Goal: Transaction & Acquisition: Purchase product/service

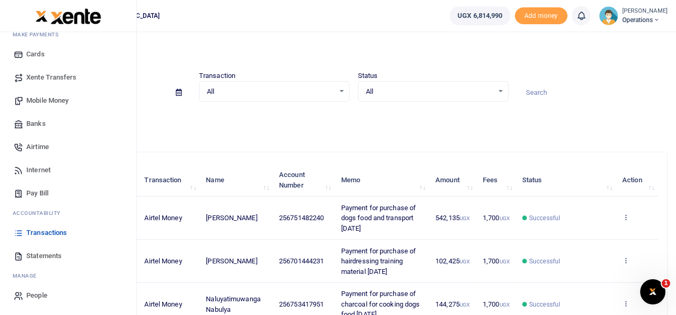
scroll to position [61, 0]
click at [32, 101] on span "Mobile Money" at bounding box center [47, 100] width 42 height 11
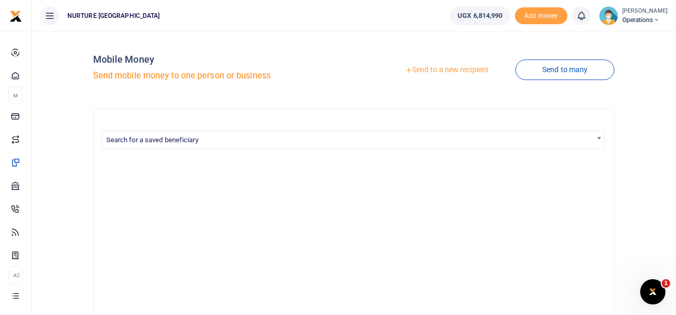
click at [450, 68] on link "Send to a new recipient" at bounding box center [446, 70] width 137 height 19
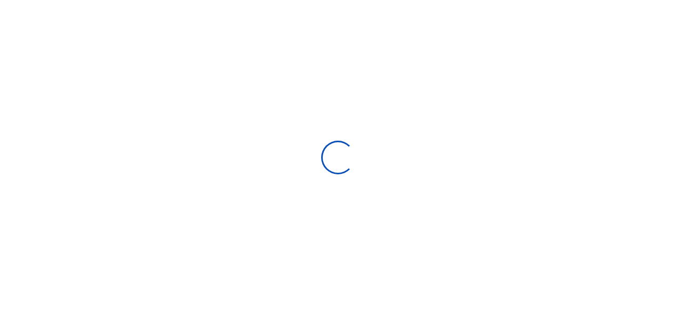
select select
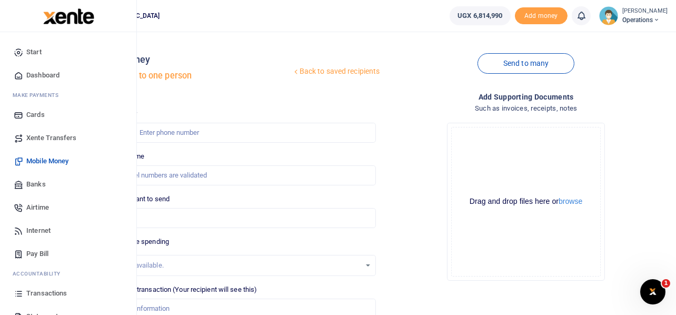
click at [45, 160] on span "Mobile Money" at bounding box center [47, 161] width 42 height 11
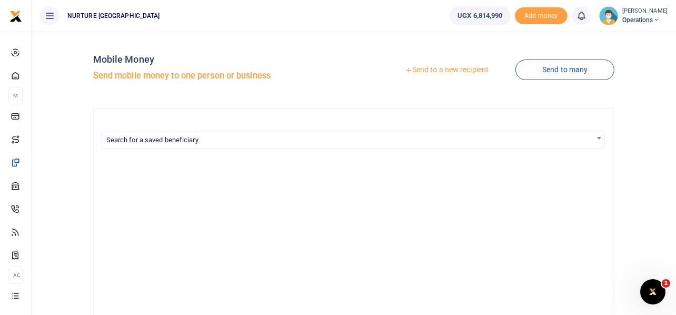
click at [466, 71] on link "Send to a new recipient" at bounding box center [446, 70] width 137 height 19
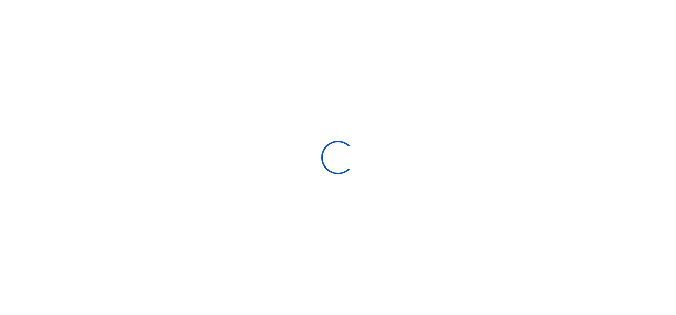
select select
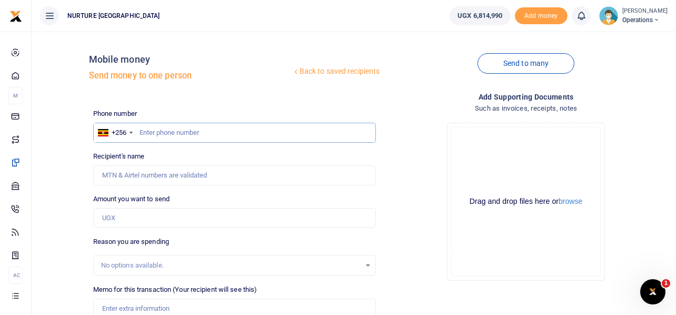
click at [202, 129] on input "text" at bounding box center [234, 133] width 283 height 20
click at [182, 139] on input "text" at bounding box center [234, 133] width 283 height 20
type input "762520554"
type input "Reagan Ssengendo"
type input "762520554"
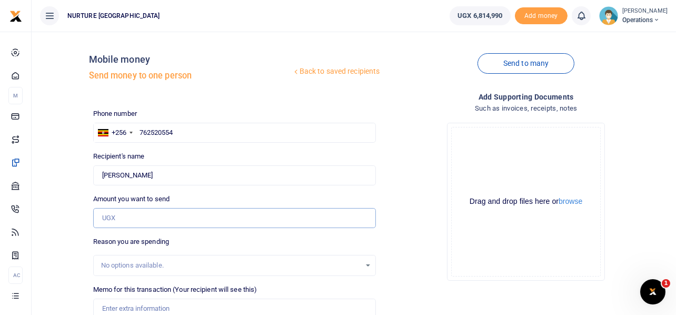
click at [162, 221] on input "Amount you want to send" at bounding box center [234, 218] width 283 height 20
type input "4"
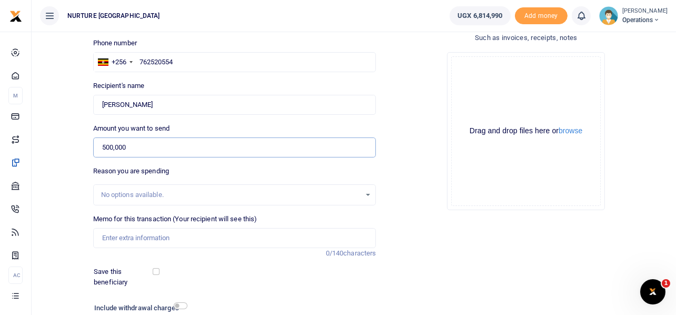
scroll to position [151, 0]
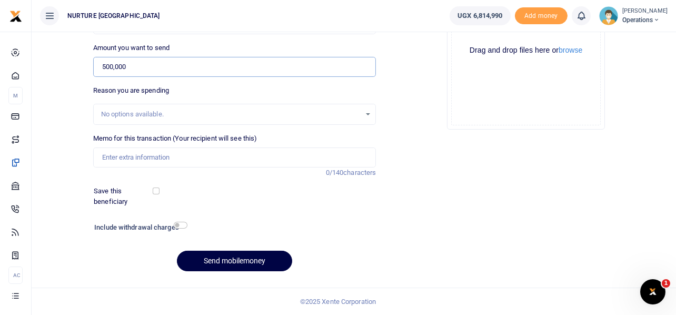
type input "500,000"
click at [193, 154] on input "Memo for this transaction (Your recipient will see this)" at bounding box center [234, 157] width 283 height 20
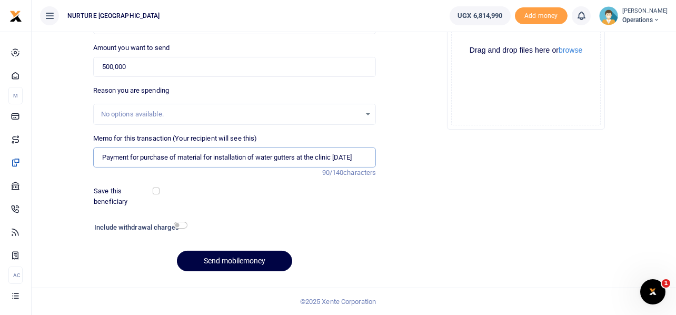
scroll to position [0, 0]
type input "Payment for purchase of material for installation of water gutters at the clinic"
click at [180, 227] on input "checkbox" at bounding box center [181, 225] width 14 height 7
checkbox input "true"
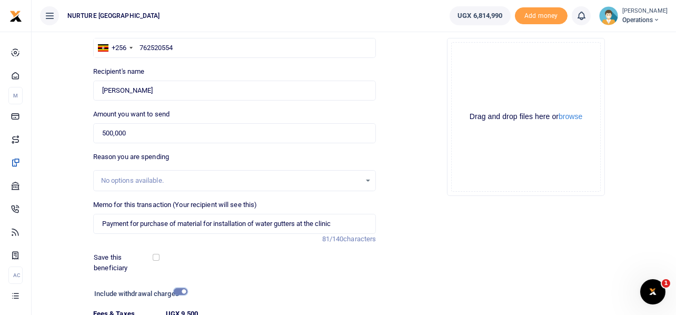
scroll to position [180, 0]
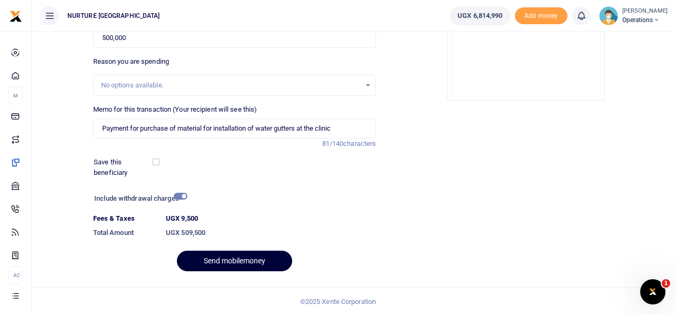
click at [239, 263] on button "Send mobilemoney" at bounding box center [234, 261] width 115 height 21
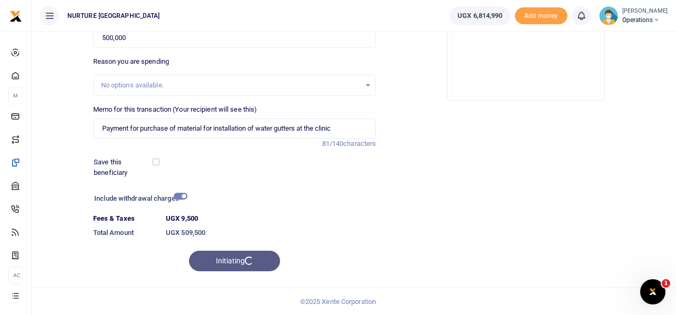
click at [227, 259] on div "Initiating" at bounding box center [234, 261] width 283 height 21
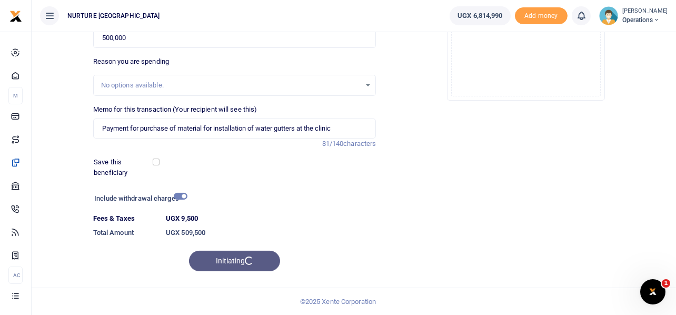
click at [227, 259] on div "Initiating" at bounding box center [234, 261] width 283 height 21
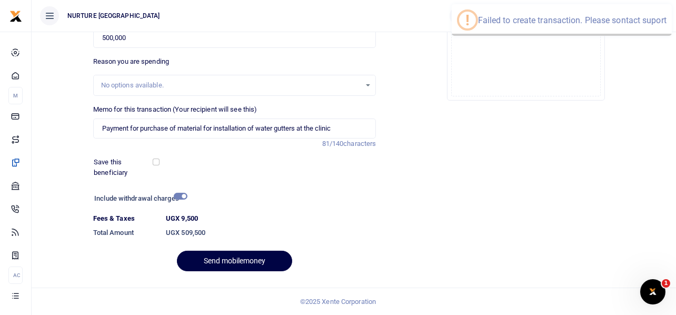
click at [227, 259] on div "Send mobilemoney" at bounding box center [234, 261] width 283 height 21
click at [227, 259] on button "Send mobilemoney" at bounding box center [234, 261] width 115 height 21
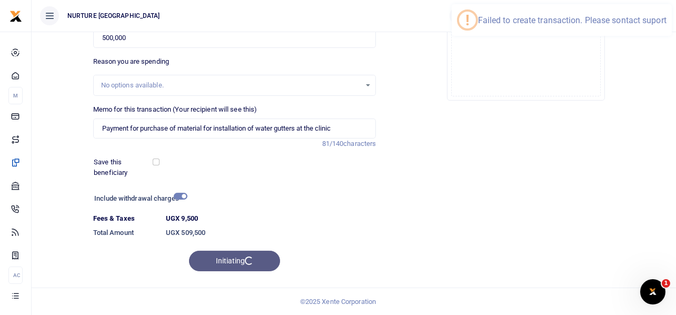
click at [227, 259] on div "Initiating" at bounding box center [234, 261] width 283 height 21
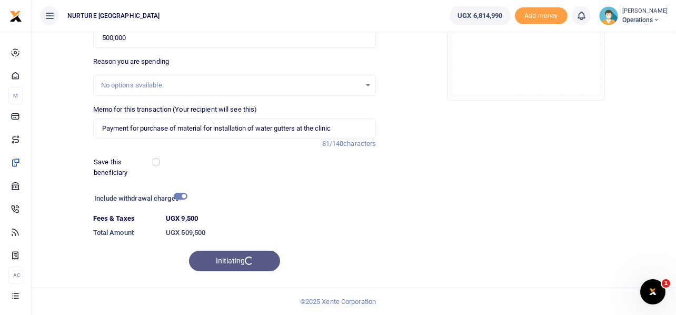
click at [228, 256] on div "Initiating" at bounding box center [234, 261] width 283 height 21
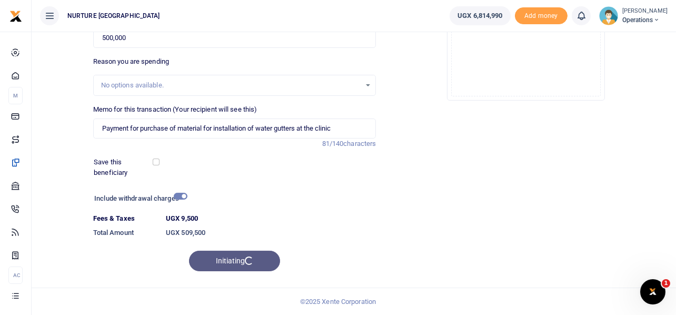
click at [419, 169] on div "Add supporting Documents Such as invoices, receipts, notes Drop your files here…" at bounding box center [526, 95] width 292 height 369
click at [231, 255] on div "Initiating" at bounding box center [234, 261] width 283 height 21
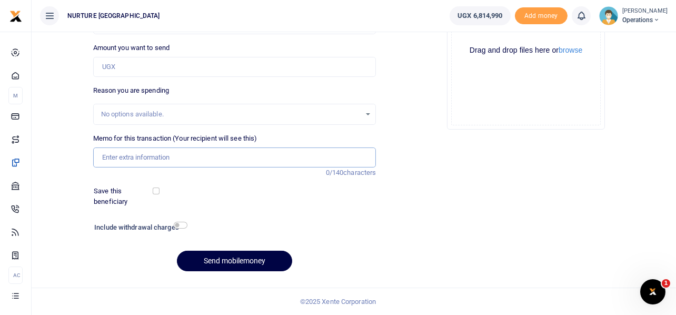
click at [134, 151] on input "Memo for this transaction (Your recipient will see this)" at bounding box center [234, 157] width 283 height 20
paste input "Payment for purchase of material for installation of water gutters at the clinic"
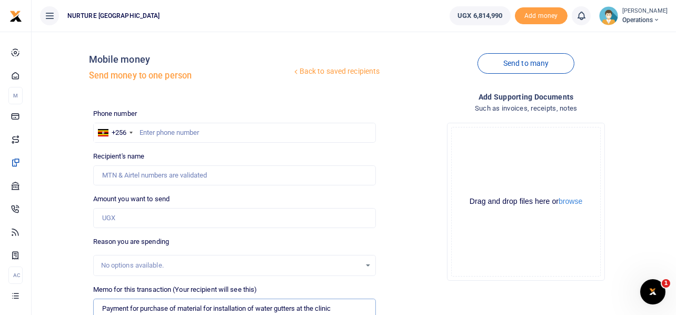
type input "Payment for purchase of material for installation of water gutters at the clinic"
click at [175, 126] on input "text" at bounding box center [234, 133] width 283 height 20
type input "5"
type input "762520554"
type input "Reagan Ssengendo"
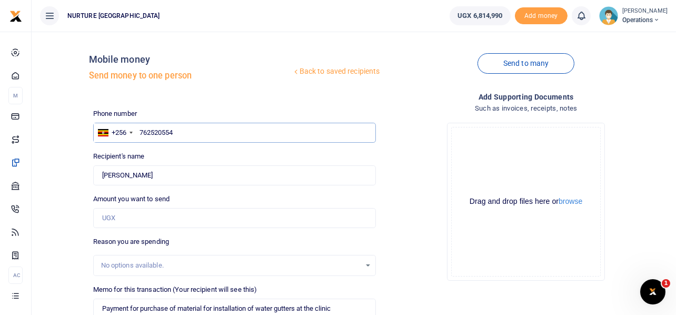
type input "762520554"
click at [144, 226] on input "Amount you want to send" at bounding box center [234, 218] width 283 height 20
type input "500,000"
click at [179, 123] on input "762520554" at bounding box center [234, 133] width 283 height 20
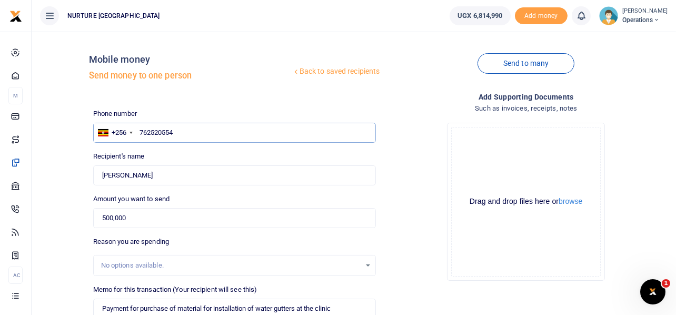
click at [179, 123] on input "762520554" at bounding box center [234, 133] width 283 height 20
type input "703163295"
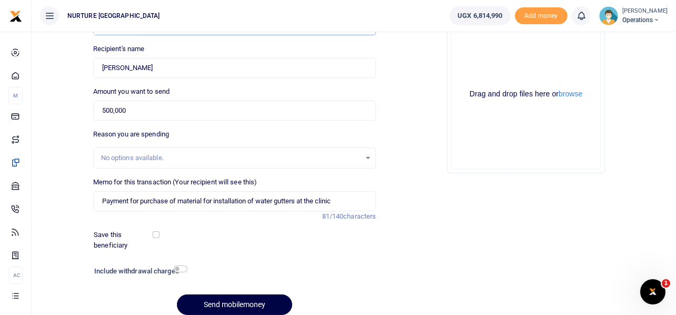
scroll to position [108, 0]
type input "Elijah Soita"
type input "703163295"
click at [179, 268] on input "checkbox" at bounding box center [181, 268] width 14 height 7
checkbox input "true"
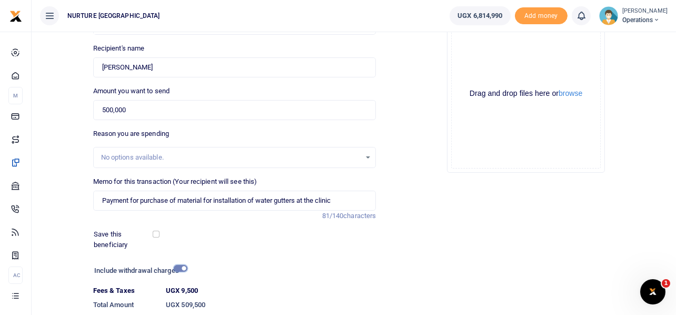
scroll to position [180, 0]
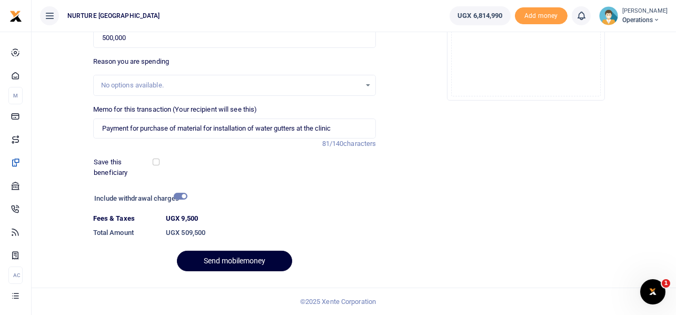
click at [242, 261] on button "Send mobilemoney" at bounding box center [234, 261] width 115 height 21
click at [231, 257] on button "Send mobilemoney" at bounding box center [234, 261] width 115 height 21
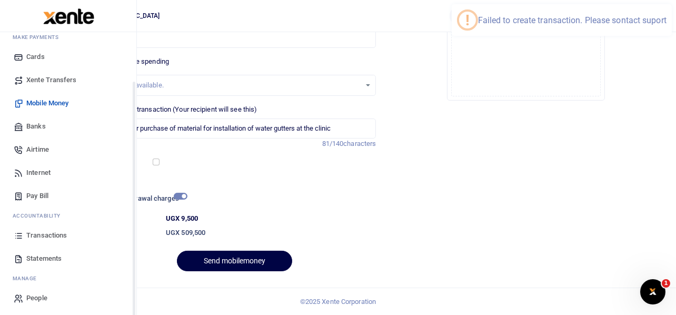
scroll to position [61, 0]
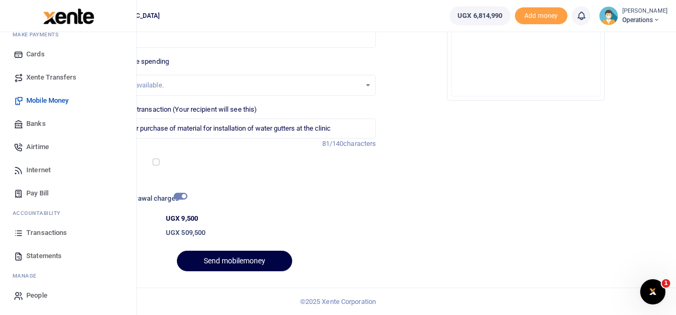
click at [40, 233] on span "Transactions" at bounding box center [46, 233] width 41 height 11
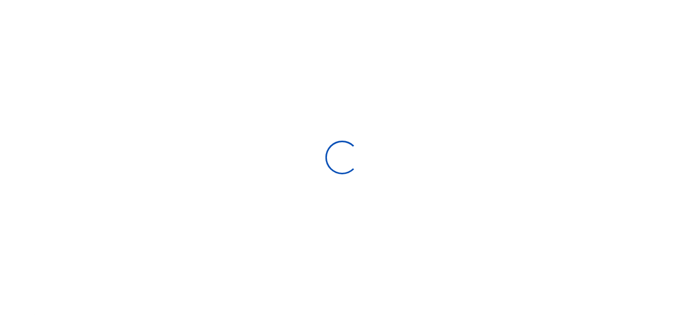
select select
type input "[DATE] - [DATE]"
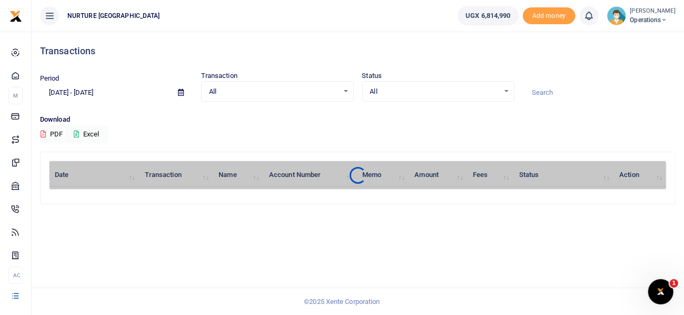
click at [654, 22] on span "Operations" at bounding box center [652, 19] width 45 height 9
click at [622, 75] on link "Logout" at bounding box center [635, 77] width 83 height 15
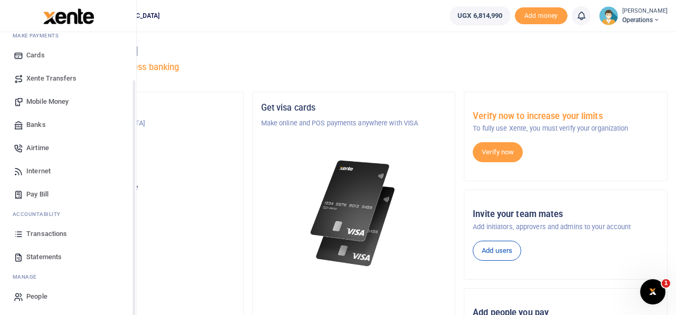
scroll to position [61, 0]
click at [43, 235] on span "Transactions" at bounding box center [46, 233] width 41 height 11
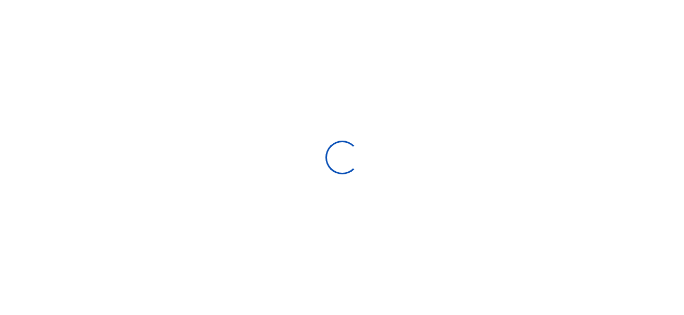
select select
type input "07/13/2025 - 08/11/2025"
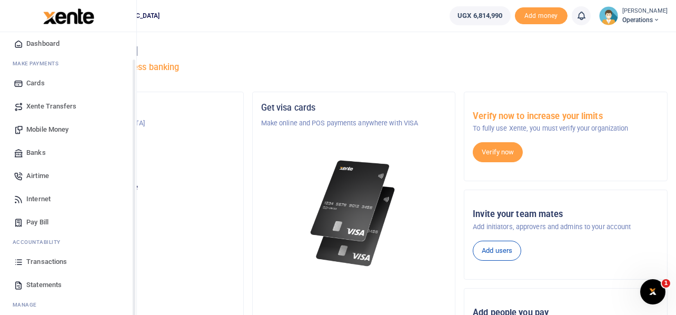
scroll to position [61, 0]
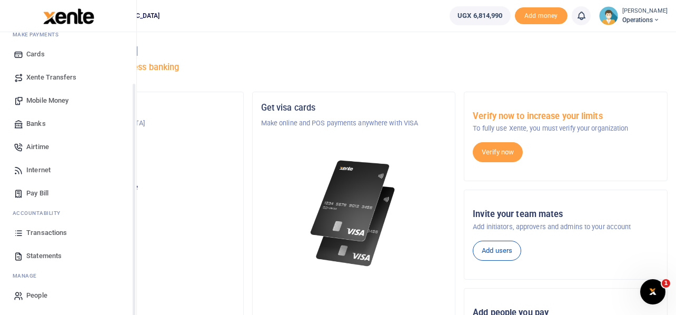
click at [35, 234] on span "Transactions" at bounding box center [46, 233] width 41 height 11
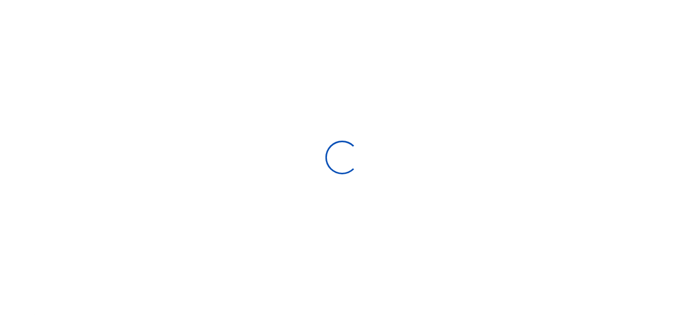
select select
type input "07/13/2025 - 08/11/2025"
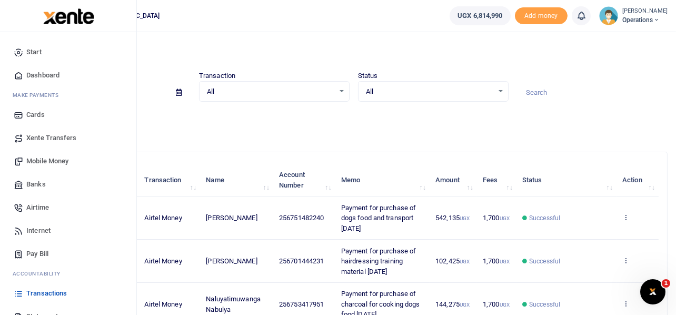
click at [44, 159] on span "Mobile Money" at bounding box center [47, 161] width 42 height 11
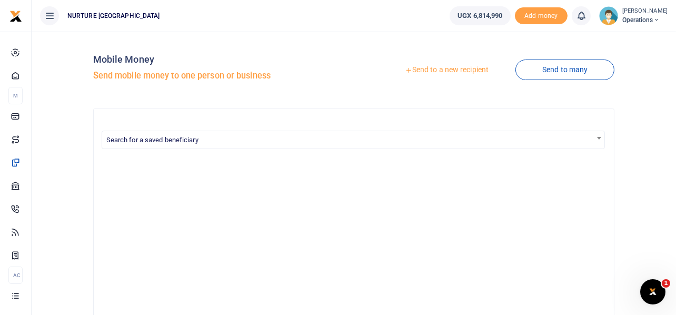
click at [461, 70] on link "Send to a new recipient" at bounding box center [446, 70] width 137 height 19
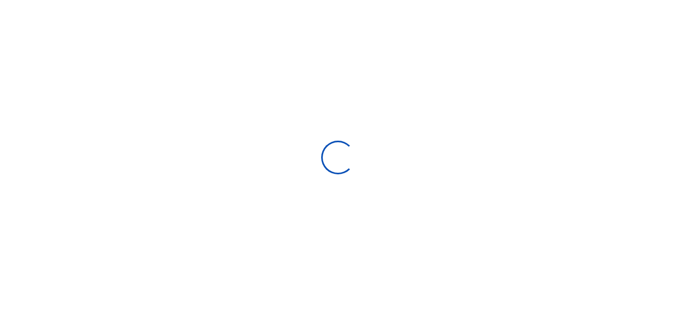
select select "Loading bundles"
select select
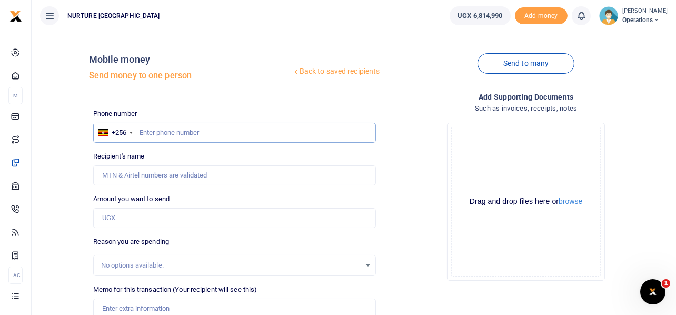
click at [216, 126] on input "text" at bounding box center [234, 133] width 283 height 20
type input "762520554"
type input "Reagan Ssengendo"
type input "762520554"
click at [163, 216] on input "Amount you want to send" at bounding box center [234, 218] width 283 height 20
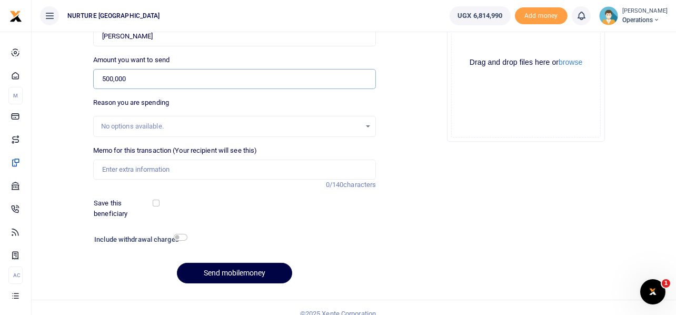
scroll to position [147, 0]
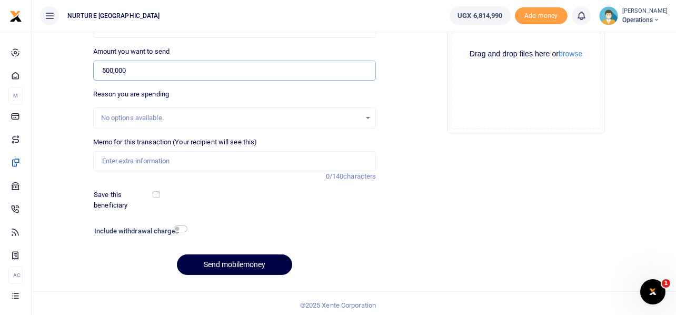
type input "500,000"
click at [167, 160] on input "Memo for this transaction (Your recipient will see this)" at bounding box center [234, 161] width 283 height 20
paste input "Payment for purchase of material for installation of water gutters at the clinic"
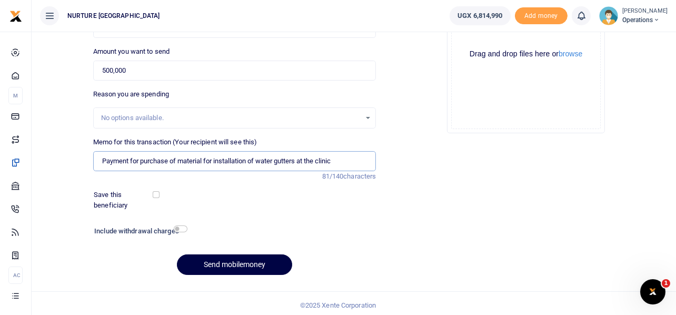
type input "Payment for purchase of material for installation of water gutters at the clinic"
click at [181, 229] on input "checkbox" at bounding box center [181, 228] width 14 height 7
checkbox input "true"
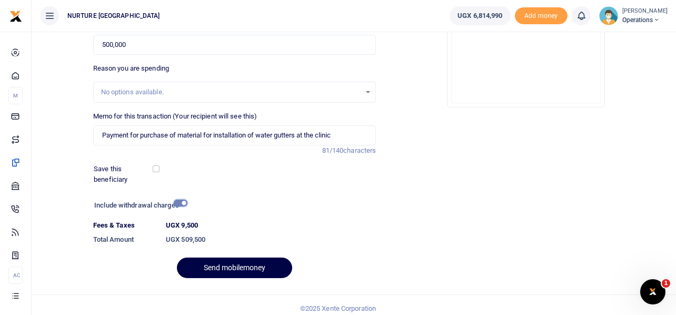
scroll to position [180, 0]
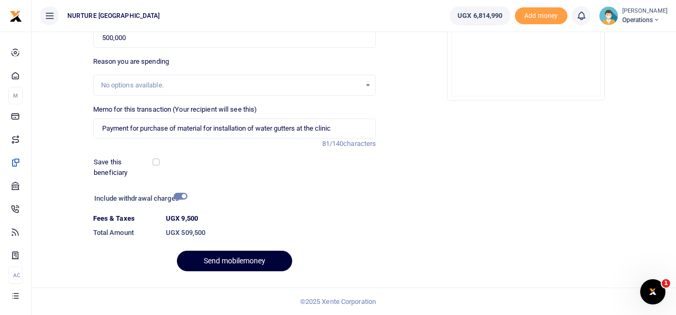
click at [235, 258] on button "Send mobilemoney" at bounding box center [234, 261] width 115 height 21
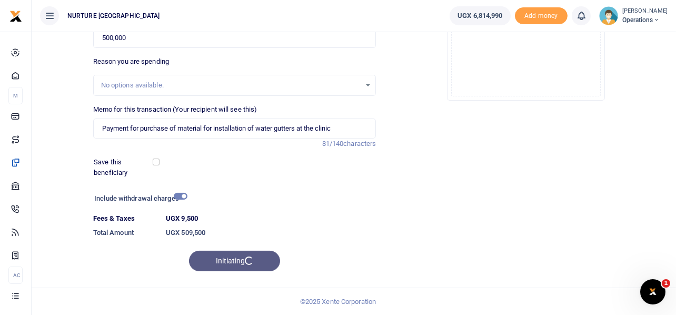
click at [649, 284] on icon "Open Intercom Messenger" at bounding box center [652, 291] width 17 height 17
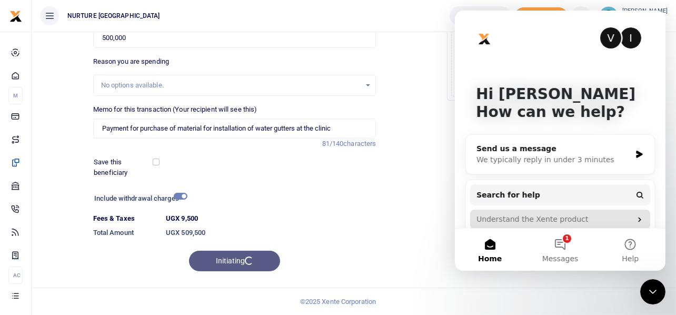
scroll to position [10, 0]
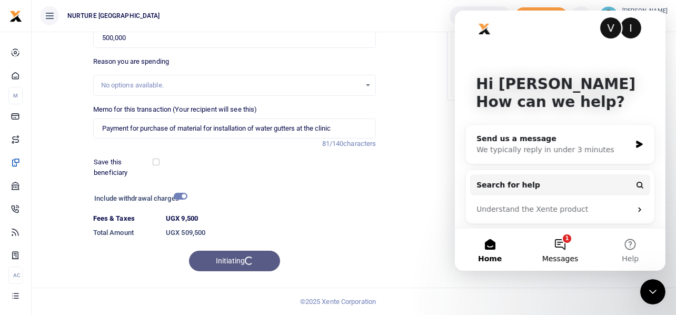
click at [554, 246] on button "1 Messages" at bounding box center [560, 250] width 70 height 42
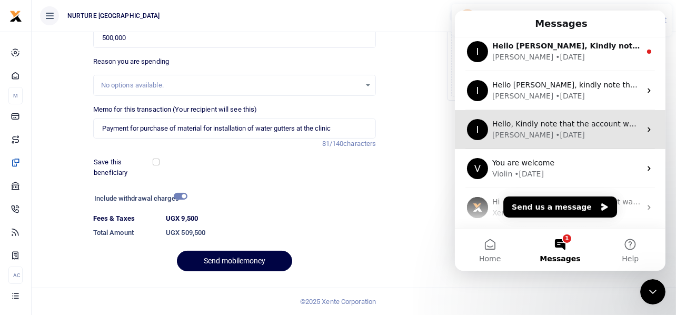
scroll to position [0, 0]
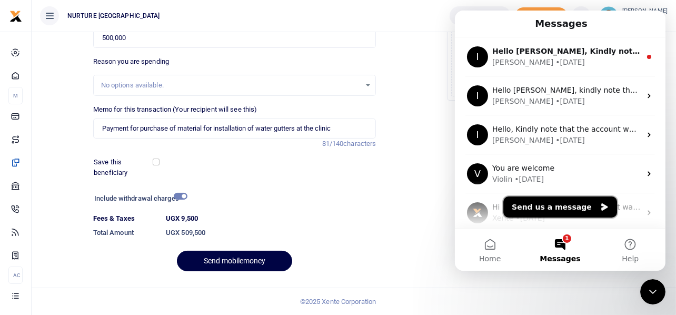
click at [563, 207] on button "Send us a message" at bounding box center [560, 206] width 114 height 21
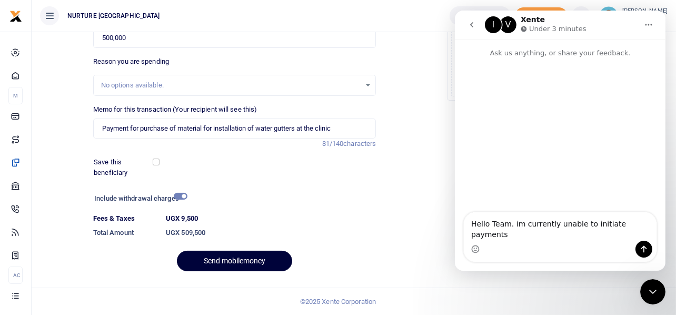
click at [257, 258] on button "Send mobilemoney" at bounding box center [234, 261] width 115 height 21
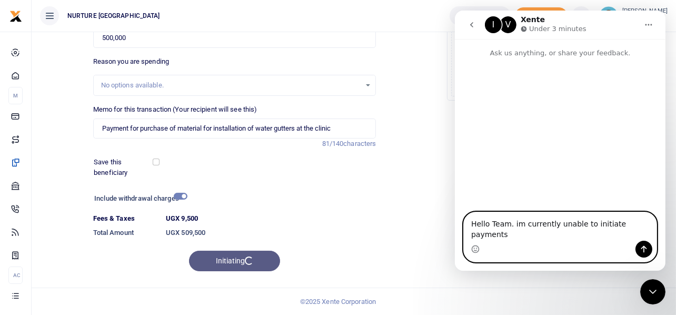
click at [639, 235] on textarea "Hello Team. im currently unable to initiate payments" at bounding box center [560, 226] width 193 height 28
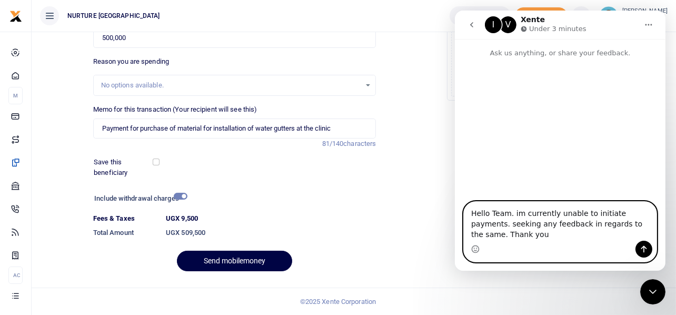
click at [514, 213] on textarea "Hello Team. im currently unable to initiate payments. seeking any feedback in r…" at bounding box center [560, 221] width 193 height 39
type textarea "Hello Team. I'm currently unable to initiate payments. seeking any feedback in …"
click at [641, 250] on icon "Send a message…" at bounding box center [643, 249] width 8 height 8
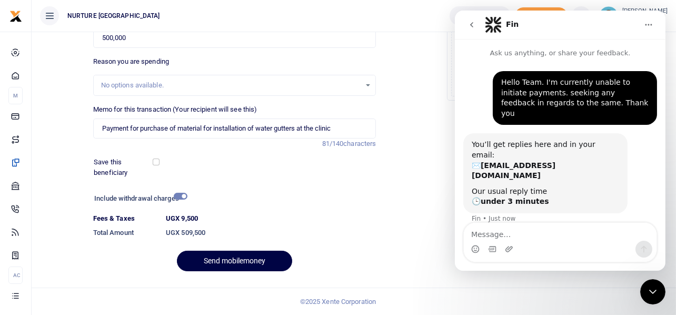
click at [512, 22] on h1 "Fin" at bounding box center [512, 25] width 13 height 8
click at [492, 22] on img "Intercom messenger" at bounding box center [493, 24] width 17 height 17
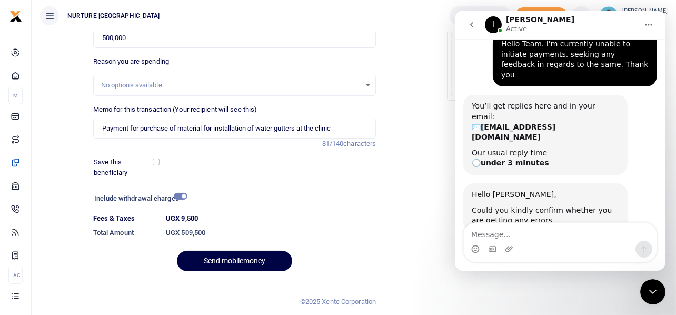
click at [653, 26] on button "Home" at bounding box center [648, 25] width 20 height 20
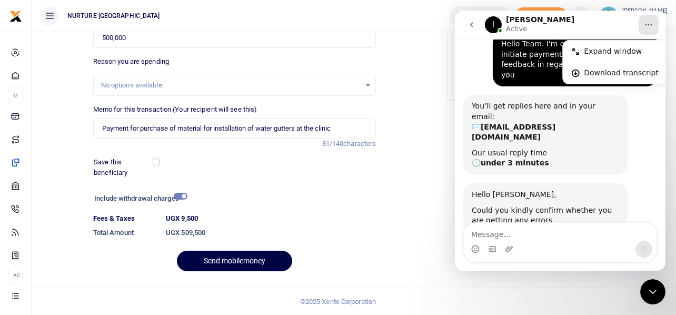
click at [647, 289] on icon "Close Intercom Messenger" at bounding box center [652, 291] width 13 height 13
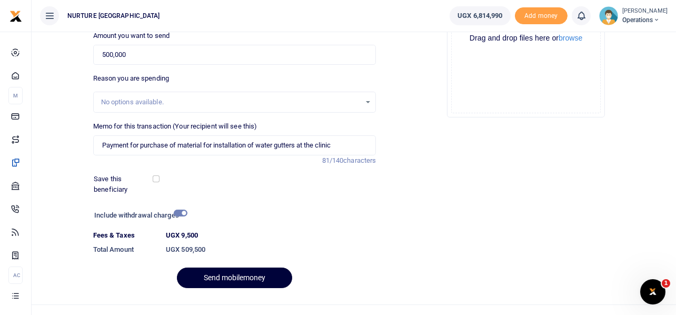
scroll to position [180, 0]
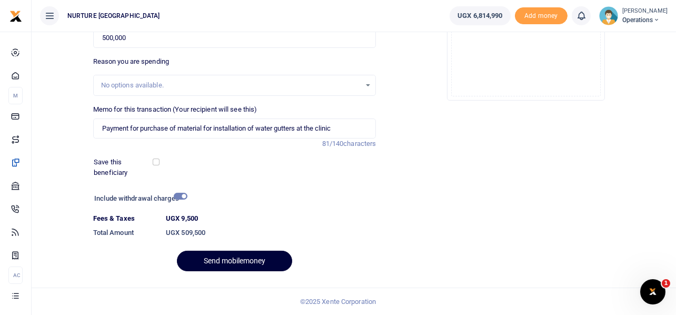
click at [248, 261] on button "Send mobilemoney" at bounding box center [234, 261] width 115 height 21
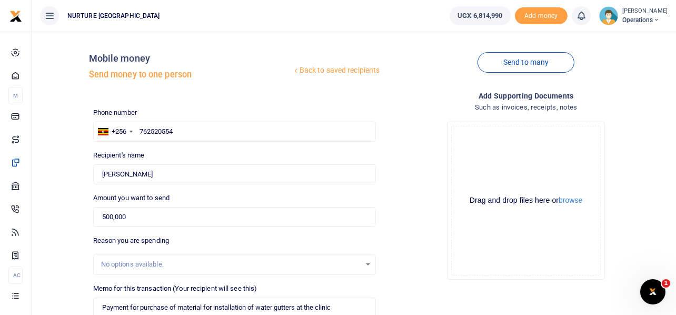
scroll to position [0, 0]
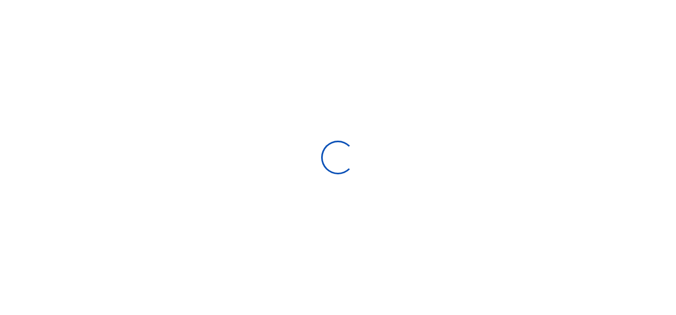
select select
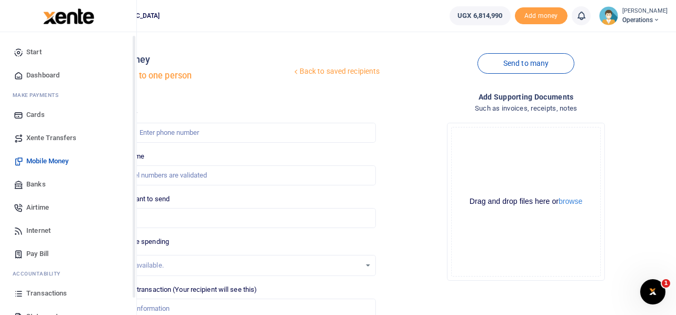
scroll to position [61, 0]
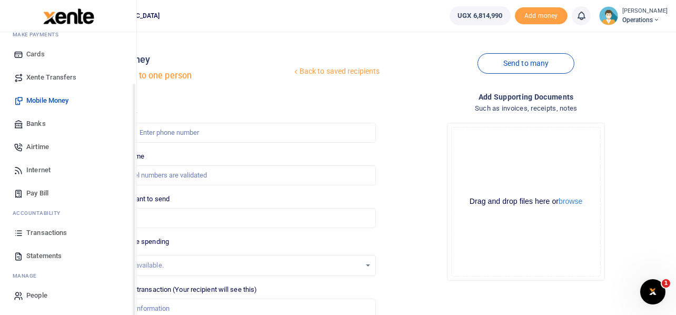
click at [50, 234] on span "Transactions" at bounding box center [46, 233] width 41 height 11
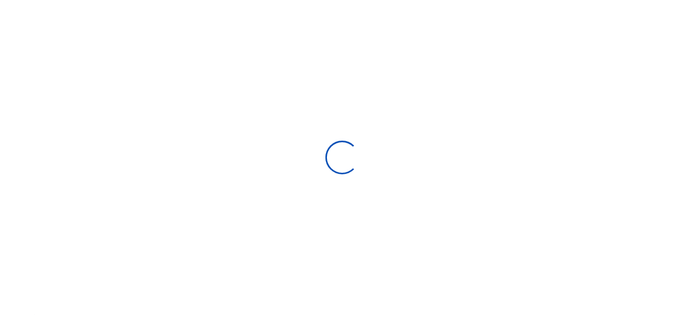
select select
type input "[DATE] - [DATE]"
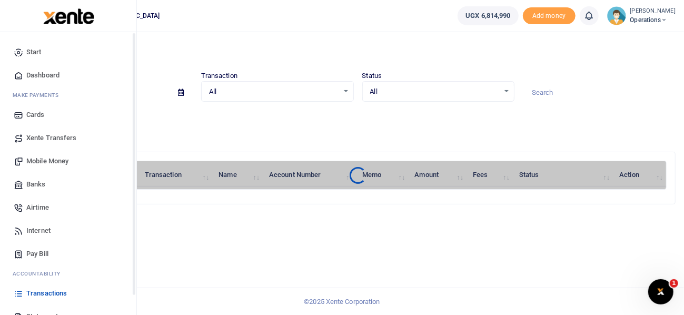
click at [42, 159] on span "Mobile Money" at bounding box center [47, 161] width 42 height 11
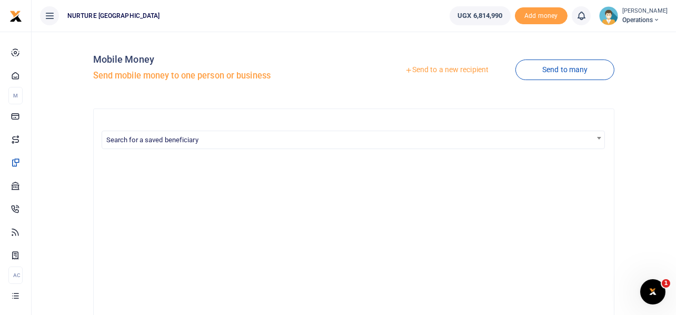
click at [453, 70] on link "Send to a new recipient" at bounding box center [446, 70] width 137 height 19
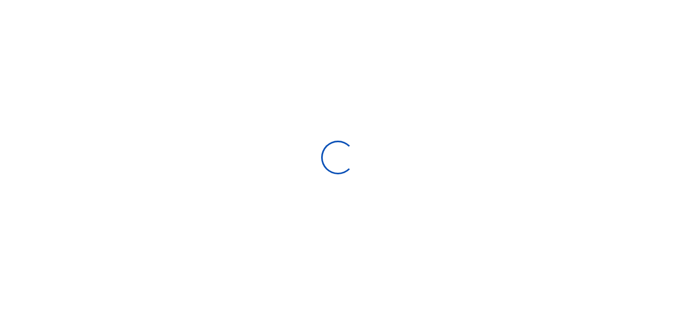
select select
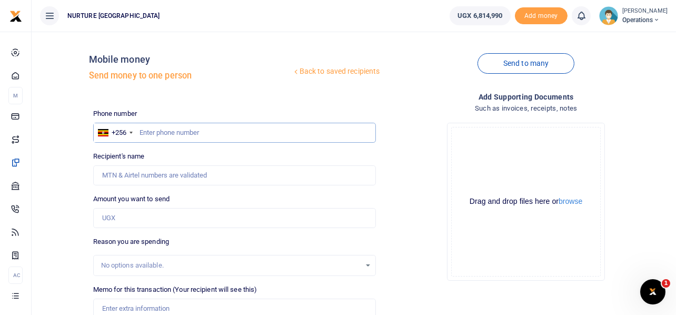
click at [208, 131] on input "text" at bounding box center [234, 133] width 283 height 20
click at [196, 135] on input "text" at bounding box center [234, 133] width 283 height 20
type input "703163295"
click at [127, 222] on input "Amount you want to send" at bounding box center [234, 218] width 283 height 20
type input "50"
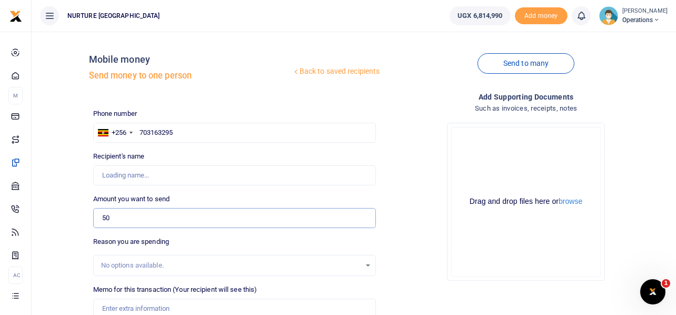
type input "Elijah Soita"
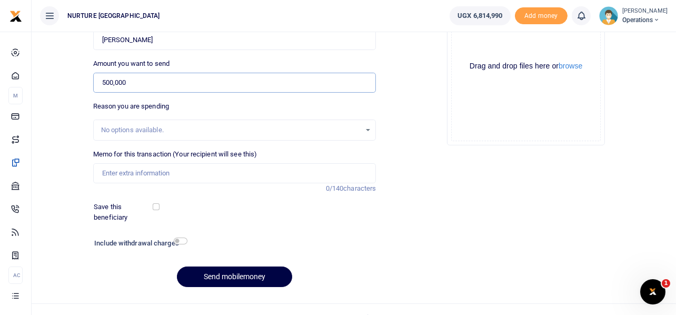
scroll to position [138, 0]
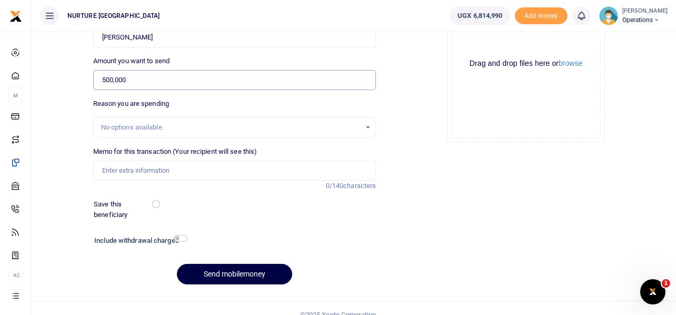
type input "500,000"
click at [166, 170] on input "Memo for this transaction (Your recipient will see this)" at bounding box center [234, 171] width 283 height 20
paste input "Payment for purchase of material for installation of water gutters at the clinic"
type input "Payment for purchase of material for installation of water gutters at the clinic"
drag, startPoint x: 180, startPoint y: 236, endPoint x: 203, endPoint y: 230, distance: 23.9
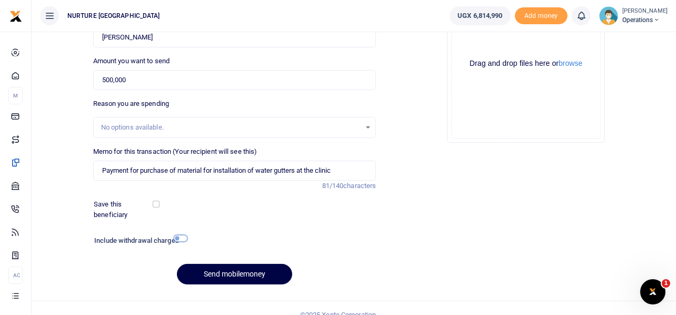
click at [181, 237] on input "checkbox" at bounding box center [181, 238] width 14 height 7
checkbox input "true"
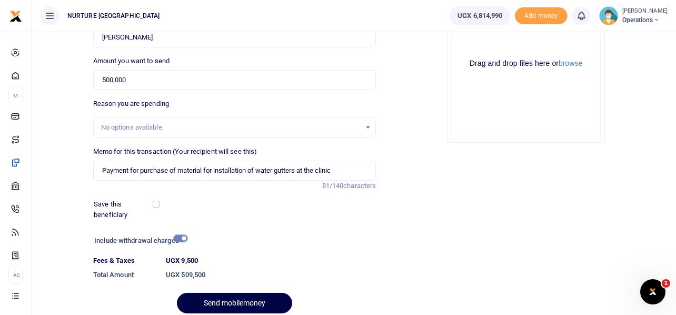
scroll to position [180, 0]
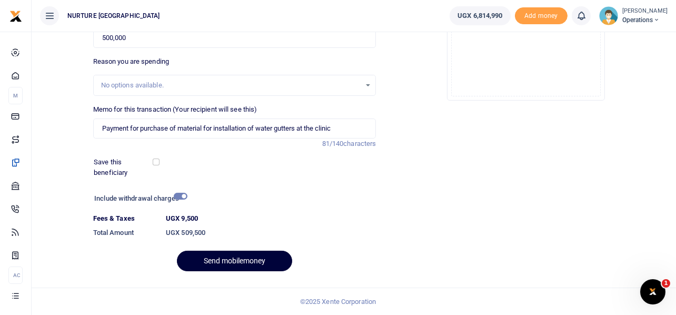
click at [244, 257] on button "Send mobilemoney" at bounding box center [234, 261] width 115 height 21
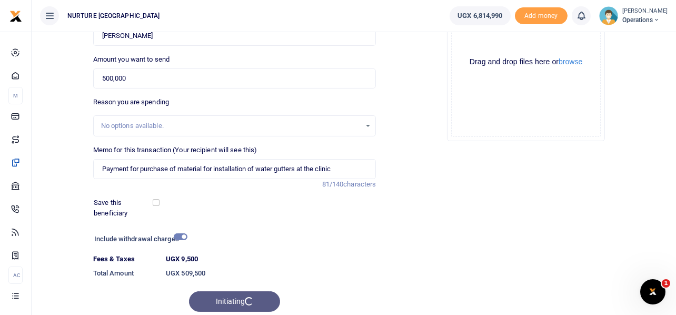
scroll to position [158, 0]
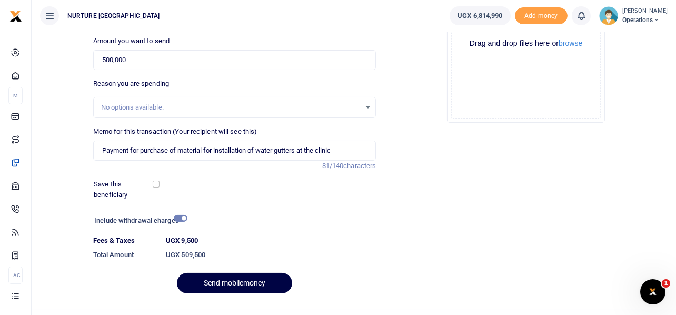
click at [654, 289] on icon "Open Intercom Messenger" at bounding box center [652, 291] width 17 height 17
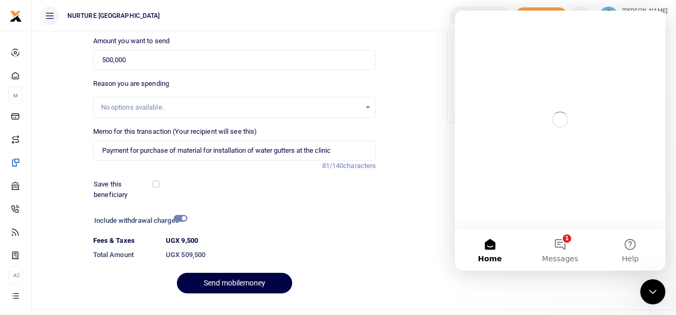
scroll to position [0, 0]
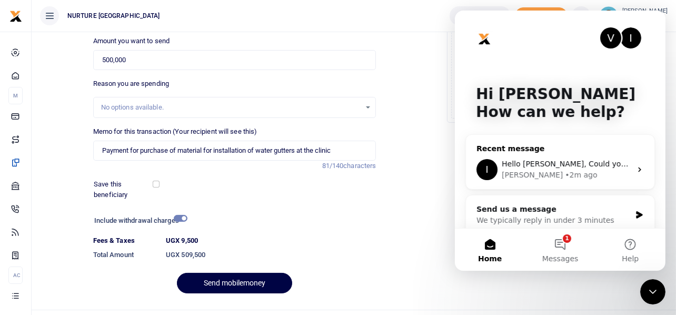
click at [567, 163] on span "Hello Timothy, Could you kindly confirm whether you are getting any errors" at bounding box center [656, 164] width 310 height 8
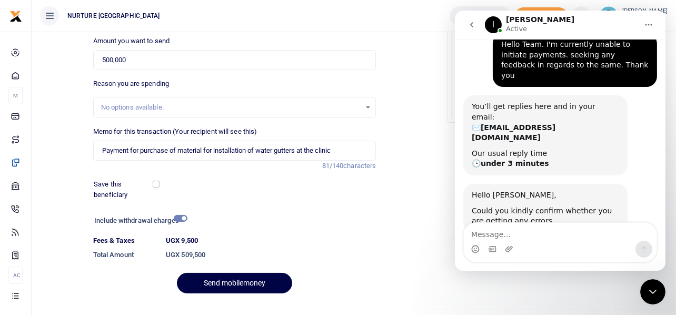
scroll to position [38, 0]
click at [509, 235] on textarea "Message…" at bounding box center [560, 232] width 193 height 18
type textarea "it says.. Failed to create transaction"
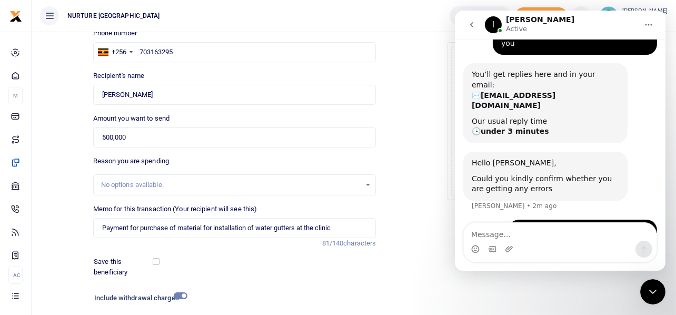
scroll to position [180, 0]
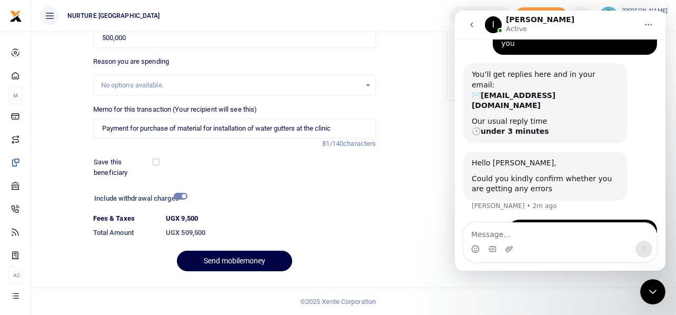
click at [508, 232] on textarea "Message…" at bounding box center [560, 232] width 193 height 18
type textarea "Transaction browser also not showing up"
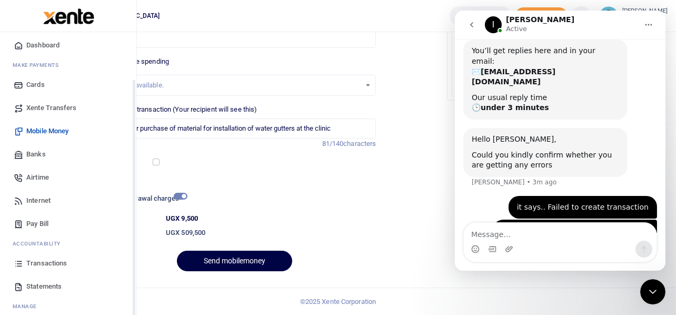
scroll to position [61, 0]
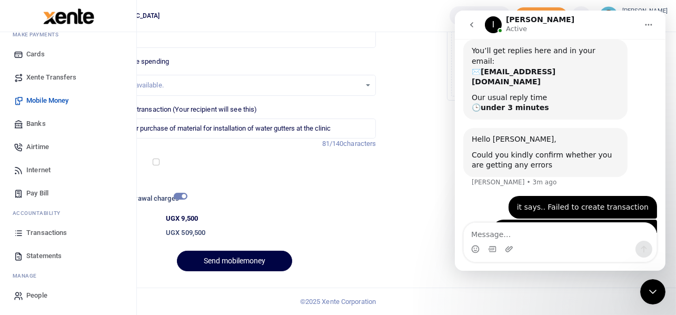
click at [48, 254] on span "Statements" at bounding box center [43, 256] width 35 height 11
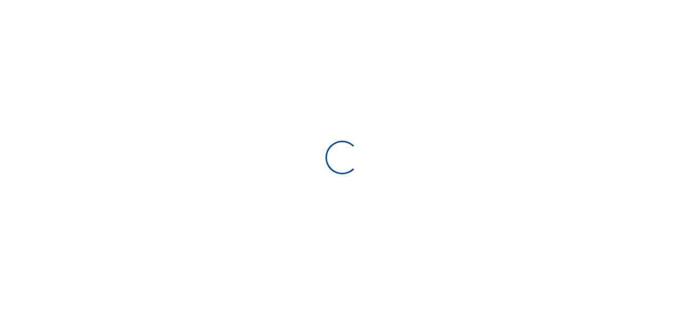
select select "ALL"
type input "[DATE] - [DATE]"
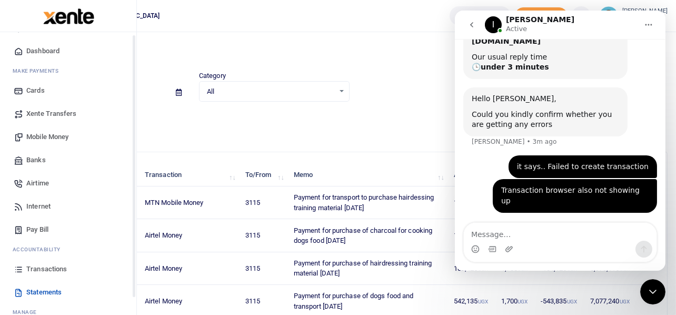
scroll to position [61, 0]
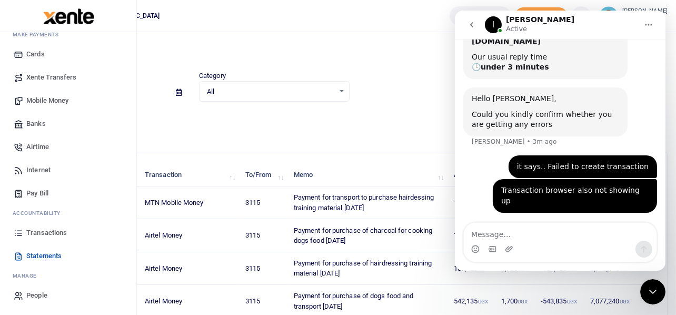
click at [56, 232] on span "Transactions" at bounding box center [46, 233] width 41 height 11
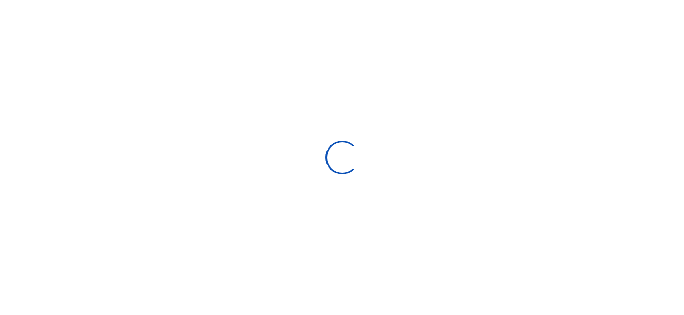
select select
type input "[DATE] - [DATE]"
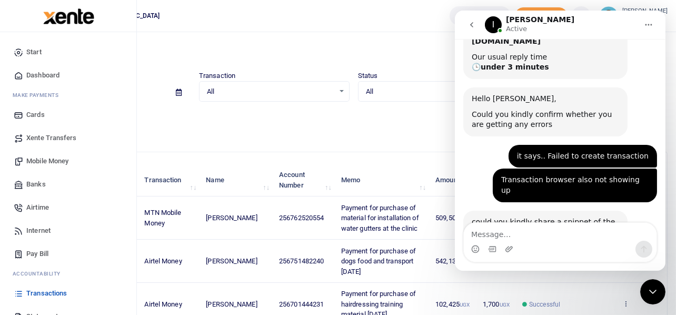
scroll to position [135, 0]
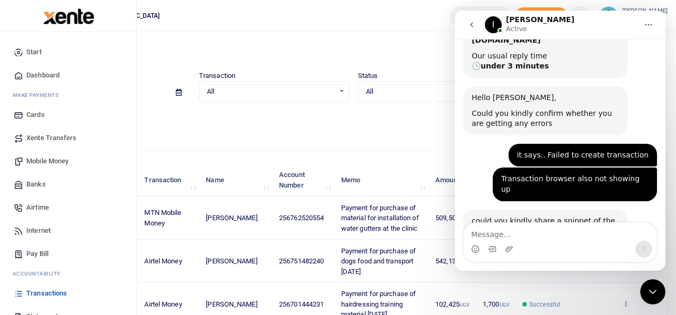
click at [43, 160] on span "Mobile Money" at bounding box center [47, 161] width 42 height 11
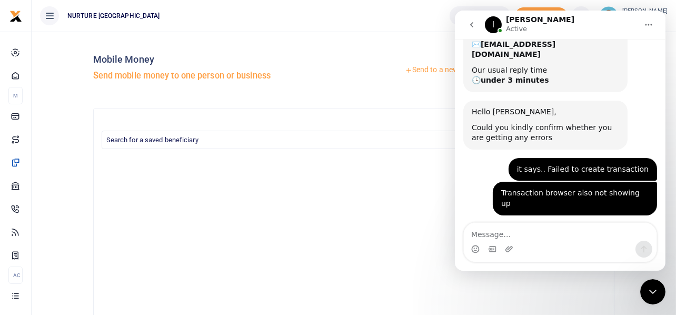
scroll to position [135, 0]
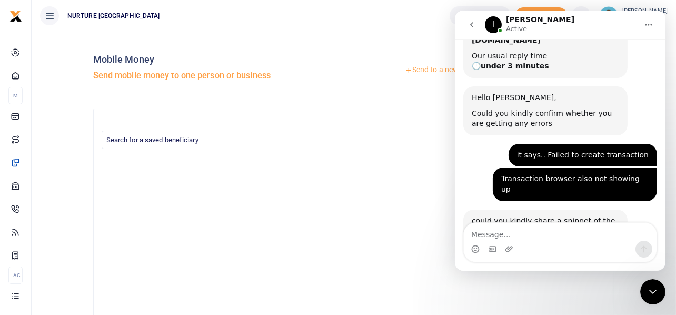
click at [430, 68] on link "Send to a new recipient" at bounding box center [446, 70] width 137 height 19
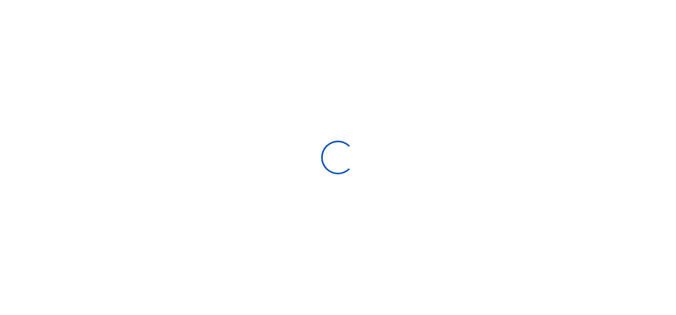
select select "Loading bundles"
select select
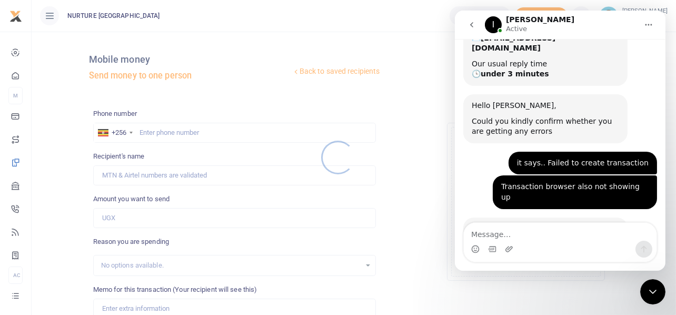
scroll to position [135, 0]
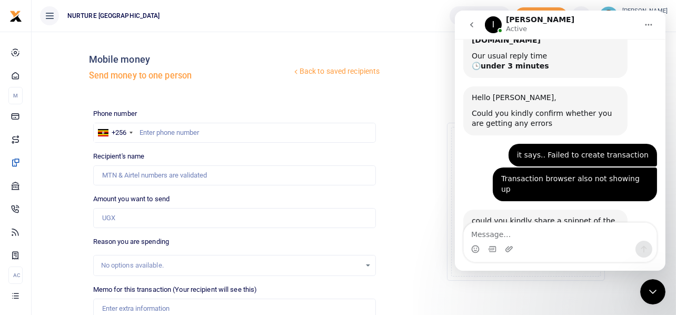
drag, startPoint x: 658, startPoint y: 289, endPoint x: 1287, endPoint y: 548, distance: 680.4
click at [658, 289] on icon "Close Intercom Messenger" at bounding box center [652, 291] width 13 height 13
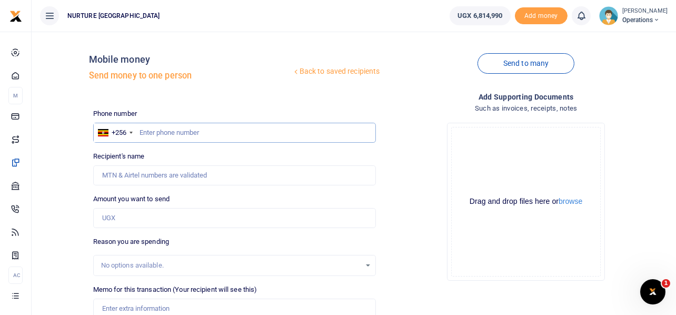
click at [182, 133] on input "text" at bounding box center [234, 133] width 283 height 20
type input "703163295"
type input "[PERSON_NAME]"
type input "703163295"
click at [154, 222] on input "Amount you want to send" at bounding box center [234, 218] width 283 height 20
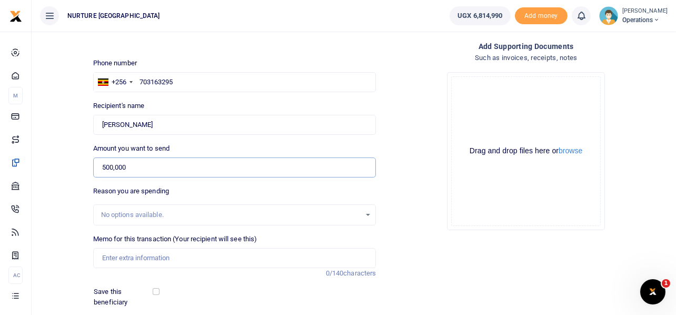
scroll to position [151, 0]
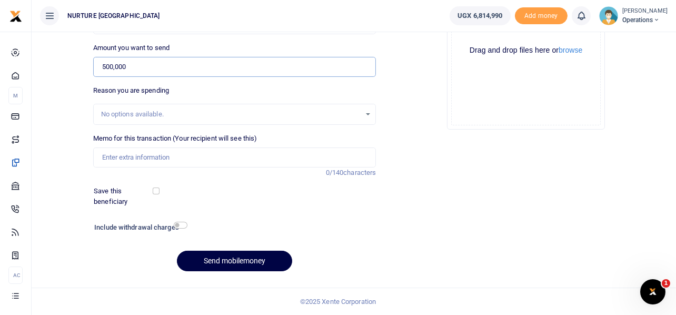
type input "500,000"
click at [195, 155] on input "Memo for this transaction (Your recipient will see this)" at bounding box center [234, 157] width 283 height 20
paste input "Payment for purchase of material for installation of water gutters at the clinic"
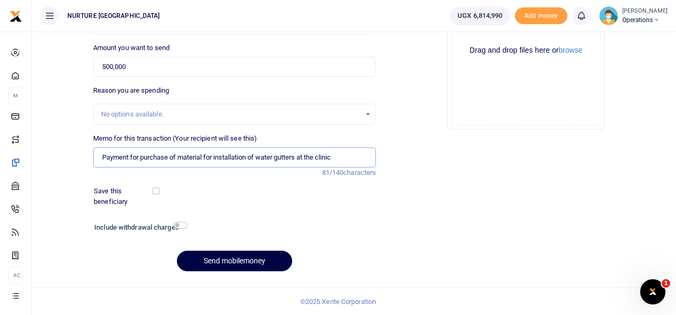
type input "Payment for purchase of material for installation of water gutters at the clinic"
click at [182, 224] on input "checkbox" at bounding box center [181, 225] width 14 height 7
checkbox input "true"
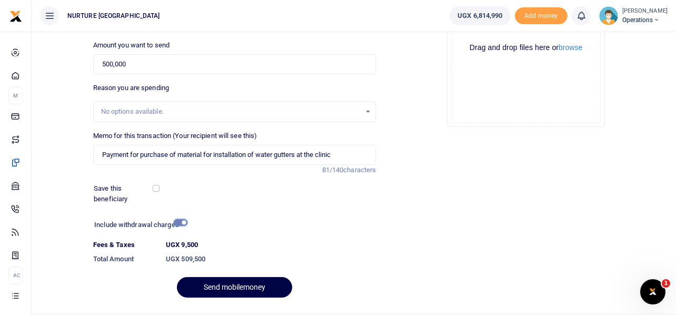
scroll to position [180, 0]
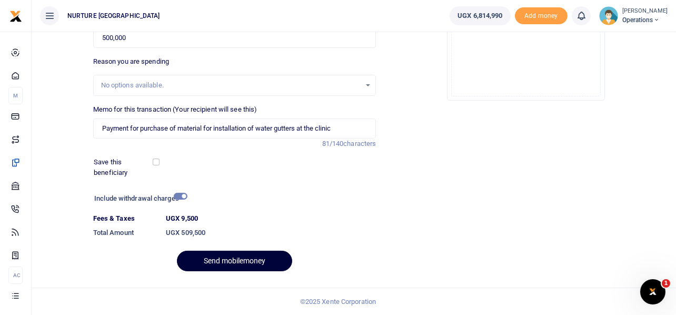
click at [248, 259] on button "Send mobilemoney" at bounding box center [234, 261] width 115 height 21
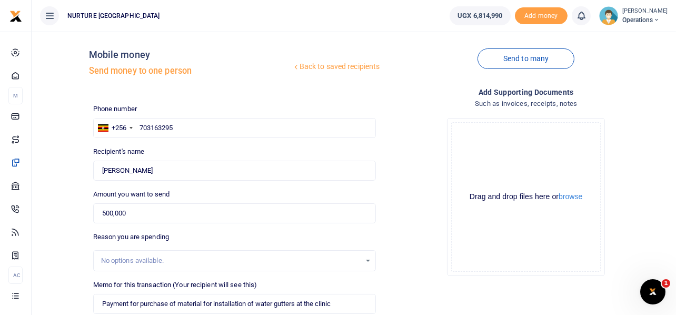
scroll to position [0, 0]
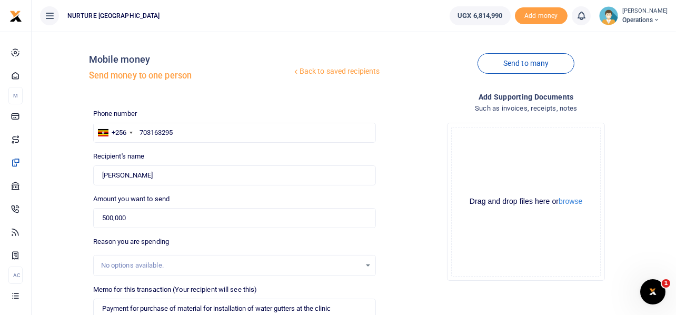
click at [657, 289] on icon "Open Intercom Messenger" at bounding box center [652, 291] width 17 height 17
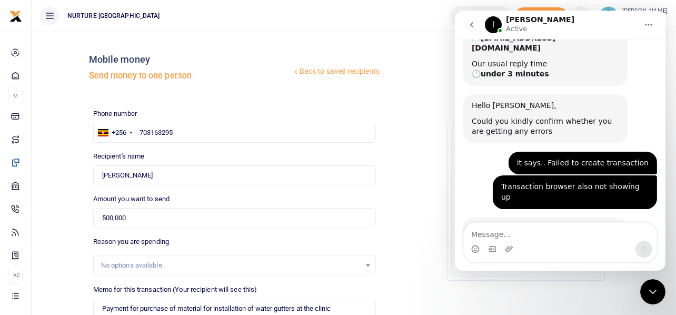
scroll to position [135, 0]
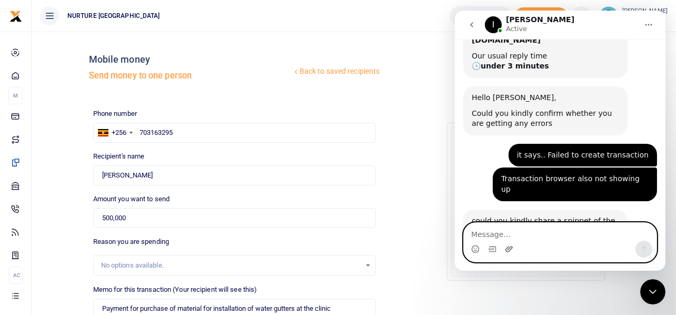
click at [507, 249] on icon "Upload attachment" at bounding box center [509, 249] width 8 height 8
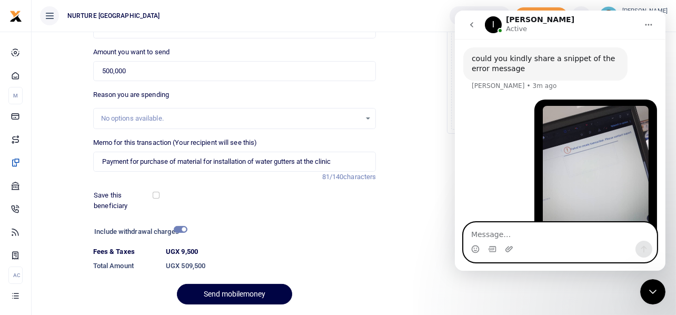
scroll to position [180, 0]
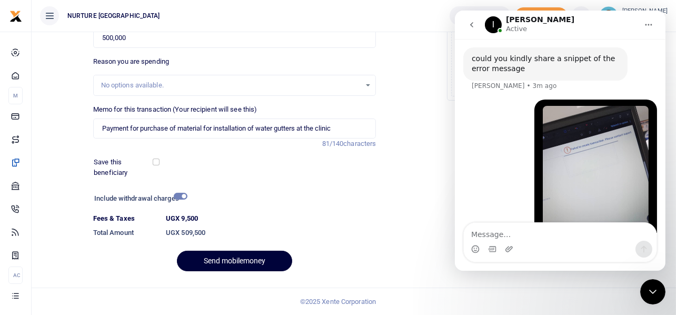
click at [233, 262] on button "Send mobilemoney" at bounding box center [234, 261] width 115 height 21
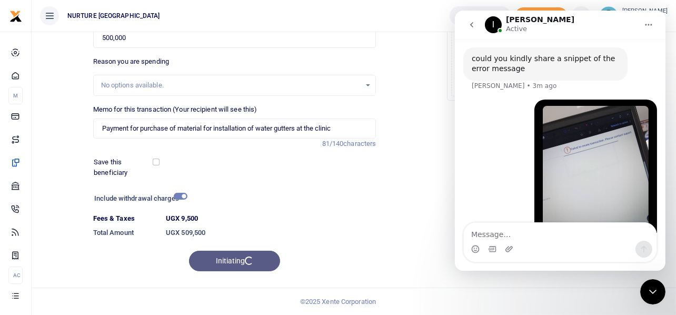
click at [655, 290] on icon "Close Intercom Messenger" at bounding box center [652, 291] width 7 height 4
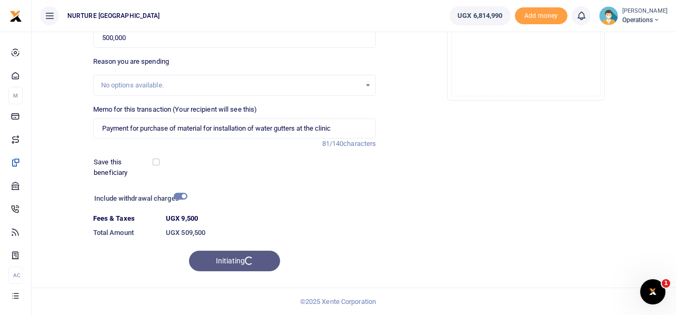
scroll to position [338, 0]
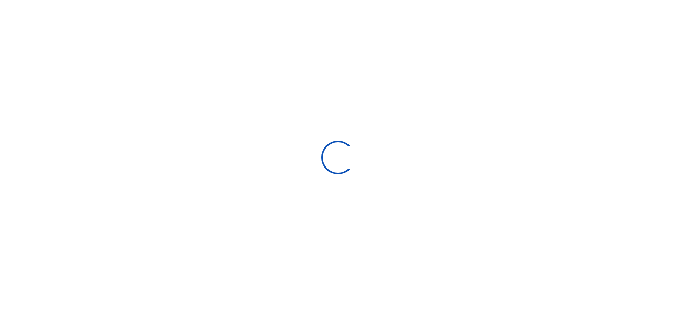
select select
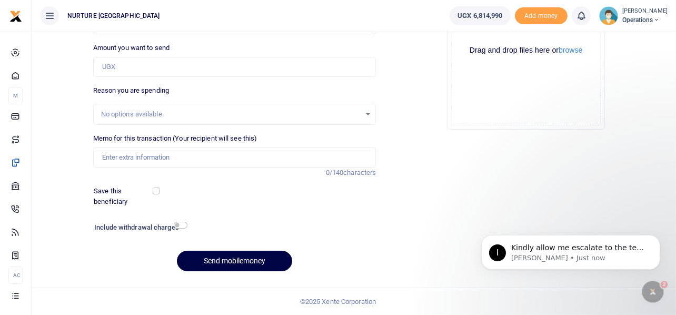
click at [647, 292] on icon "Open Intercom Messenger" at bounding box center [652, 291] width 17 height 17
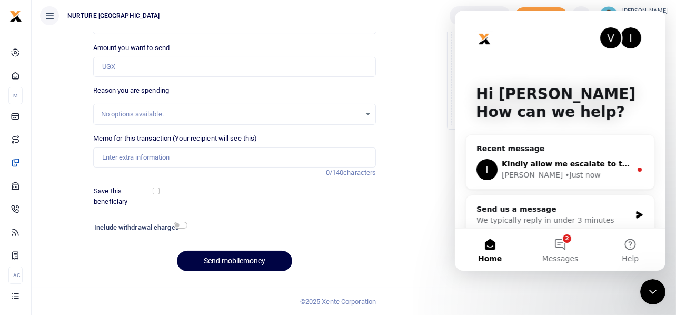
click at [555, 162] on span "Kindly allow me escalate to the tech team and revert shortly" at bounding box center [627, 164] width 253 height 8
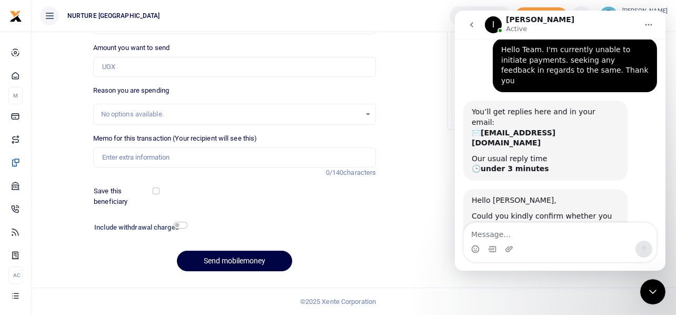
scroll to position [357, 0]
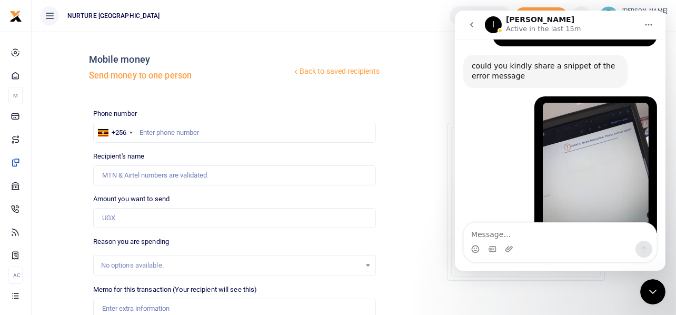
scroll to position [339, 0]
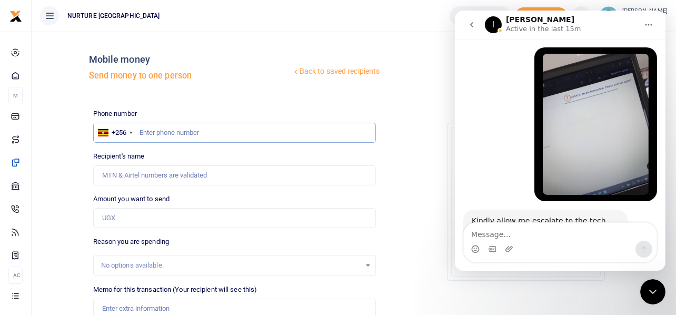
click at [193, 132] on input "text" at bounding box center [234, 133] width 283 height 20
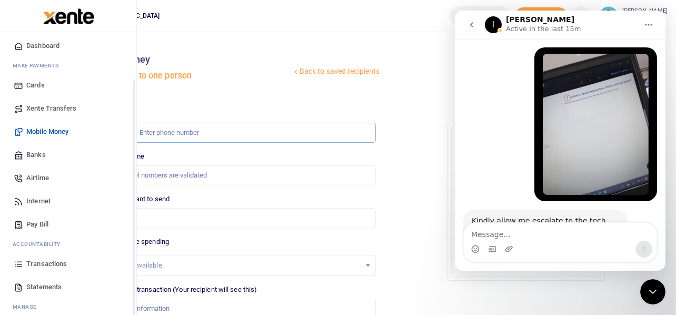
scroll to position [61, 0]
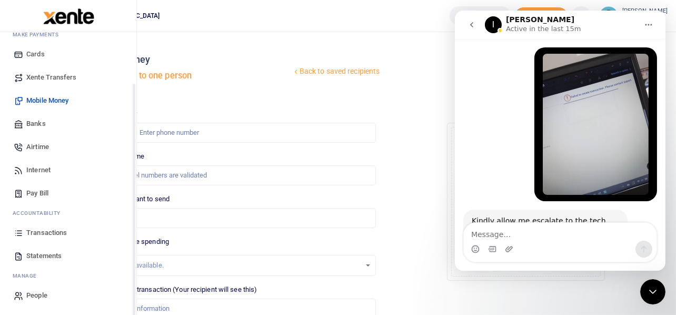
click at [51, 232] on span "Transactions" at bounding box center [46, 233] width 41 height 11
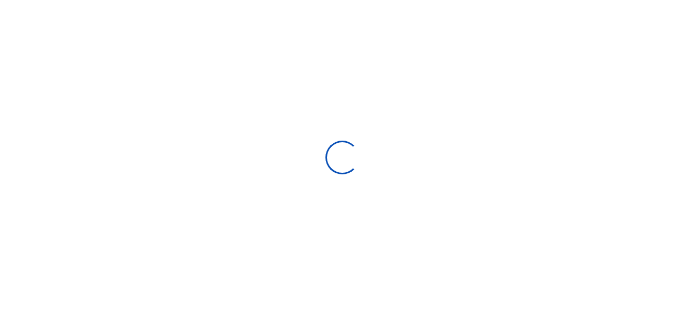
select select
type input "07/13/2025 - 08/11/2025"
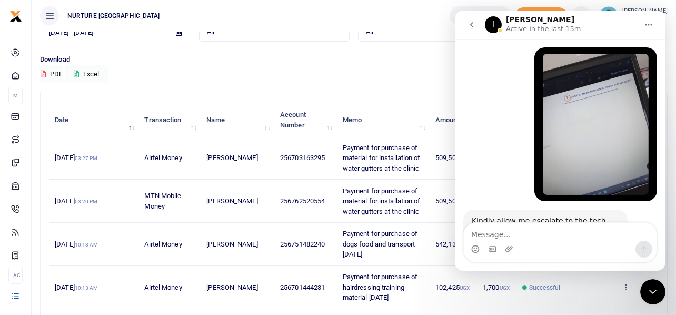
scroll to position [56, 0]
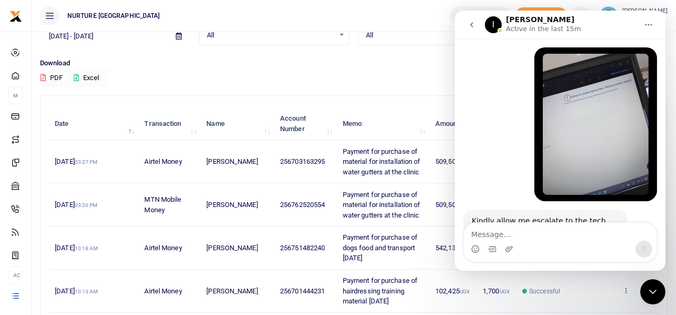
click at [651, 290] on icon "Close Intercom Messenger" at bounding box center [652, 291] width 13 height 13
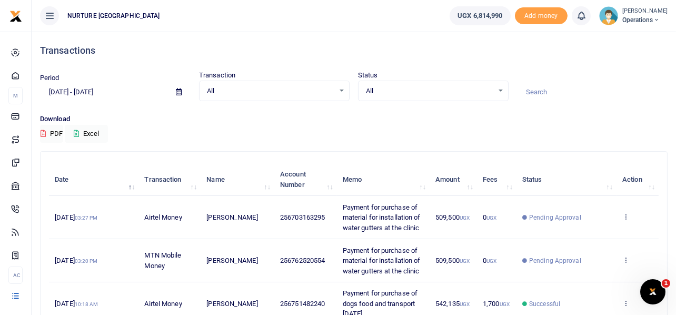
scroll to position [0, 0]
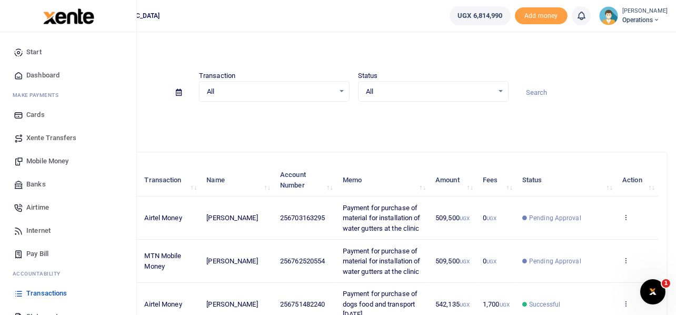
click at [59, 161] on span "Mobile Money" at bounding box center [47, 161] width 42 height 11
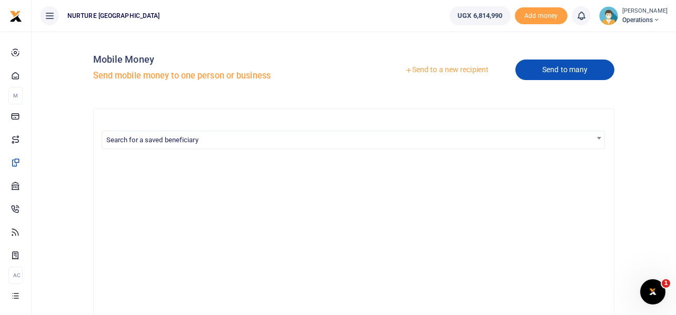
click at [537, 67] on link "Send to many" at bounding box center [565, 70] width 99 height 21
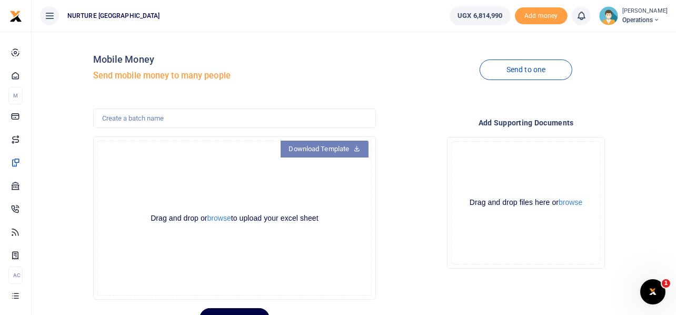
click at [322, 148] on link "Download Template" at bounding box center [325, 149] width 88 height 17
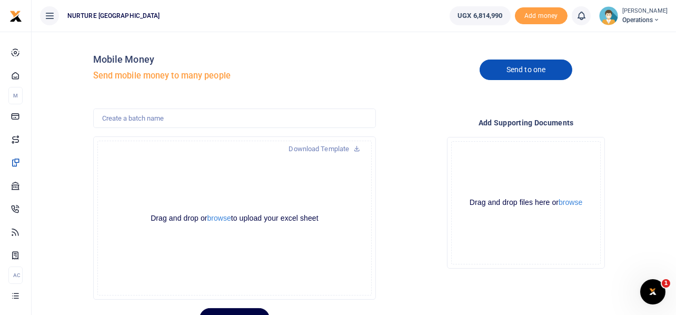
click at [528, 67] on link "Send to one" at bounding box center [526, 70] width 93 height 21
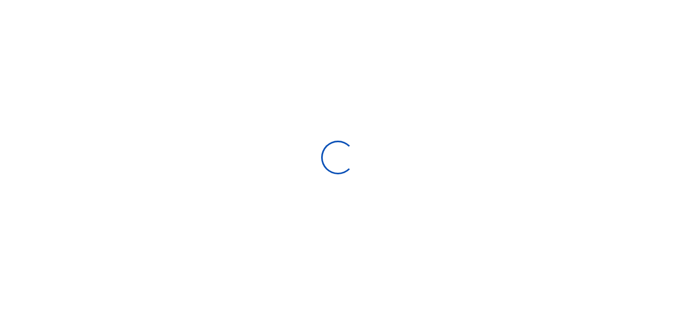
select select
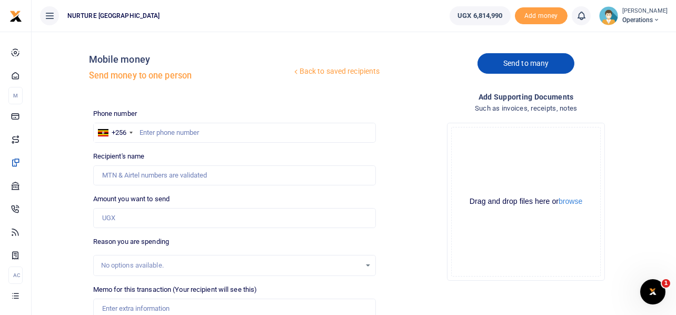
click at [526, 65] on link "Send to many" at bounding box center [526, 63] width 97 height 21
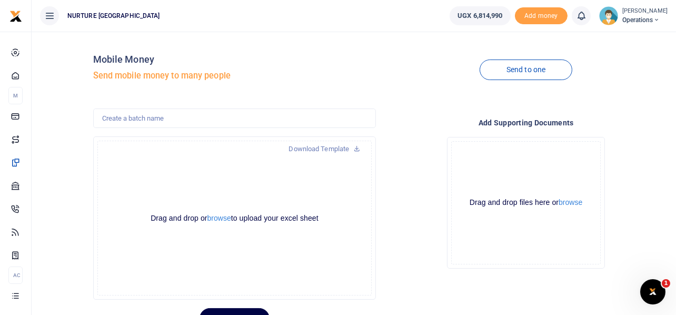
scroll to position [50, 0]
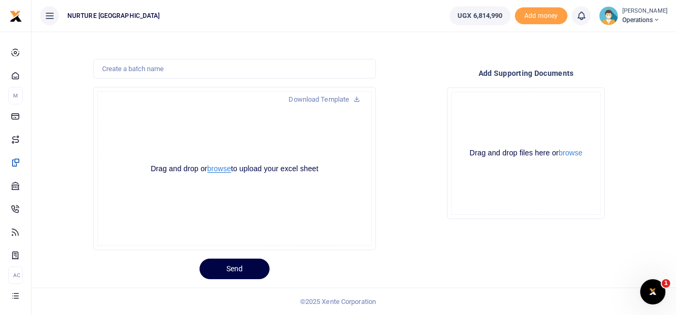
click at [217, 169] on button "browse" at bounding box center [220, 169] width 24 height 8
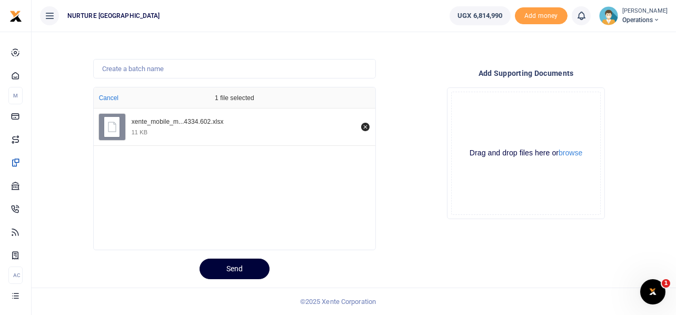
click at [229, 264] on button "Send" at bounding box center [235, 269] width 70 height 21
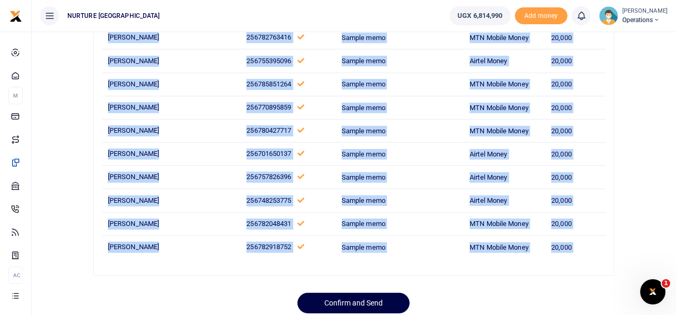
scroll to position [805, 0]
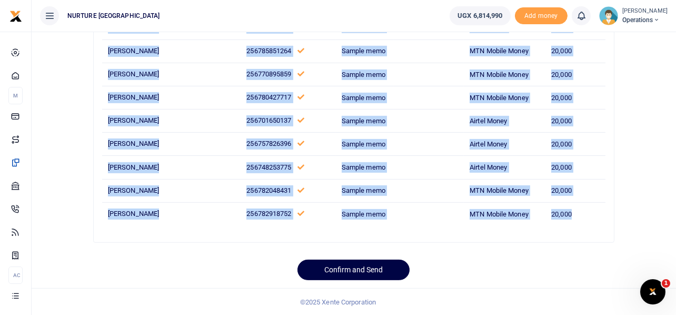
drag, startPoint x: 109, startPoint y: 160, endPoint x: 580, endPoint y: 216, distance: 474.8
copy tbody "Elly Nuwamanya 256775997483 Sample memo MTN Mobile Money 20,000 Loy Amerit 2567…"
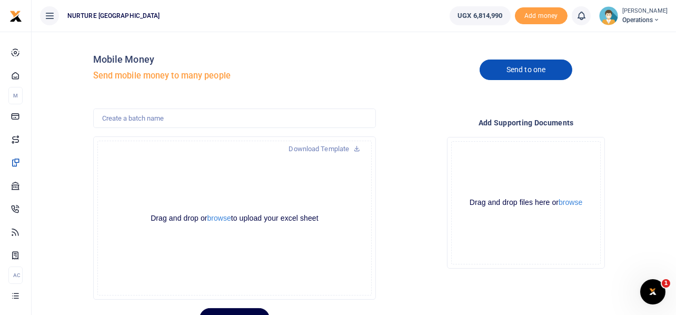
click at [522, 71] on link "Send to one" at bounding box center [526, 70] width 93 height 21
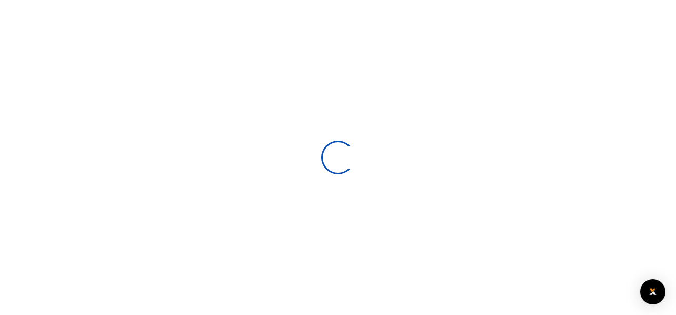
select select
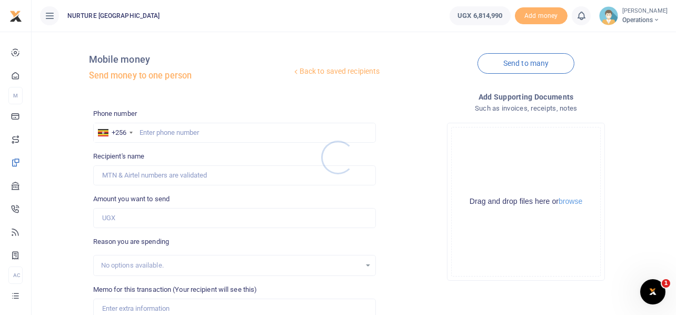
click at [201, 125] on div at bounding box center [338, 157] width 676 height 315
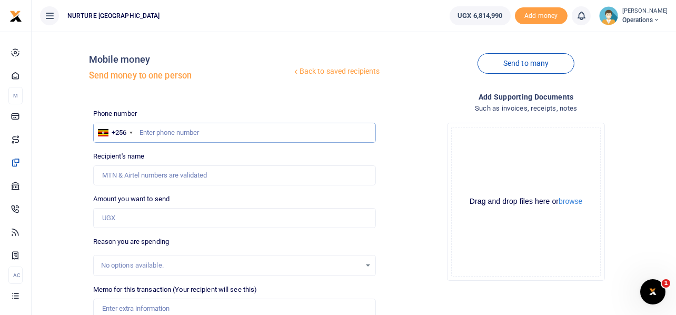
click at [189, 130] on input "text" at bounding box center [234, 133] width 283 height 20
type input "700594112"
type input "[PERSON_NAME]"
type input "700594112"
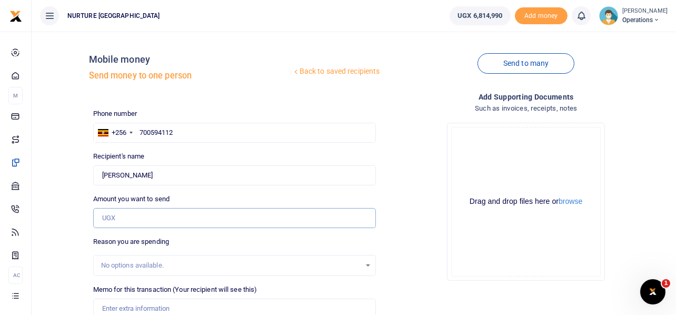
click at [152, 215] on input "Amount you want to send" at bounding box center [234, 218] width 283 height 20
click at [116, 215] on input "Amount you want to send" at bounding box center [234, 218] width 283 height 20
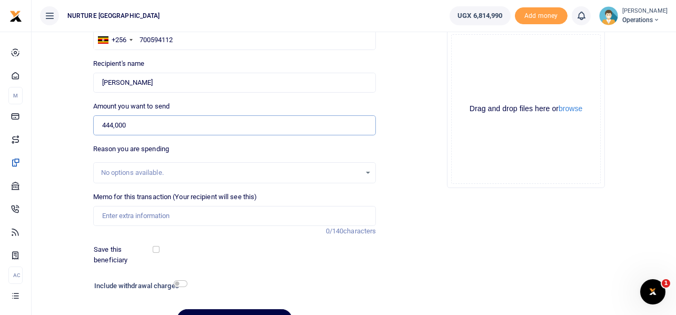
scroll to position [93, 0]
type input "444,000"
click at [129, 218] on input "Memo for this transaction (Your recipient will see this)" at bounding box center [234, 215] width 283 height 20
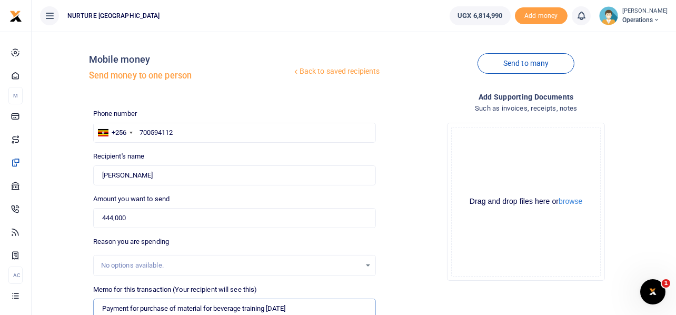
scroll to position [151, 0]
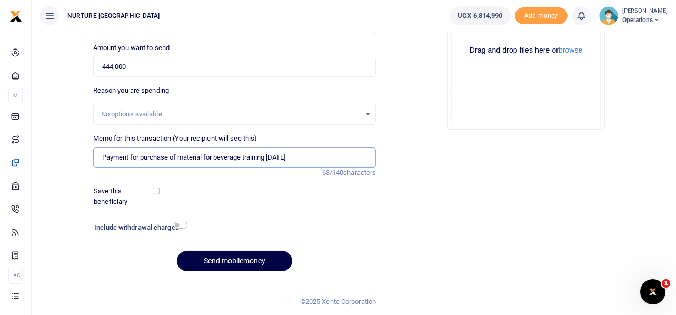
type input "Payment for purchase of material for beverage training Aug 2025"
click at [179, 224] on input "checkbox" at bounding box center [181, 225] width 14 height 7
checkbox input "true"
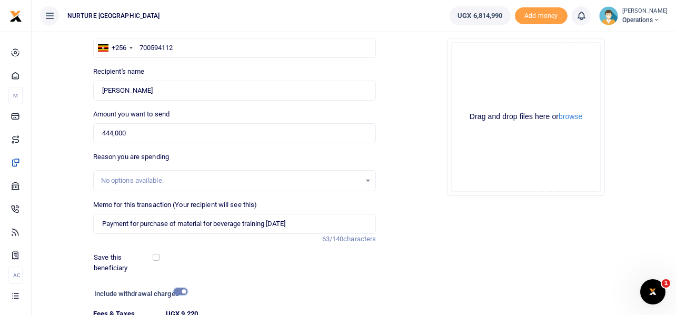
scroll to position [180, 0]
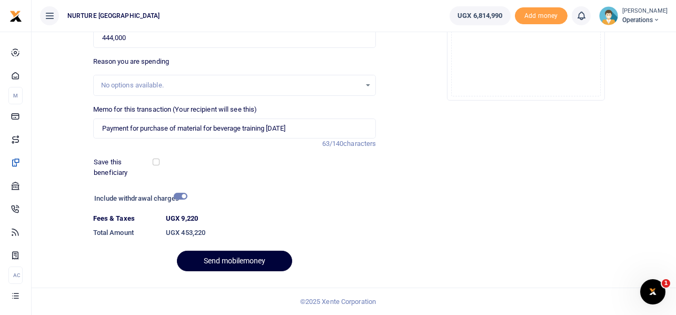
click at [225, 259] on button "Send mobilemoney" at bounding box center [234, 261] width 115 height 21
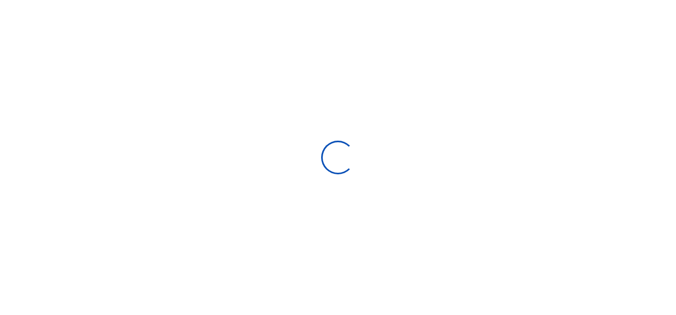
select select
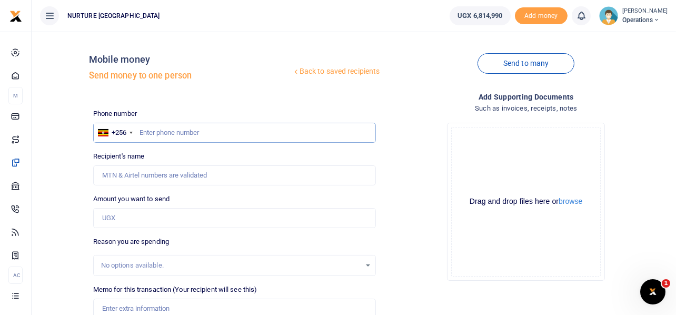
click at [176, 133] on input "text" at bounding box center [234, 133] width 283 height 20
type input "769295811"
type input "Aminah Nassanga"
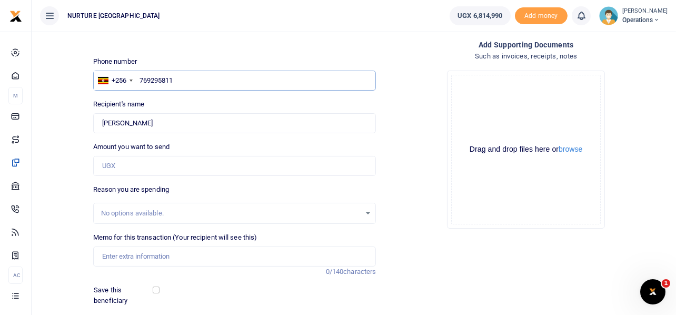
type input "769295811"
click at [161, 168] on input "Amount you want to send" at bounding box center [234, 166] width 283 height 20
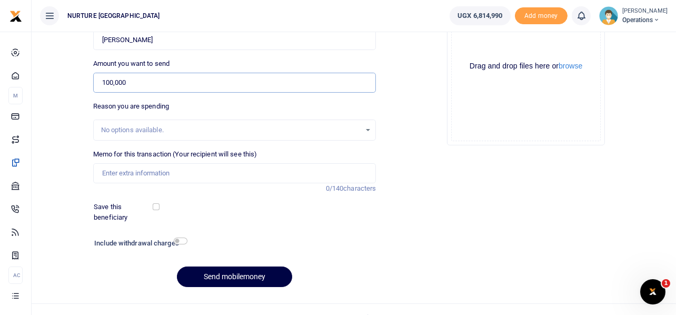
scroll to position [151, 0]
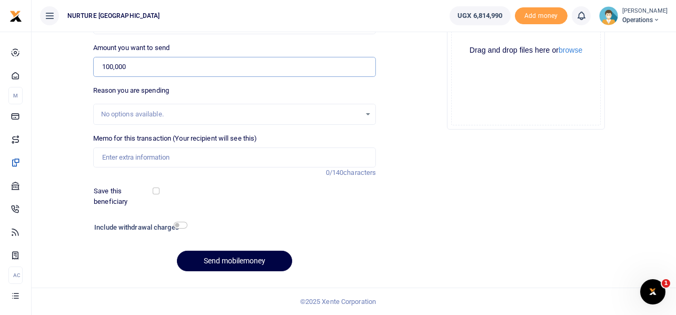
type input "100,000"
click at [168, 156] on input "Memo for this transaction (Your recipient will see this)" at bounding box center [234, 157] width 283 height 20
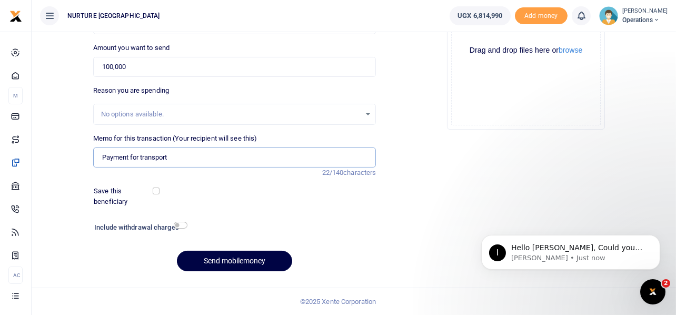
scroll to position [0, 0]
click at [261, 153] on input "Payment for transport refund for the finance intern in the mon" at bounding box center [234, 157] width 283 height 20
click at [294, 156] on input "Payment for transport refund for the finance intern for the mon" at bounding box center [234, 157] width 283 height 20
click at [294, 156] on input "Payment for transport refund for the finance intern for the month of July 2025" at bounding box center [234, 157] width 283 height 20
type input "Payment for transport refund for the finance intern for the month of July 2025"
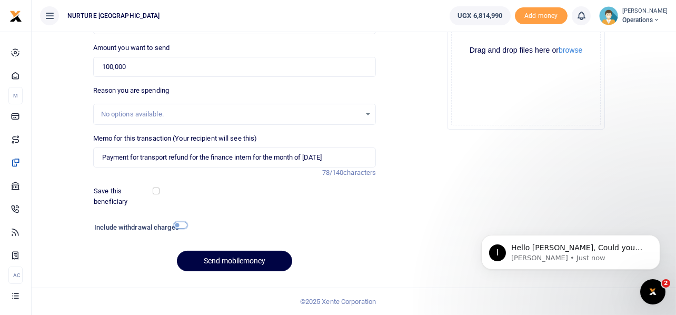
click at [178, 226] on input "checkbox" at bounding box center [181, 225] width 14 height 7
checkbox input "true"
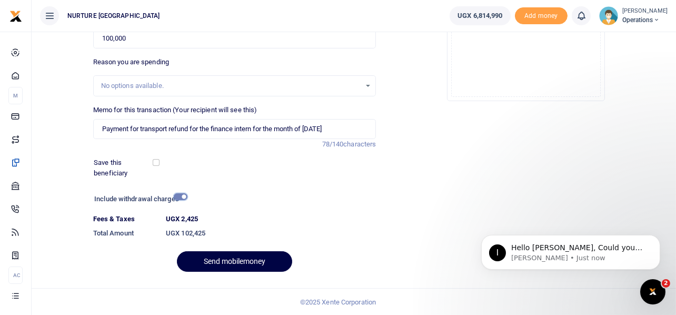
scroll to position [180, 0]
click at [234, 259] on button "Send mobilemoney" at bounding box center [234, 261] width 115 height 21
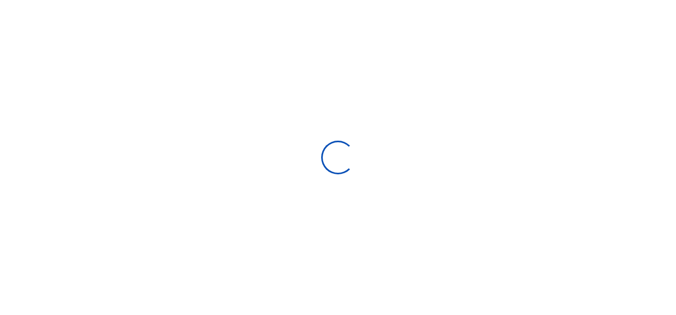
select select
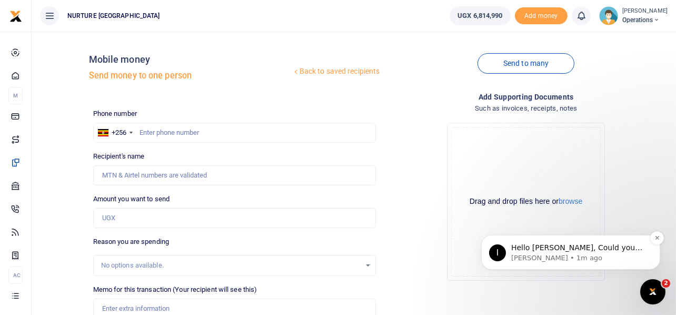
click at [605, 251] on p "Hello Timothy, Could you kindly try intiaiting again" at bounding box center [579, 247] width 136 height 11
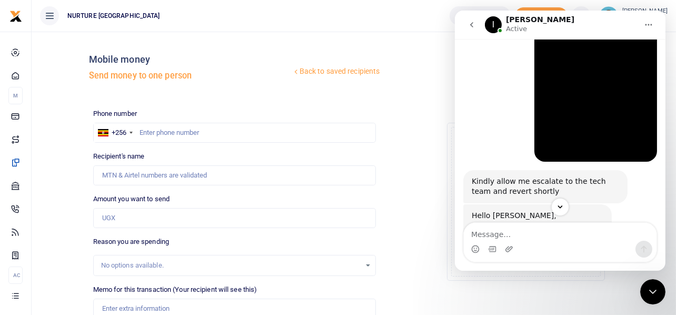
scroll to position [379, 0]
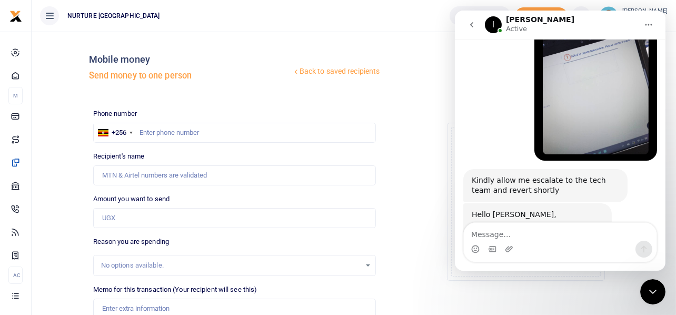
click at [526, 241] on div "Intercom messenger" at bounding box center [560, 249] width 193 height 17
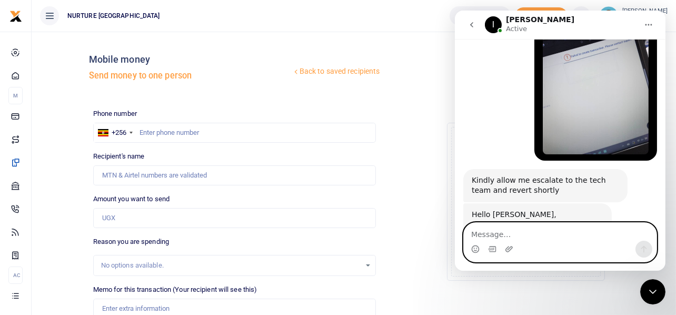
click at [533, 225] on textarea "Message…" at bounding box center [560, 232] width 193 height 18
type textarea "seems working.... ill keep you updated. thankyou"
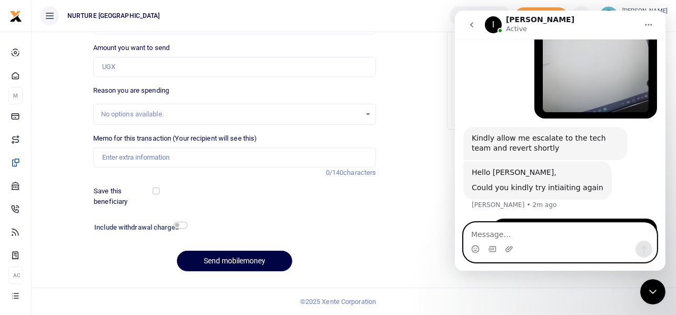
scroll to position [0, 0]
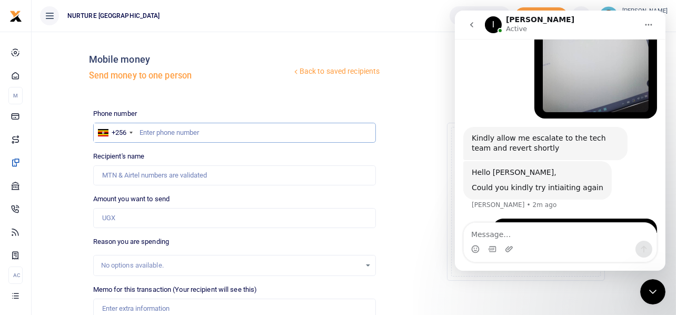
click at [196, 130] on input "text" at bounding box center [234, 133] width 283 height 20
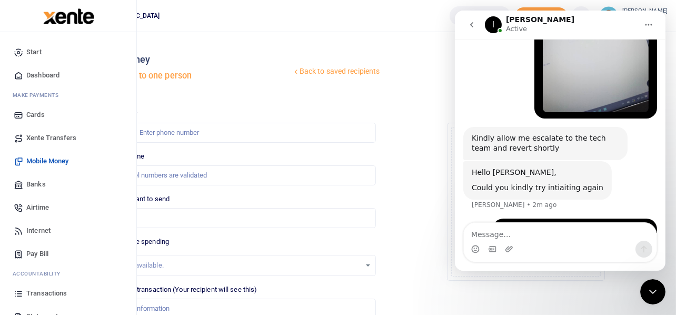
click at [38, 206] on span "Airtime" at bounding box center [37, 207] width 23 height 11
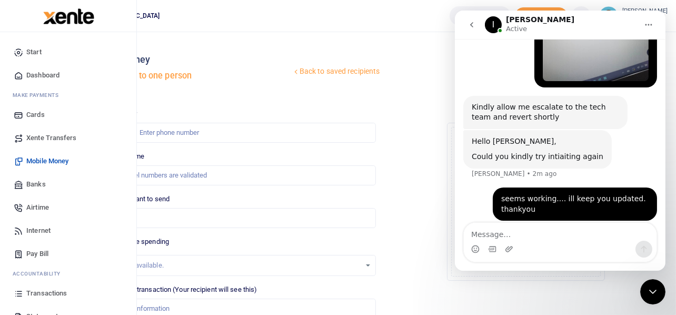
scroll to position [461, 0]
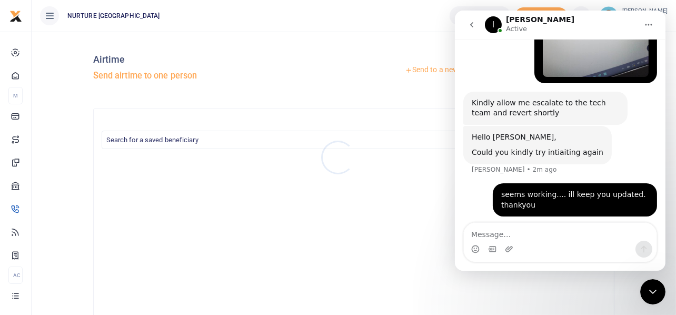
scroll to position [461, 0]
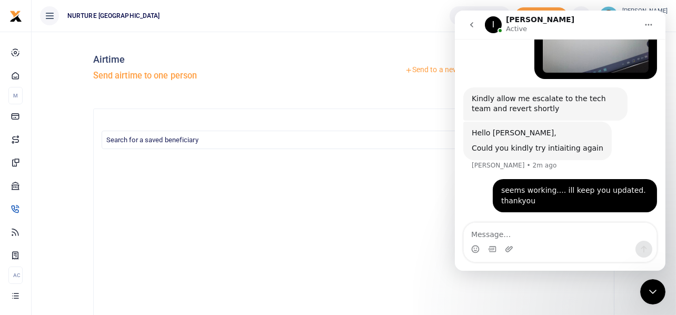
click at [447, 71] on link "Send to a new recipient" at bounding box center [446, 70] width 137 height 19
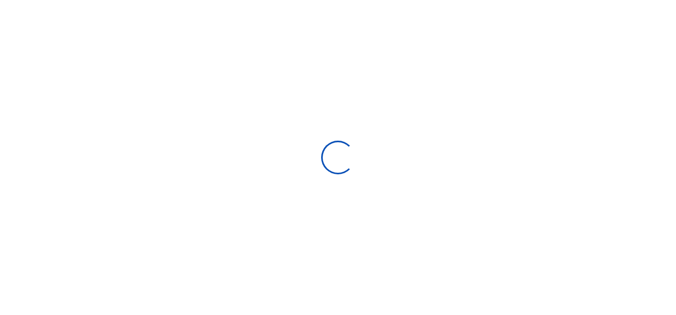
select select "Loading categories"
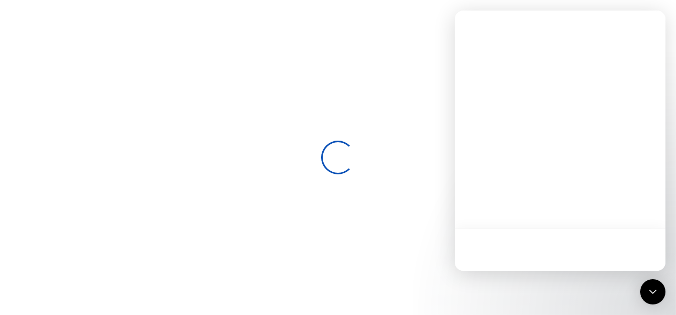
select select
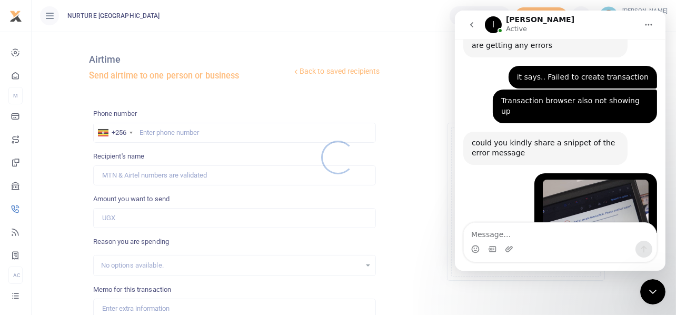
click at [192, 133] on div at bounding box center [338, 157] width 676 height 315
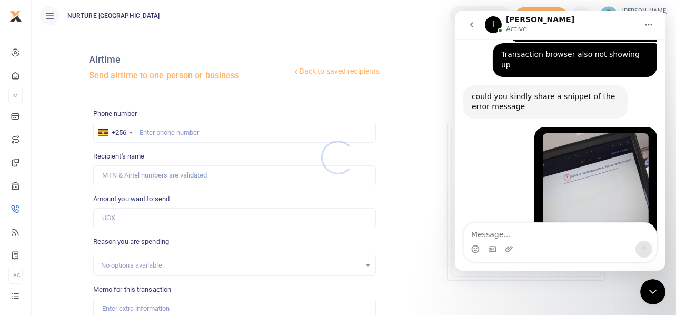
scroll to position [421, 0]
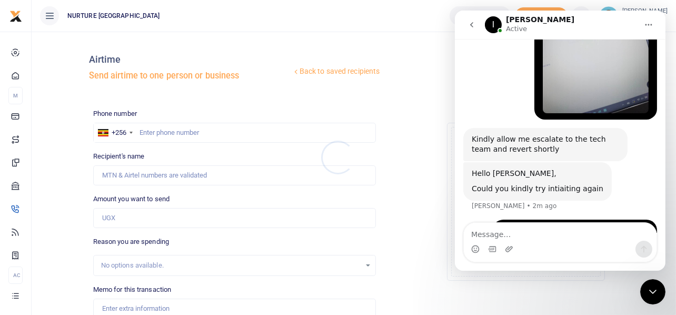
click at [182, 133] on div at bounding box center [338, 157] width 676 height 315
click at [180, 133] on input "text" at bounding box center [234, 133] width 283 height 20
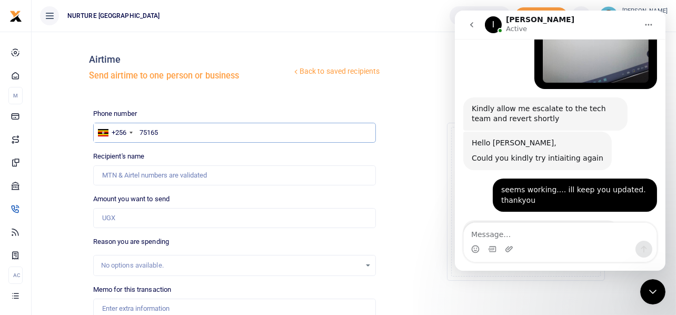
scroll to position [452, 0]
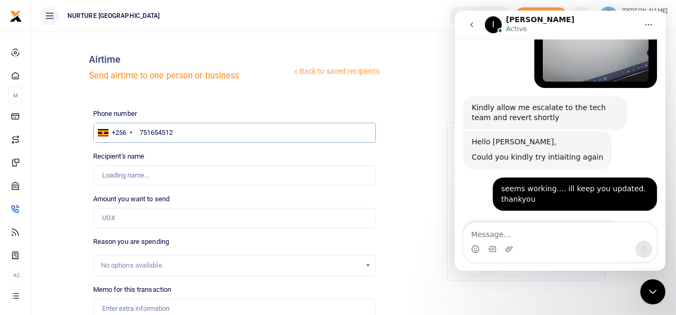
type input "751654512"
click at [152, 221] on input "Amount you want to send" at bounding box center [234, 218] width 283 height 20
type input "Sarah Nankya"
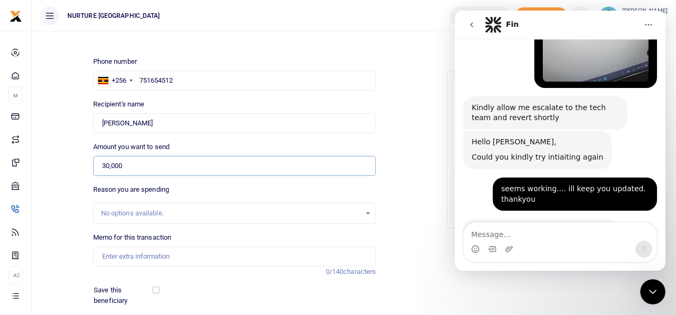
type input "30,000"
drag, startPoint x: 159, startPoint y: 120, endPoint x: 147, endPoint y: 119, distance: 11.7
click at [146, 117] on input "Found" at bounding box center [234, 123] width 283 height 20
drag, startPoint x: 151, startPoint y: 128, endPoint x: 81, endPoint y: 124, distance: 70.2
click at [81, 124] on div "Back to saved recipients Airtime Send airtime to one person or business Send to…" at bounding box center [354, 166] width 636 height 356
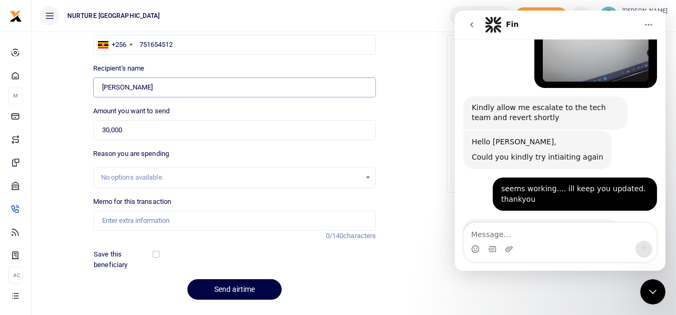
scroll to position [105, 0]
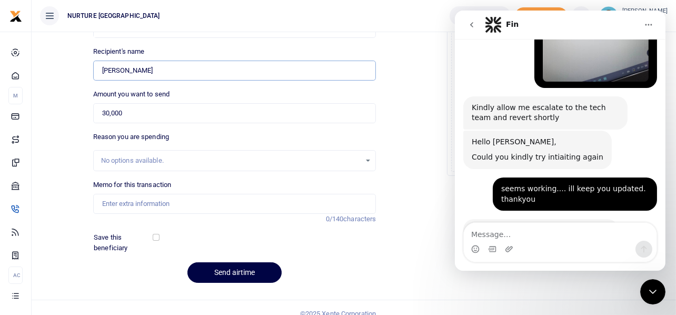
type input "Nassanga Aminah"
click at [154, 203] on input "Memo for this transaction" at bounding box center [234, 204] width 283 height 20
paste input "Payment for transport refund for the finance intern for the month of July 2025"
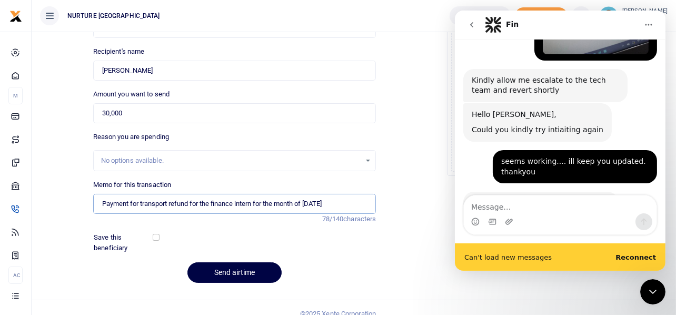
scroll to position [479, 0]
click at [656, 291] on icon "Close Intercom Messenger" at bounding box center [652, 291] width 13 height 13
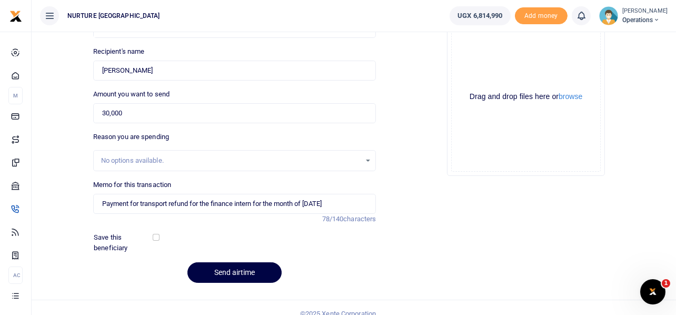
scroll to position [452, 0]
click at [143, 204] on input "Payment for transport refund for the finance intern for the month of July 2025" at bounding box center [234, 204] width 283 height 20
click at [145, 203] on input "Payment for transport refund for the finance intern for the month of July 2025" at bounding box center [234, 204] width 283 height 20
click at [142, 203] on input "Payment for transport refund for the finance intern for the month of July 2025" at bounding box center [234, 204] width 283 height 20
drag, startPoint x: 140, startPoint y: 203, endPoint x: 170, endPoint y: 201, distance: 30.1
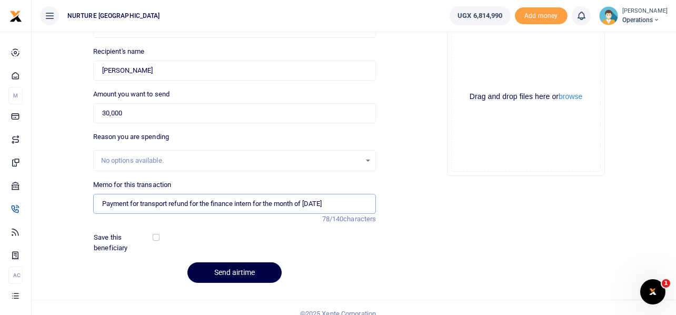
click at [170, 201] on input "Payment for transport refund for the finance intern for the month of July 2025" at bounding box center [234, 204] width 283 height 20
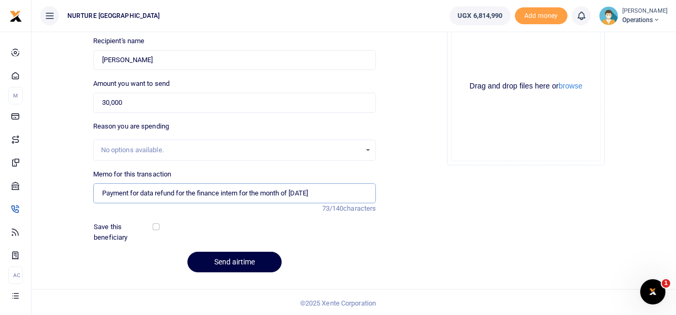
scroll to position [116, 0]
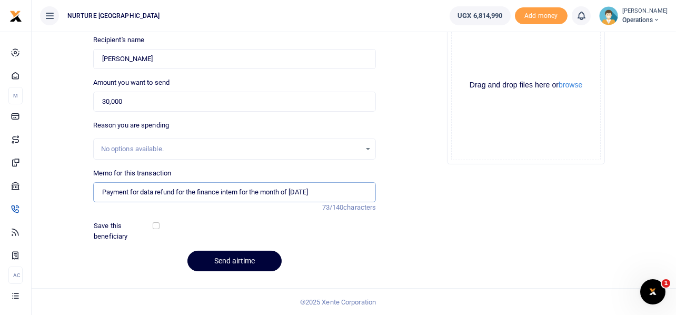
type input "Payment for data refund for the finance intern for the month of July 2025"
click at [234, 260] on button "Send airtime" at bounding box center [235, 261] width 94 height 21
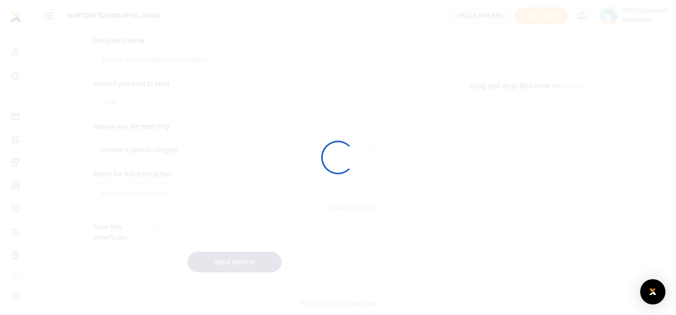
select select
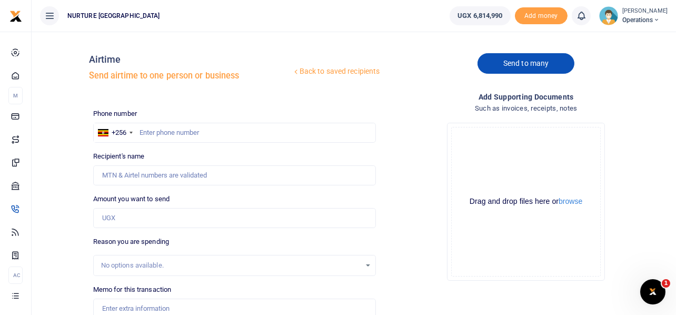
click at [502, 60] on link "Send to many" at bounding box center [526, 63] width 97 height 21
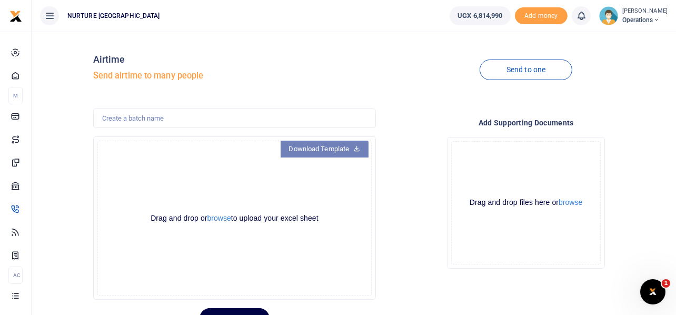
click at [356, 149] on icon at bounding box center [356, 147] width 7 height 7
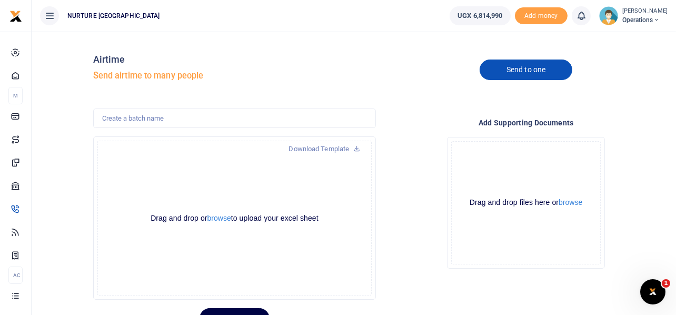
click at [548, 66] on link "Send to one" at bounding box center [526, 70] width 93 height 21
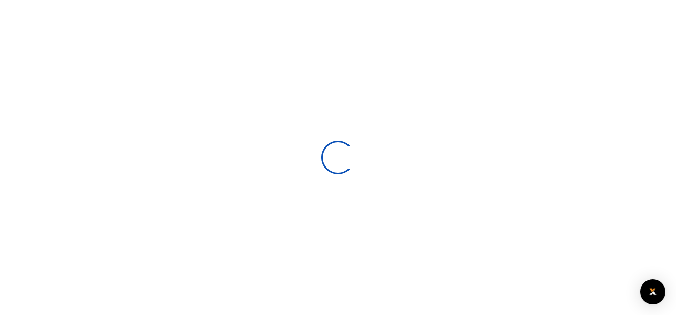
select select
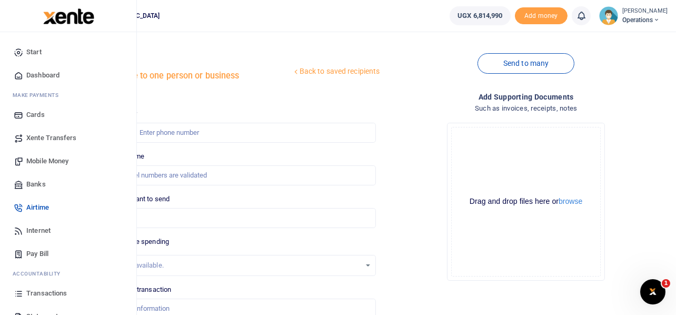
click at [48, 160] on span "Mobile Money" at bounding box center [47, 161] width 42 height 11
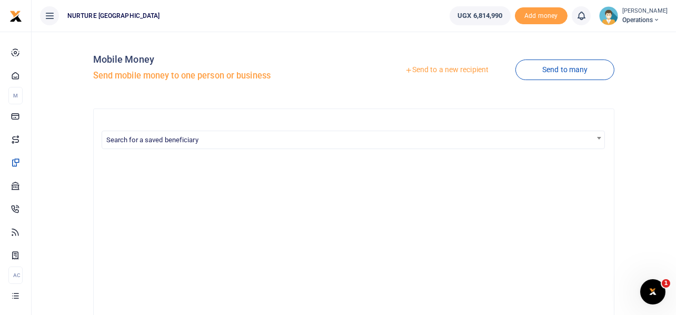
click at [463, 69] on link "Send to a new recipient" at bounding box center [446, 70] width 137 height 19
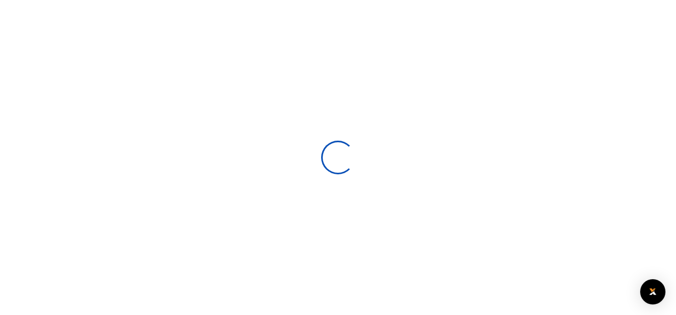
select select
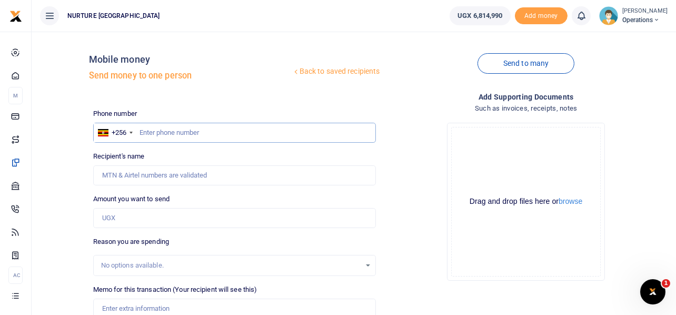
click at [211, 131] on input "text" at bounding box center [234, 133] width 283 height 20
click at [179, 133] on input "text" at bounding box center [234, 133] width 283 height 20
click at [204, 133] on input "text" at bounding box center [234, 133] width 283 height 20
type input "701985139"
click at [160, 215] on input "Amount you want to send" at bounding box center [234, 218] width 283 height 20
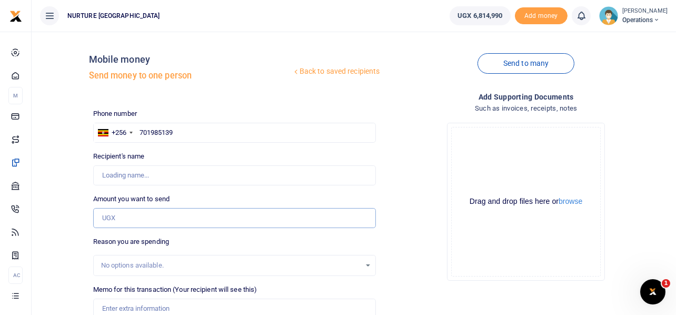
type input "Tamale Shafic"
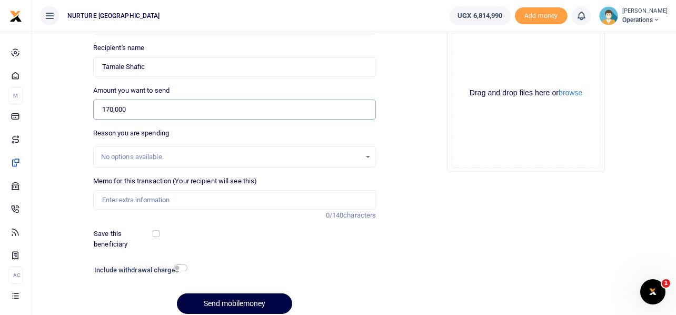
scroll to position [111, 0]
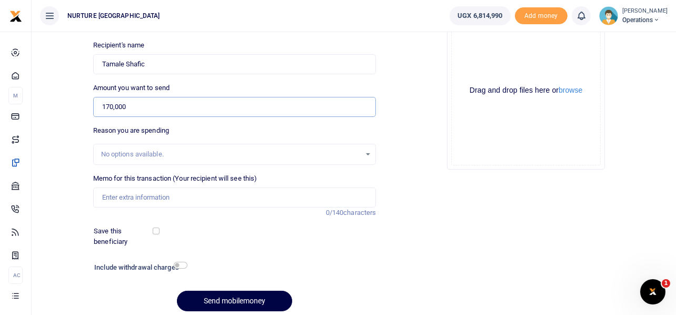
type input "170,000"
click at [152, 194] on input "Memo for this transaction (Your recipient will see this)" at bounding box center [234, 198] width 283 height 20
click at [156, 195] on input "Payment for dogs treatment" at bounding box center [234, 198] width 283 height 20
click at [220, 196] on input "Payment for dogs surgery treatment" at bounding box center [234, 198] width 283 height 20
type input "Payment for dogs surgery treatment Rocky"
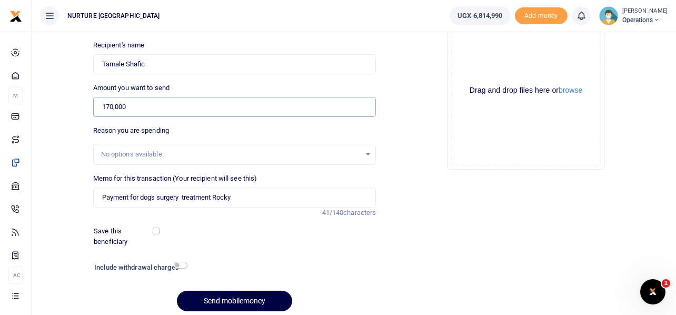
drag, startPoint x: 136, startPoint y: 107, endPoint x: 90, endPoint y: 101, distance: 46.8
click at [93, 107] on input "170,000" at bounding box center [234, 107] width 283 height 20
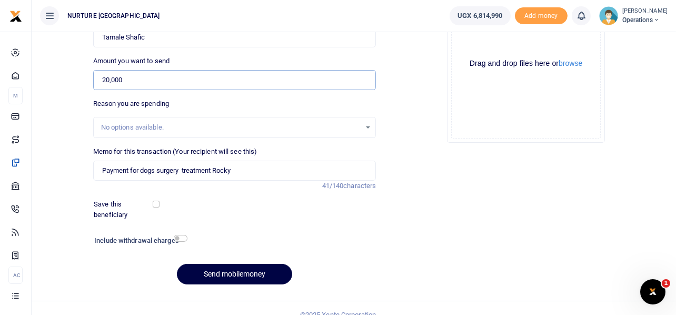
scroll to position [151, 0]
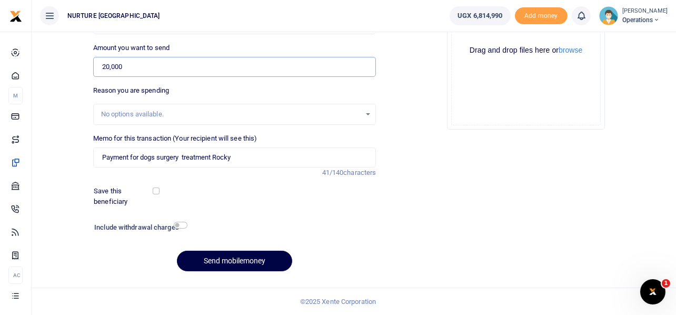
type input "20,000"
click at [179, 222] on input "checkbox" at bounding box center [181, 225] width 14 height 7
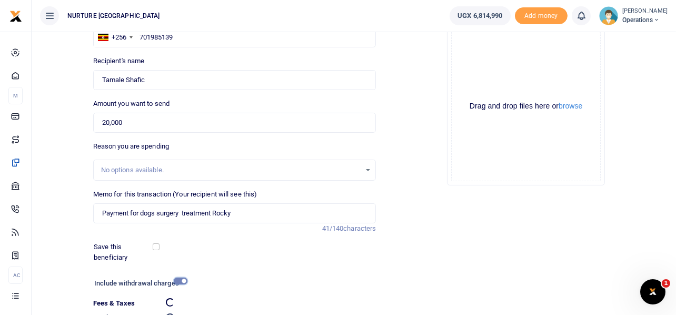
scroll to position [181, 0]
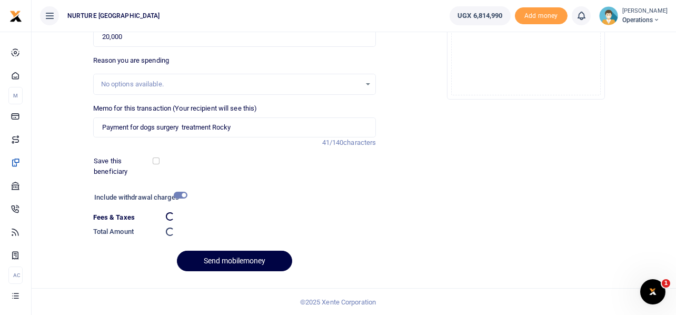
click at [409, 106] on div "Drop your files here Drag and drop files here or browse Powered by Uppy" at bounding box center [525, 20] width 283 height 175
click at [180, 195] on input "checkbox" at bounding box center [181, 195] width 14 height 7
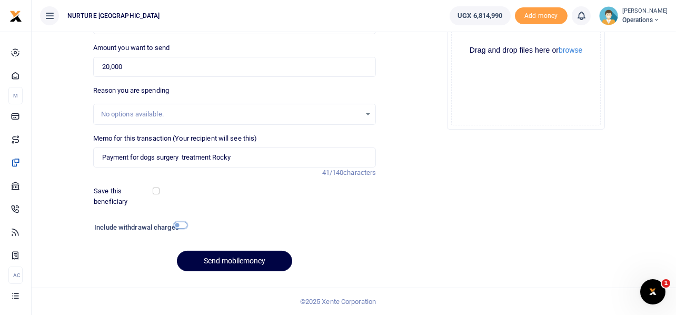
click at [181, 224] on input "checkbox" at bounding box center [181, 225] width 14 height 7
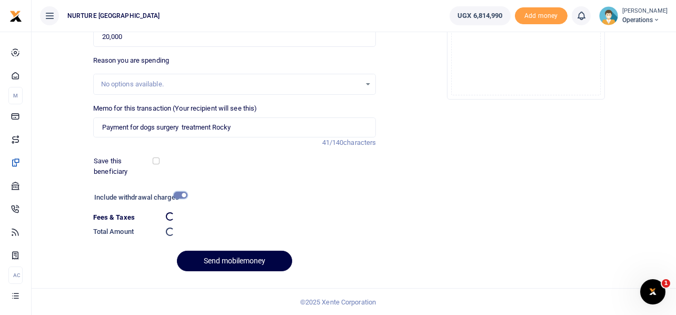
scroll to position [180, 0]
click at [181, 194] on input "checkbox" at bounding box center [181, 196] width 14 height 7
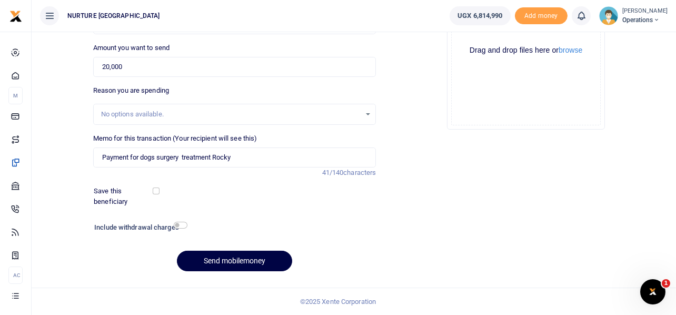
click at [394, 188] on div "Add supporting Documents Such as invoices, receipts, notes Drop your files here…" at bounding box center [526, 110] width 292 height 340
click at [422, 144] on div "Add supporting Documents Such as invoices, receipts, notes Drop your files here…" at bounding box center [526, 110] width 292 height 340
click at [183, 227] on input "checkbox" at bounding box center [181, 225] width 14 height 7
checkbox input "true"
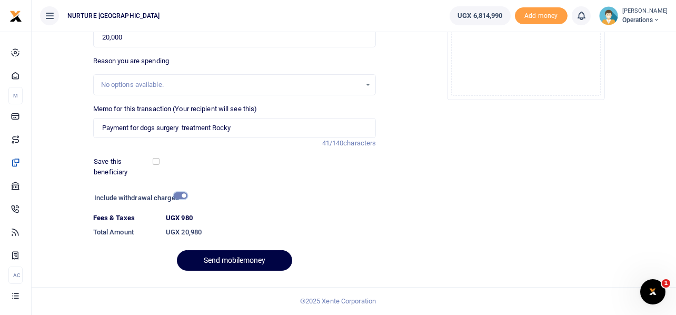
scroll to position [180, 0]
click at [127, 35] on input "20,000" at bounding box center [234, 38] width 283 height 20
type input "170,000"
click at [187, 196] on input "checkbox" at bounding box center [181, 196] width 14 height 7
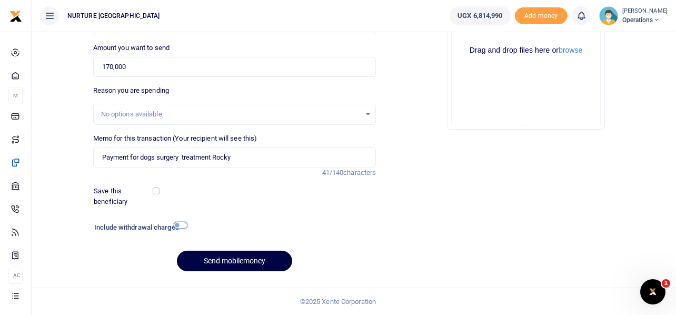
click at [180, 222] on input "checkbox" at bounding box center [181, 225] width 14 height 7
checkbox input "true"
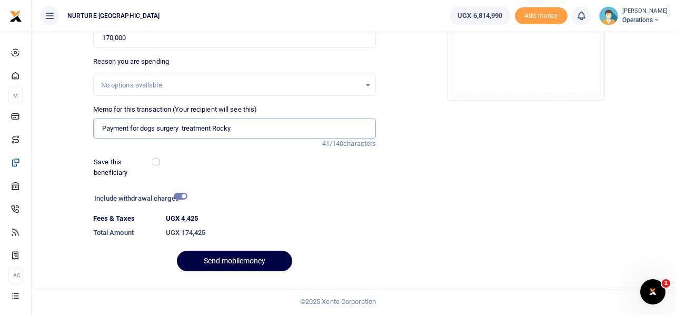
click at [199, 125] on input "Payment for dogs surgery treatment Rocky" at bounding box center [234, 129] width 283 height 20
click at [256, 261] on button "Send mobilemoney" at bounding box center [234, 261] width 115 height 21
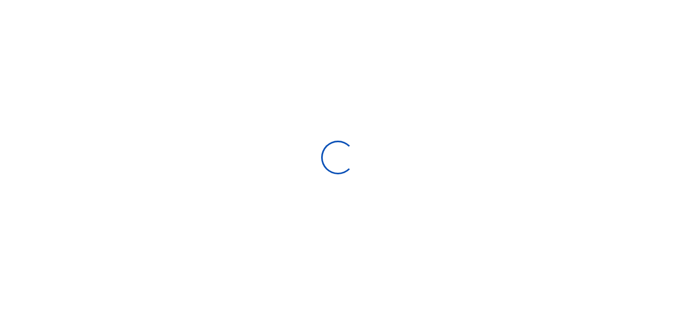
select select
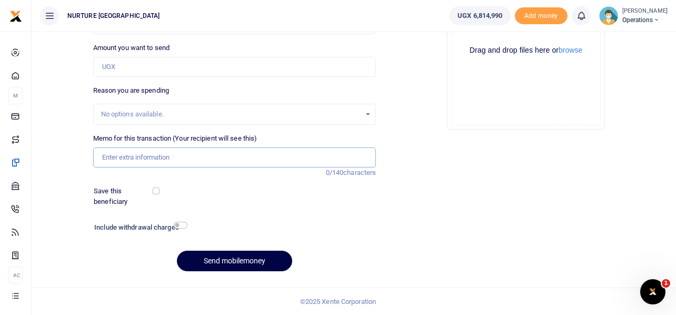
click at [161, 153] on input "Memo for this transaction (Your recipient will see this)" at bounding box center [234, 157] width 283 height 20
type input "Payment for dogs shampoo [DATE]"
click at [234, 65] on input "Amount you want to send" at bounding box center [234, 67] width 283 height 20
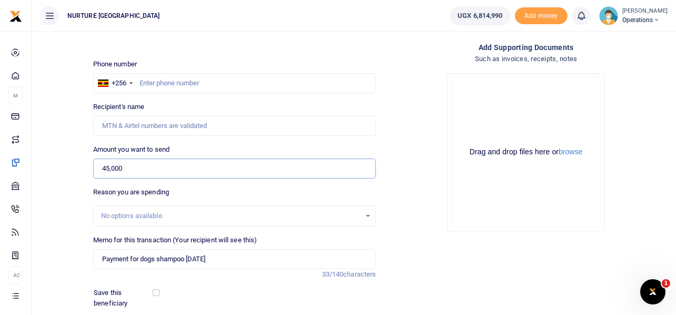
scroll to position [46, 0]
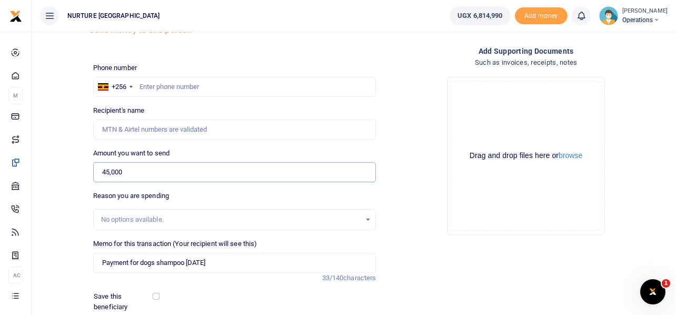
type input "45,000"
click at [186, 85] on input "text" at bounding box center [234, 87] width 283 height 20
type input "701985139"
type input "Tamale Shafic"
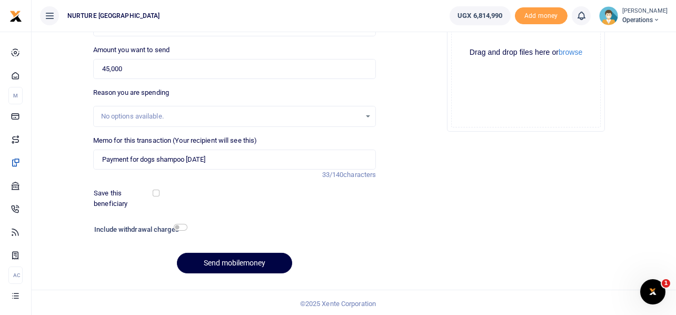
scroll to position [151, 0]
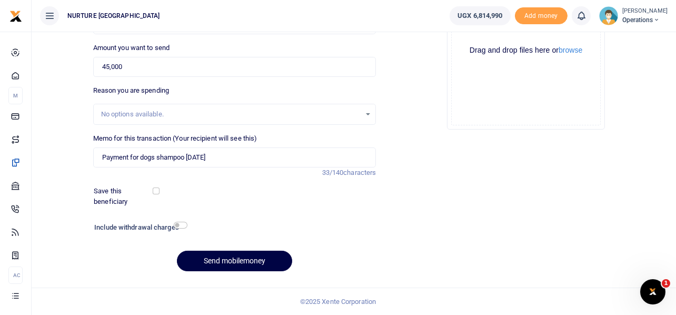
type input "701985139"
click at [182, 227] on input "checkbox" at bounding box center [181, 225] width 14 height 7
checkbox input "true"
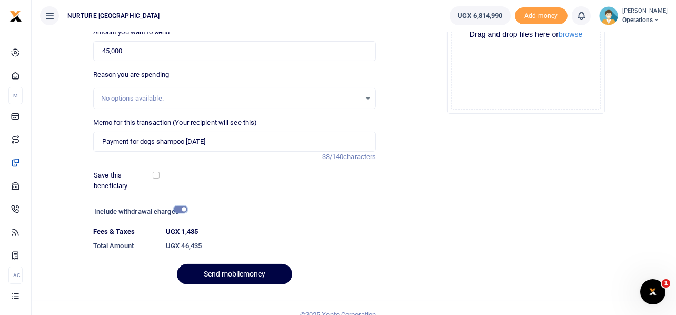
scroll to position [180, 0]
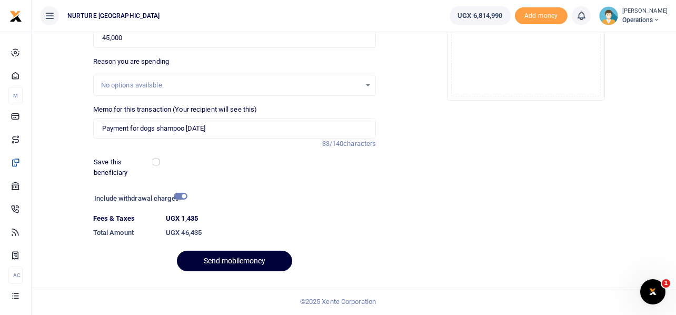
click at [236, 258] on button "Send mobilemoney" at bounding box center [234, 261] width 115 height 21
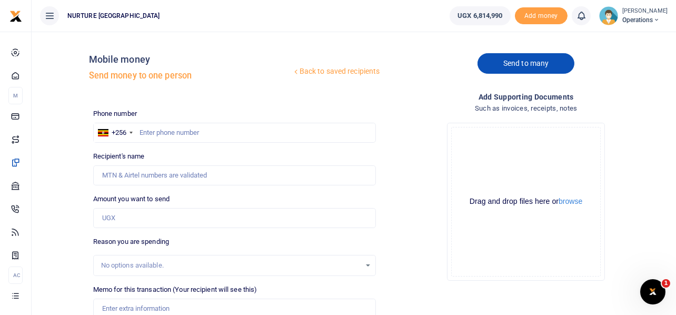
click at [524, 60] on link "Send to many" at bounding box center [526, 63] width 97 height 21
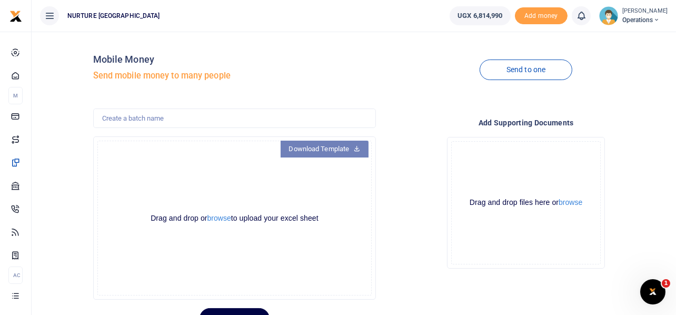
click at [343, 148] on link "Download Template" at bounding box center [325, 149] width 88 height 17
click at [216, 218] on button "browse" at bounding box center [220, 218] width 24 height 8
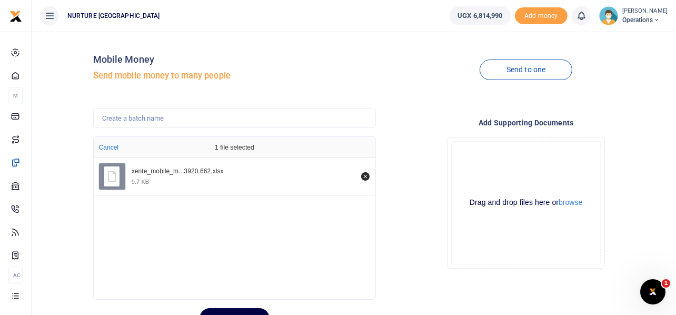
scroll to position [50, 0]
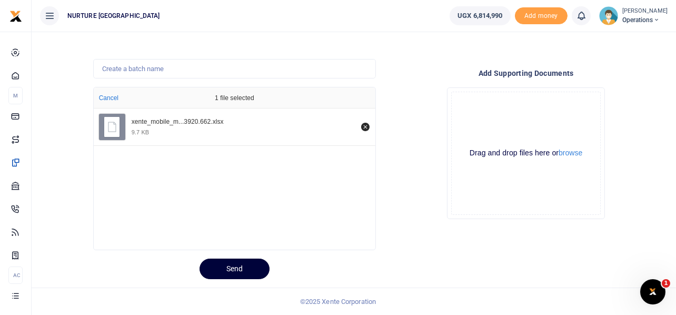
click at [228, 262] on button "Send" at bounding box center [235, 269] width 70 height 21
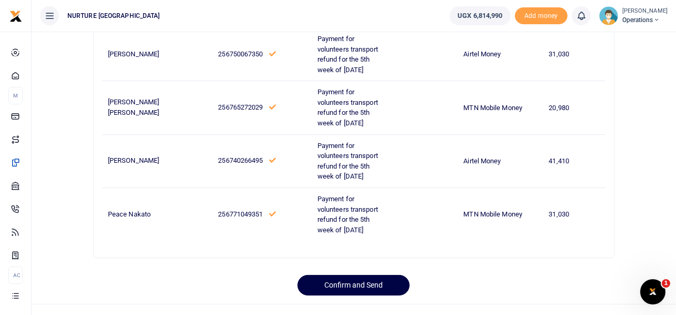
scroll to position [139, 0]
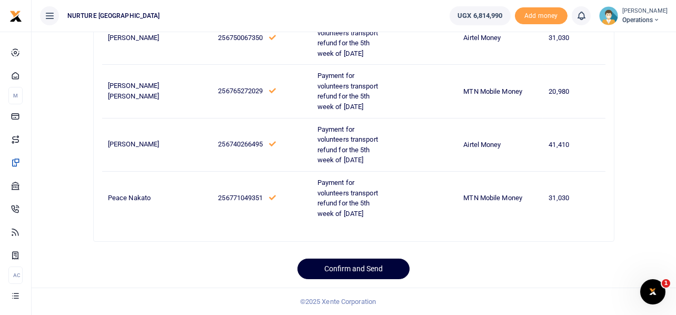
click at [352, 263] on button "Confirm and Send" at bounding box center [354, 269] width 112 height 21
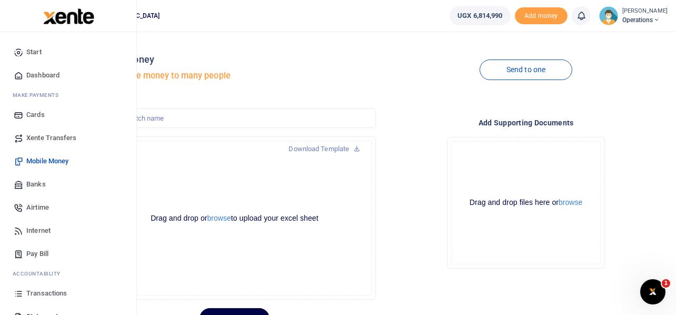
click at [40, 205] on span "Airtime" at bounding box center [37, 207] width 23 height 11
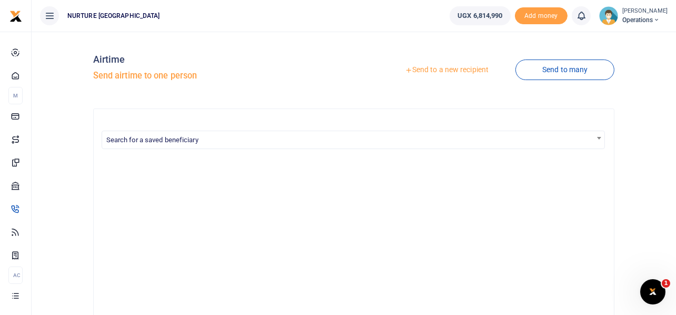
click at [451, 71] on link "Send to a new recipient" at bounding box center [446, 70] width 137 height 19
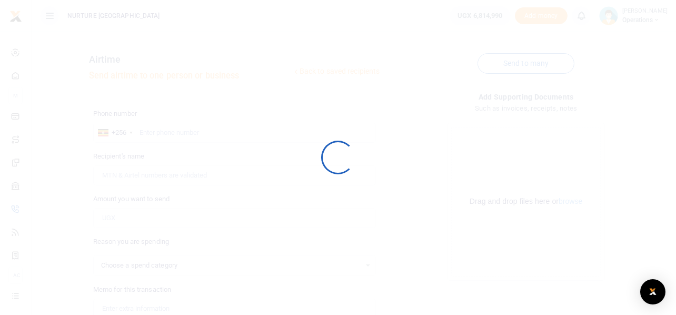
select select
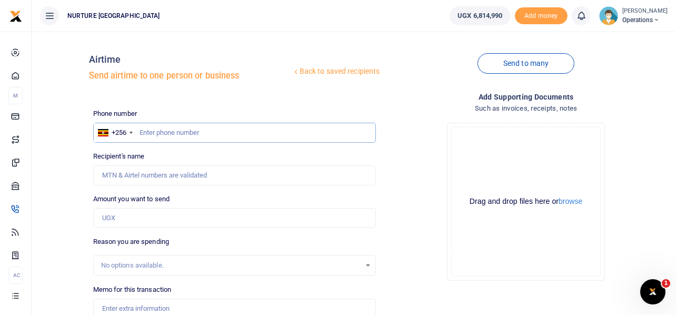
click at [177, 129] on input "text" at bounding box center [234, 133] width 283 height 20
click at [538, 58] on link "Send to many" at bounding box center [526, 63] width 97 height 21
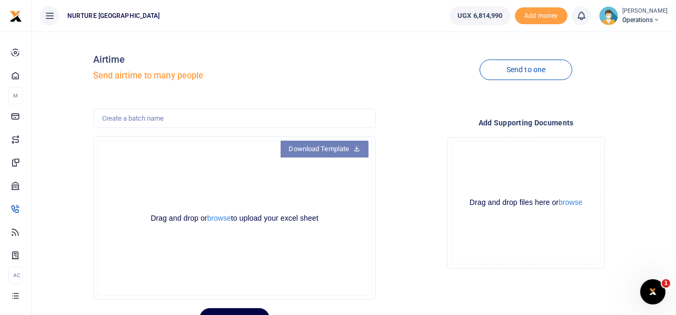
click at [340, 146] on link "Download Template" at bounding box center [325, 149] width 88 height 17
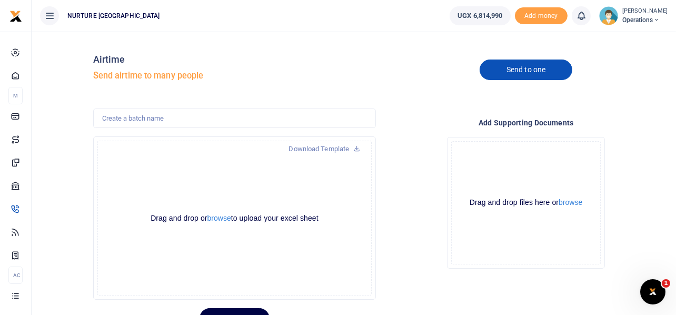
click at [524, 72] on link "Send to one" at bounding box center [526, 70] width 93 height 21
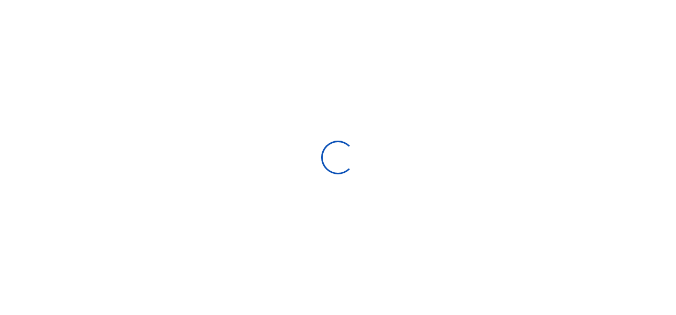
select select
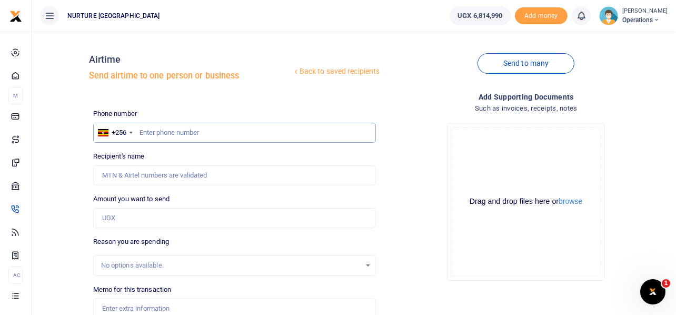
click at [183, 130] on input "text" at bounding box center [234, 133] width 283 height 20
paste input "743994152"
type input "743994152"
click at [152, 212] on input "Amount you want to send" at bounding box center [234, 218] width 283 height 20
type input "1,"
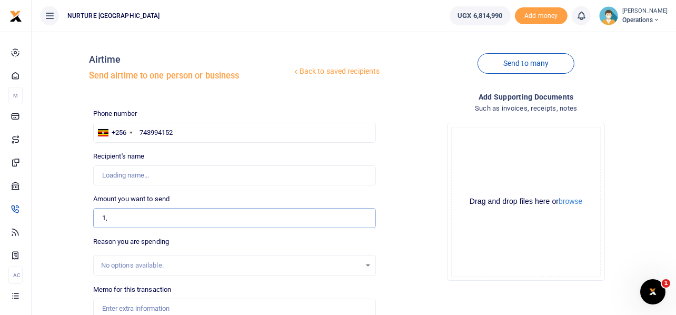
type input "Charity Nandera"
type input "10,000"
click at [417, 194] on div "Drop your files here Drag and drop files here or browse Powered by Uppy" at bounding box center [525, 201] width 283 height 175
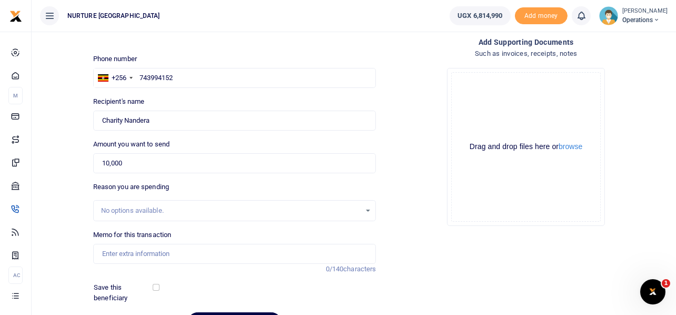
scroll to position [105, 0]
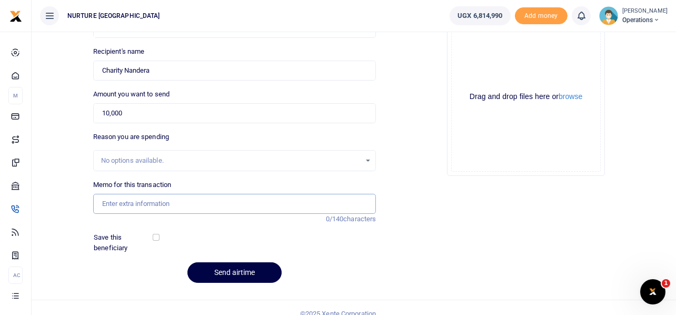
click at [161, 205] on input "Memo for this transaction" at bounding box center [234, 204] width 283 height 20
paste input "Payment of airtime for the support team at Urban villages for the month of [DAT…"
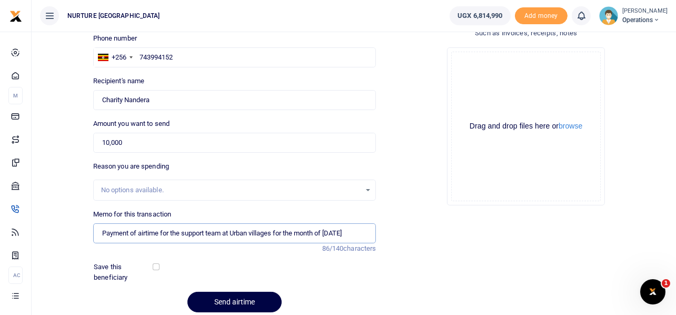
scroll to position [52, 0]
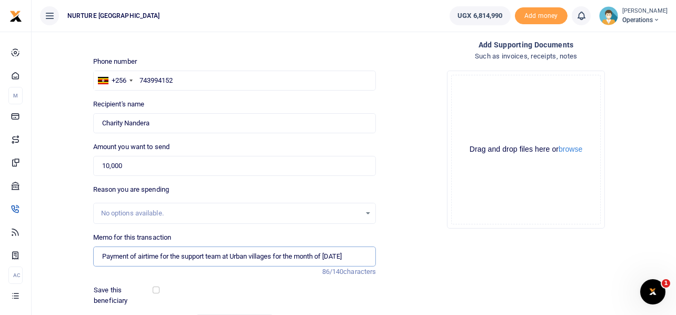
type input "Payment of airtime for the support team at Urban villages for the month of [DAT…"
drag, startPoint x: 159, startPoint y: 126, endPoint x: 86, endPoint y: 116, distance: 73.4
click at [86, 116] on div "Back to saved recipients Airtime Send airtime to one person or business Send to…" at bounding box center [354, 166] width 636 height 356
type input "[PERSON_NAME]"
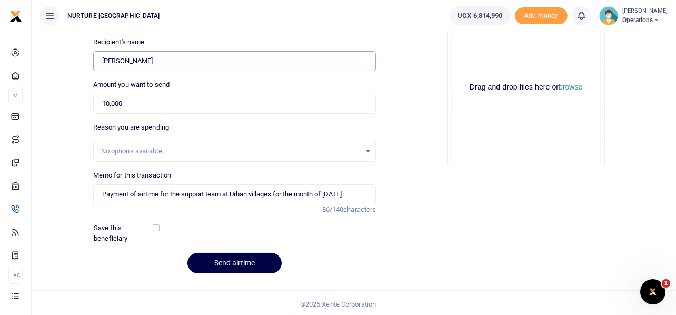
scroll to position [116, 0]
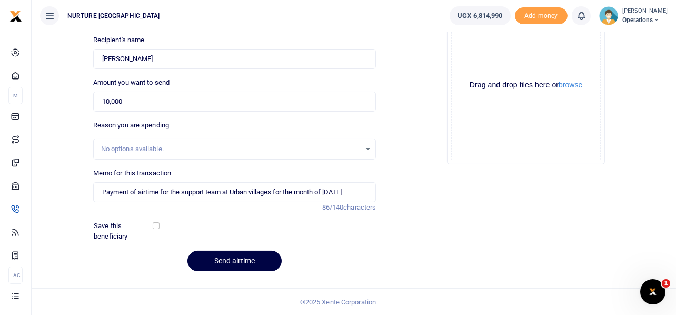
click at [391, 136] on div "Drop your files here Drag and drop files here or browse Powered by Uppy" at bounding box center [525, 85] width 283 height 175
click at [225, 259] on button "Send airtime" at bounding box center [235, 261] width 94 height 21
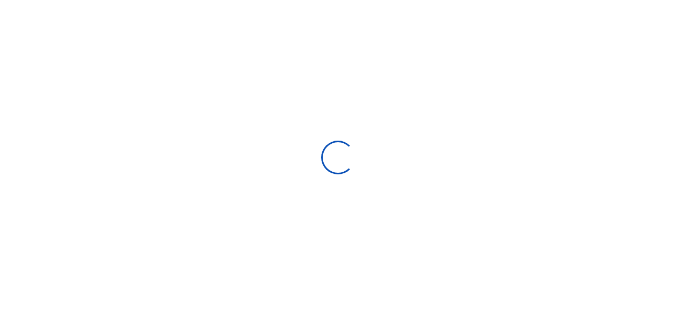
select select "Loading categories"
select select
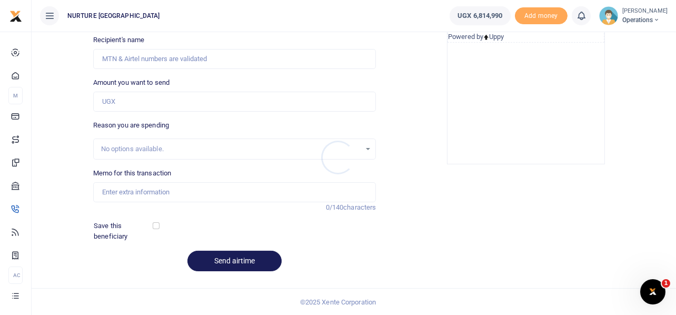
click at [193, 191] on div at bounding box center [338, 157] width 676 height 315
click at [152, 191] on input "Memo for this transaction" at bounding box center [234, 192] width 283 height 20
click at [134, 191] on input "Memo for this transaction" at bounding box center [234, 192] width 283 height 20
paste input "Payment of airtime for the support team at Urban villages for the month of Augu…"
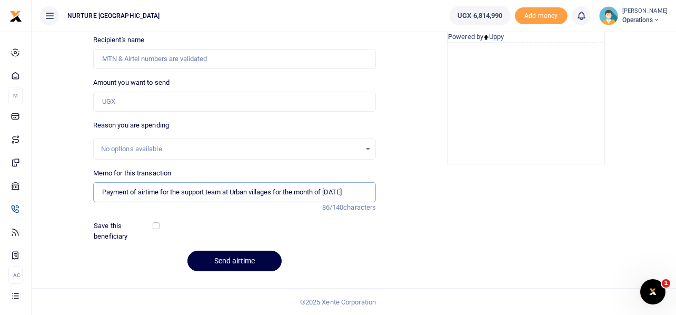
type input "Payment of airtime for the support team at Urban villages for the month of Augu…"
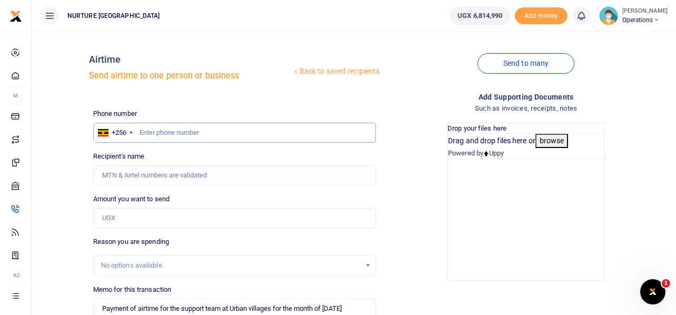
click at [163, 130] on input "text" at bounding box center [234, 133] width 283 height 20
paste input "701330586"
type input "701330586"
click at [125, 215] on input "Amount you want to send" at bounding box center [234, 218] width 283 height 20
type input "100"
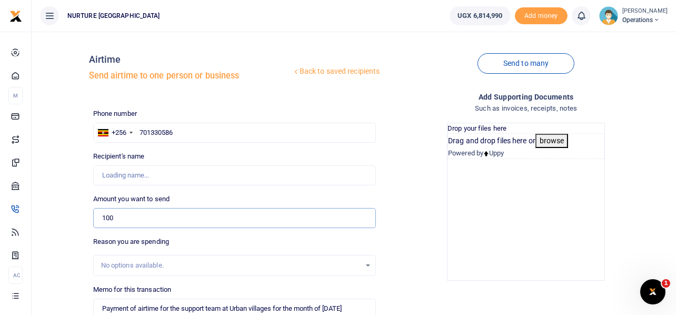
type input "Barbra Tumusiime"
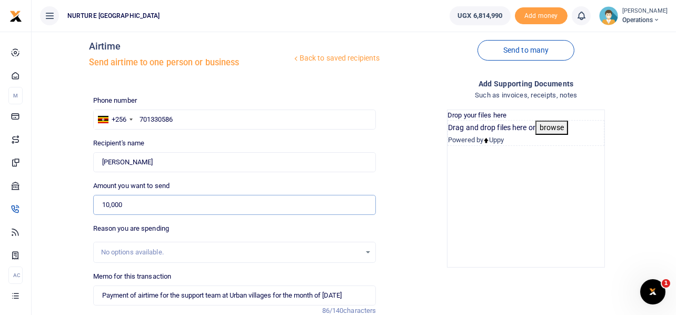
scroll to position [11, 0]
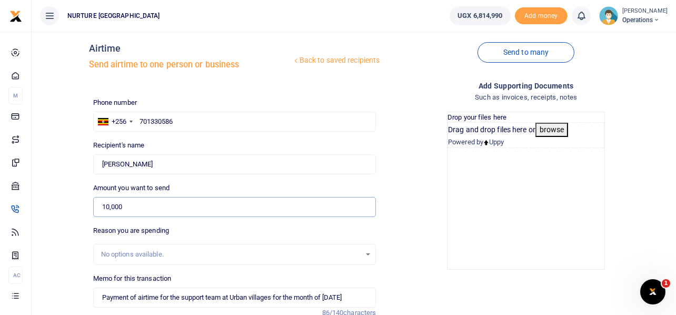
type input "10,000"
drag, startPoint x: 161, startPoint y: 164, endPoint x: 97, endPoint y: 153, distance: 64.3
click at [97, 153] on div "Recipient's name Found Name is required." at bounding box center [234, 157] width 283 height 34
type input "Kaheeru Josephat"
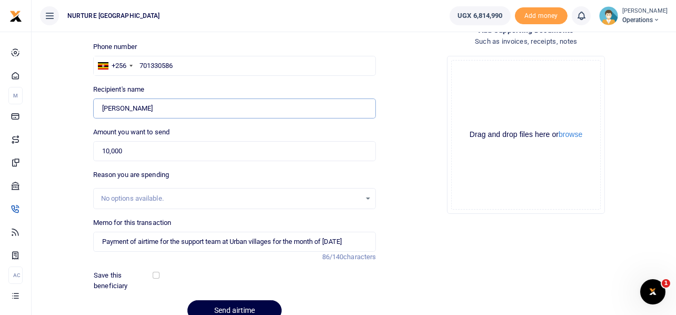
scroll to position [116, 0]
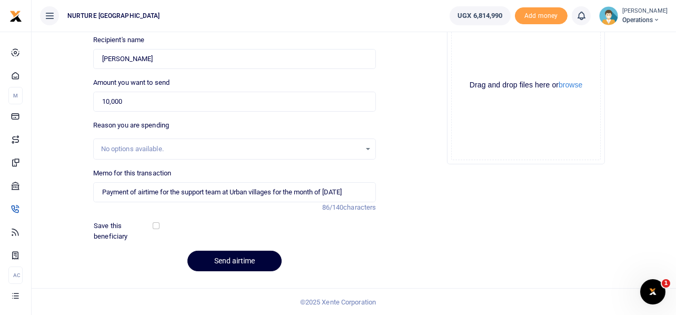
click at [221, 259] on button "Send airtime" at bounding box center [235, 261] width 94 height 21
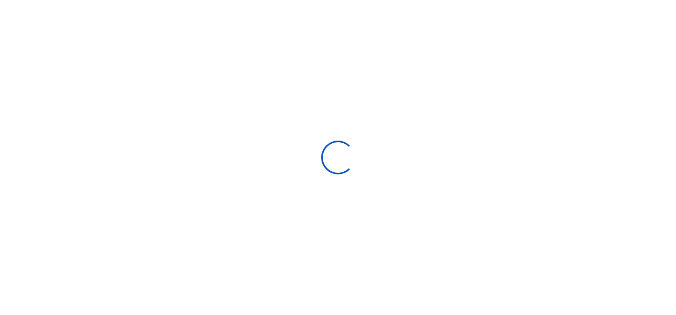
scroll to position [115, 0]
select select
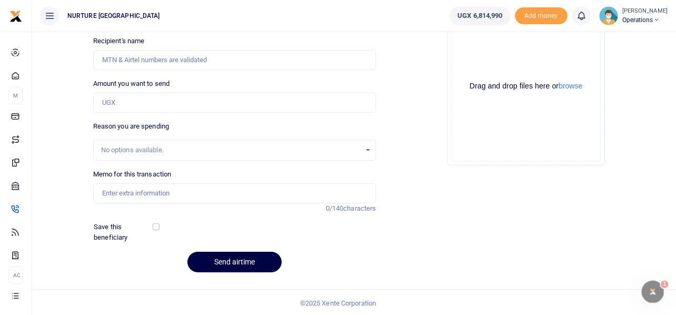
scroll to position [0, 0]
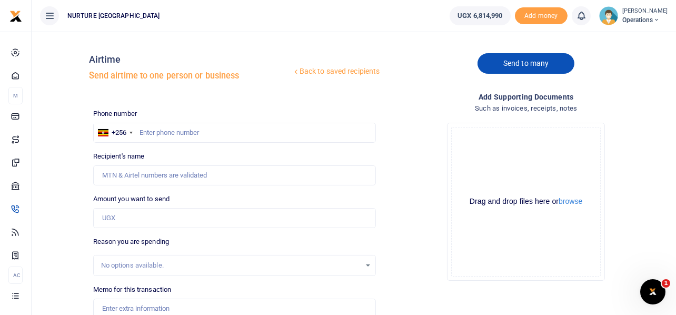
click at [509, 61] on link "Send to many" at bounding box center [526, 63] width 97 height 21
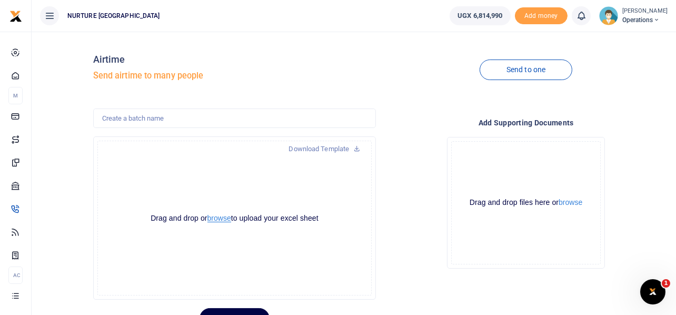
click at [221, 218] on button "browse" at bounding box center [220, 218] width 24 height 8
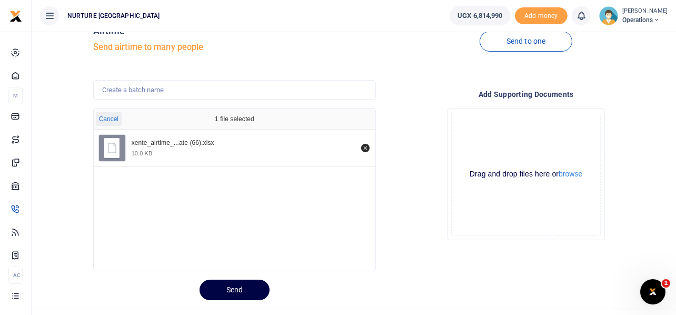
scroll to position [50, 0]
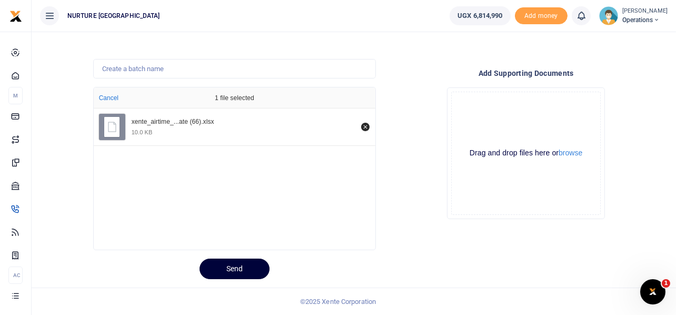
click at [266, 269] on button "Send" at bounding box center [235, 269] width 70 height 21
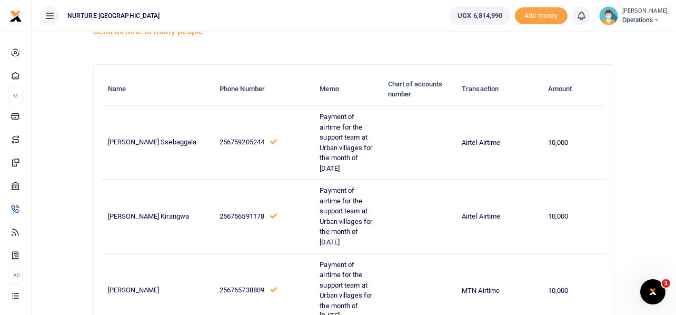
scroll to position [20, 0]
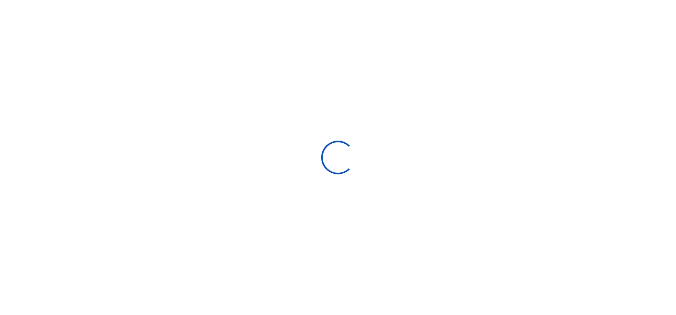
select select "Loading categories"
select select
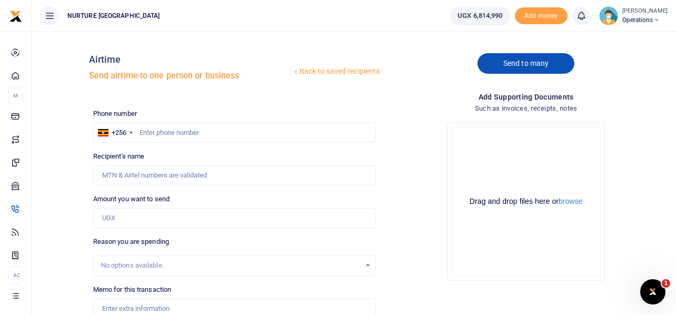
click at [507, 72] on link "Send to many" at bounding box center [526, 63] width 97 height 21
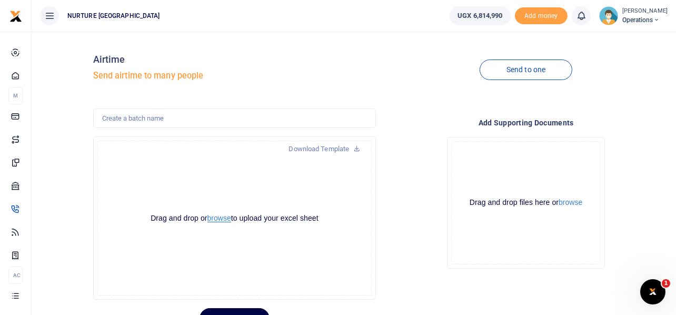
click at [219, 217] on button "browse" at bounding box center [220, 218] width 24 height 8
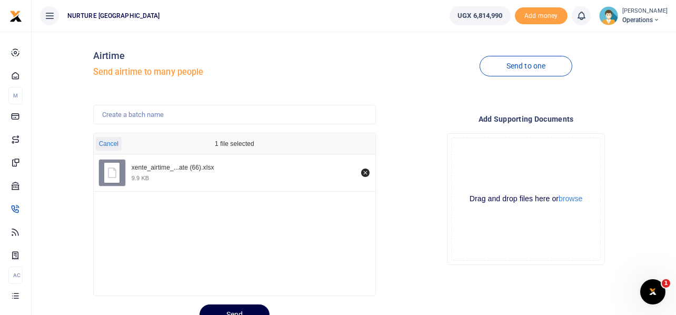
scroll to position [50, 0]
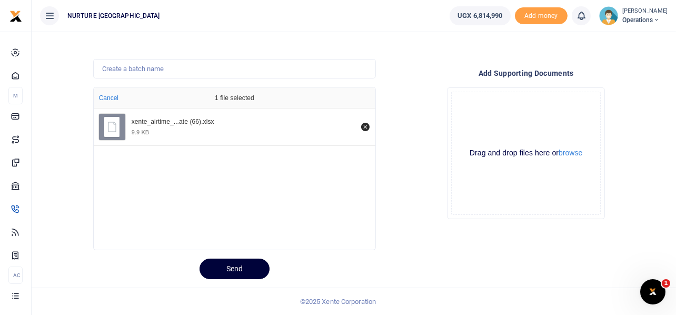
click at [232, 268] on button "Send" at bounding box center [235, 269] width 70 height 21
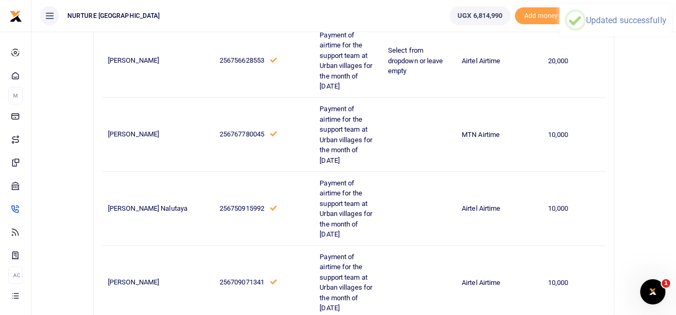
scroll to position [368, 0]
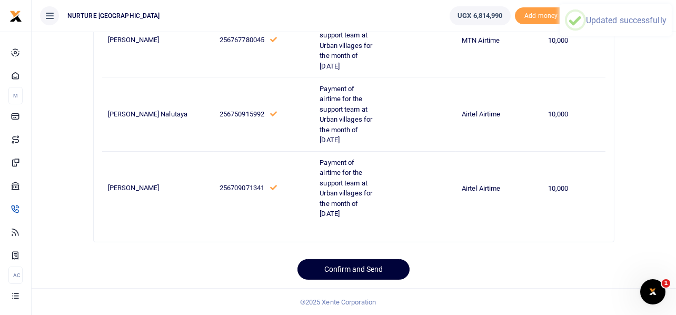
click at [345, 266] on button "Confirm and Send" at bounding box center [354, 269] width 112 height 21
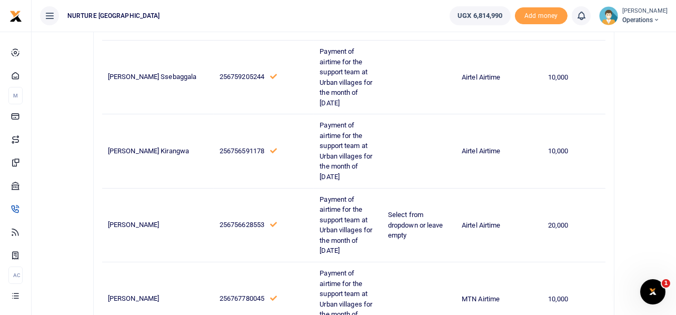
scroll to position [78, 0]
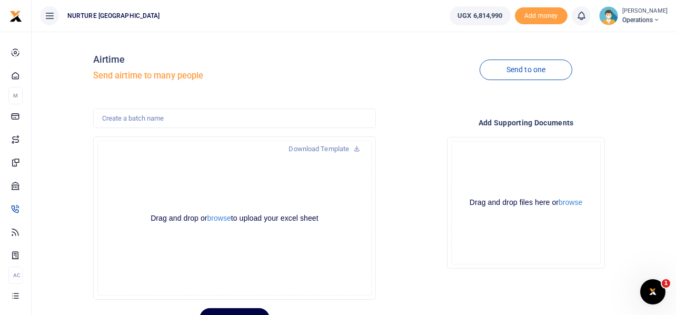
click at [411, 144] on div "Drop your files here Drag and drop files here or browse Powered by Uppy" at bounding box center [525, 203] width 283 height 149
drag, startPoint x: 423, startPoint y: 131, endPoint x: 417, endPoint y: 136, distance: 8.3
click at [424, 131] on div "Drop your files here Drag and drop files here or browse Powered by Uppy" at bounding box center [525, 203] width 283 height 149
click at [418, 146] on div "Drop your files here Drag and drop files here or browse Powered by Uppy" at bounding box center [525, 203] width 283 height 149
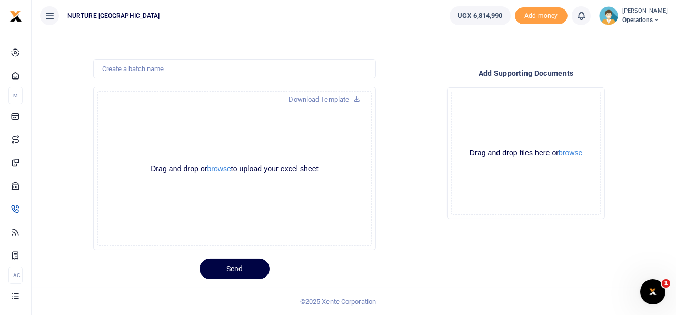
click at [396, 135] on div "Drop your files here Drag and drop files here or browse Powered by Uppy" at bounding box center [525, 153] width 283 height 149
click at [428, 114] on div "Drop your files here Drag and drop files here or browse Powered by Uppy" at bounding box center [525, 153] width 283 height 149
click at [405, 132] on div "Drop your files here Drag and drop files here or browse Powered by Uppy" at bounding box center [525, 153] width 283 height 149
click at [410, 109] on div "Drop your files here Drag and drop files here or browse Powered by Uppy" at bounding box center [525, 153] width 283 height 149
click at [397, 126] on div "Drop your files here Drag and drop files here or browse Powered by Uppy" at bounding box center [525, 153] width 283 height 149
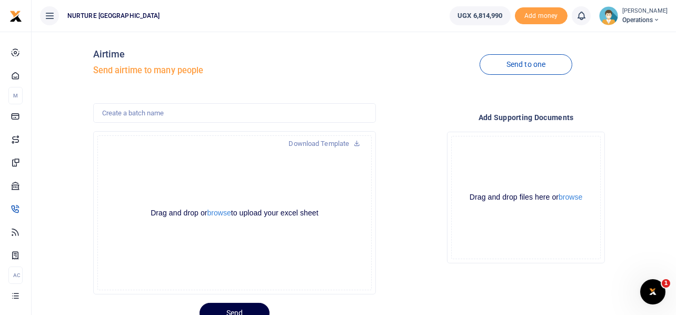
scroll to position [0, 0]
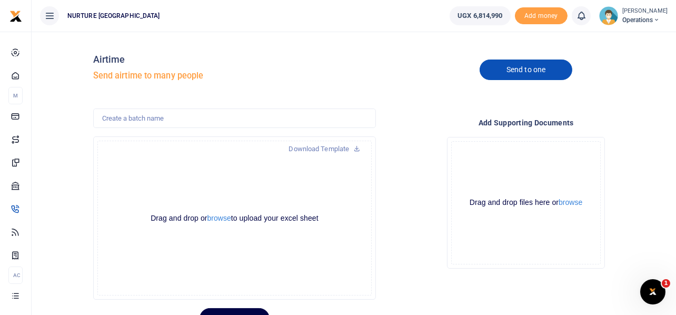
click at [540, 72] on link "Send to one" at bounding box center [526, 70] width 93 height 21
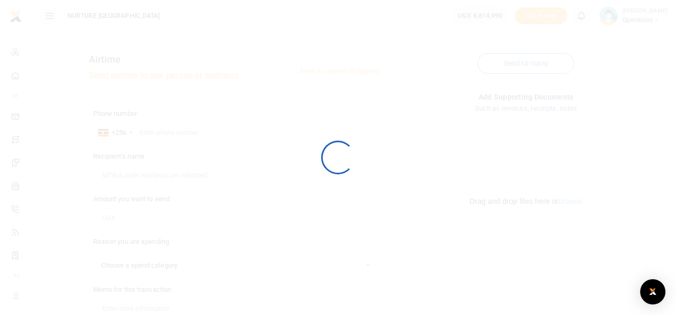
select select
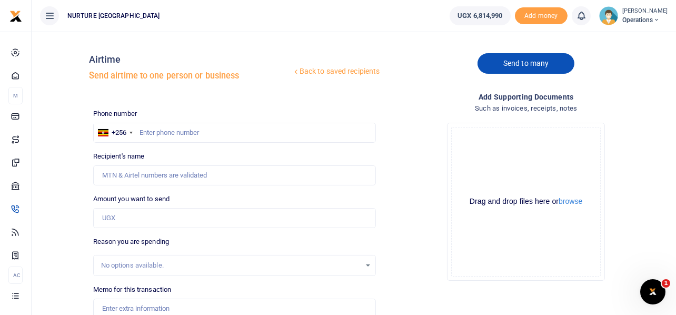
click at [550, 60] on link "Send to many" at bounding box center [526, 63] width 97 height 21
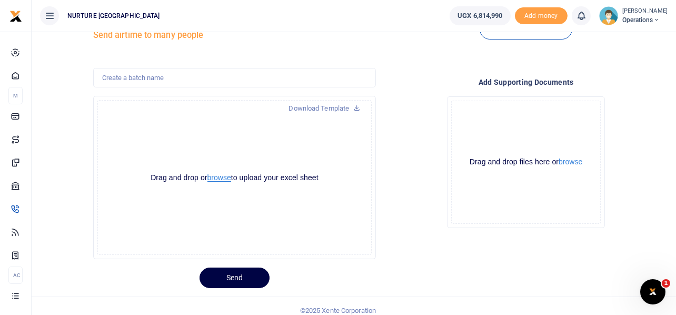
scroll to position [50, 0]
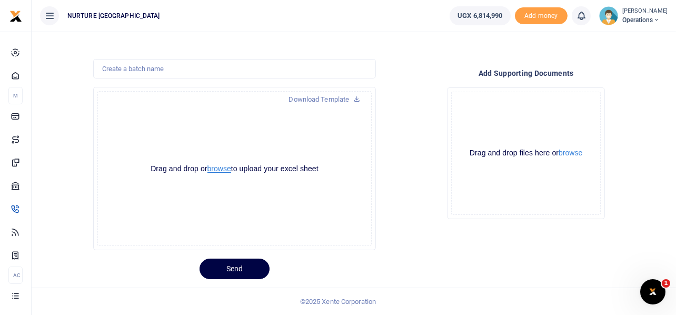
click at [220, 169] on button "browse" at bounding box center [220, 169] width 24 height 8
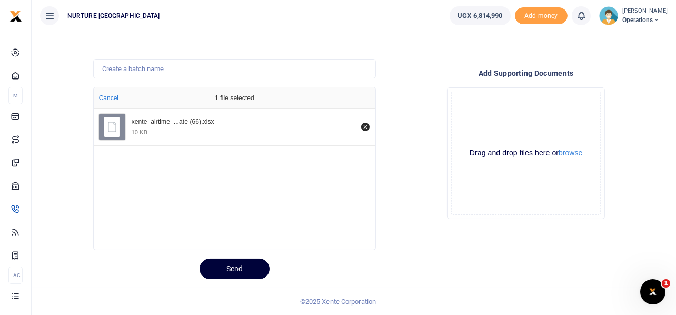
click at [232, 266] on button "Send" at bounding box center [235, 269] width 70 height 21
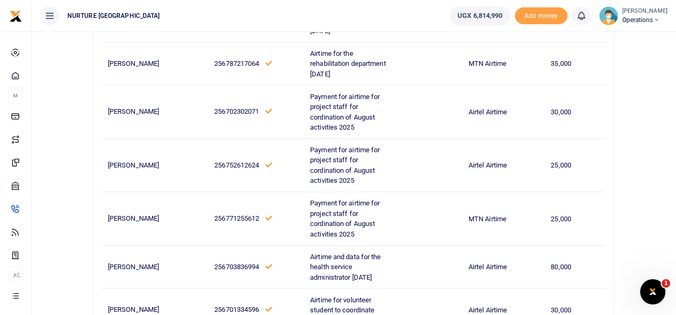
scroll to position [386, 0]
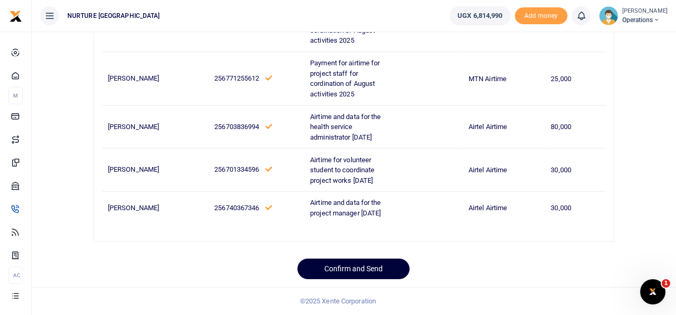
click at [346, 268] on button "Confirm and Send" at bounding box center [354, 269] width 112 height 21
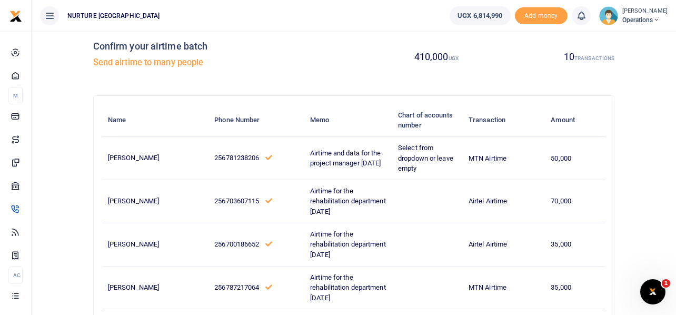
scroll to position [0, 0]
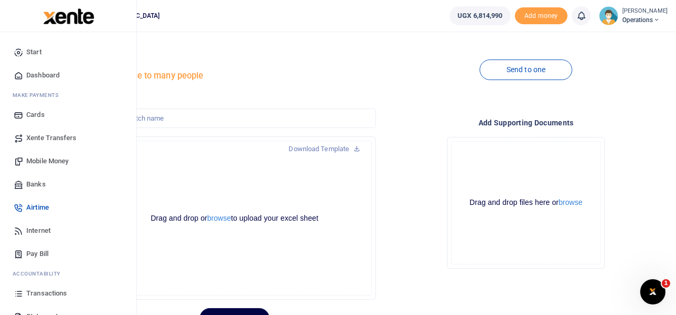
click at [43, 228] on span "Internet" at bounding box center [38, 230] width 24 height 11
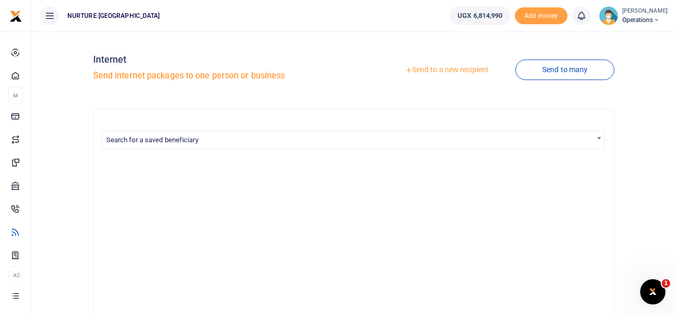
click at [445, 70] on link "Send to a new recipient" at bounding box center [446, 70] width 137 height 19
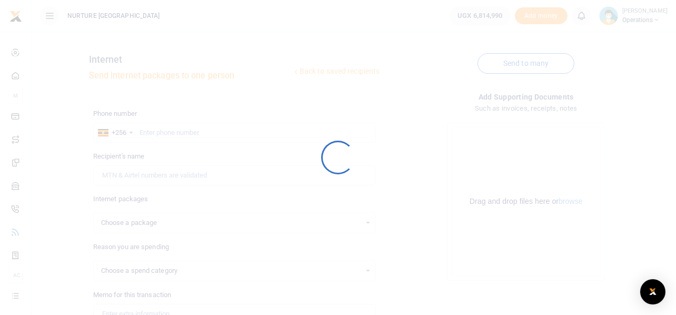
select select
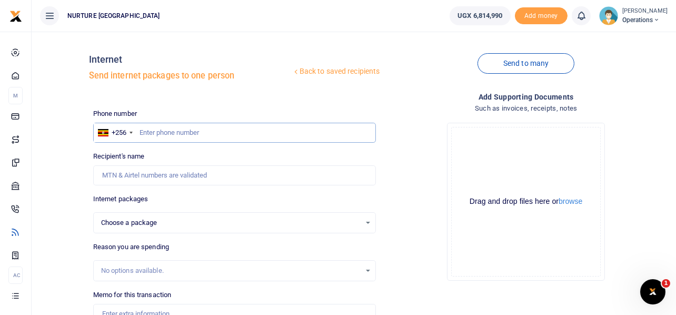
click at [185, 134] on input "text" at bounding box center [234, 133] width 283 height 20
paste input "0700186652"
type input "0700186652"
select select
click at [143, 133] on input "0700186652" at bounding box center [234, 133] width 283 height 20
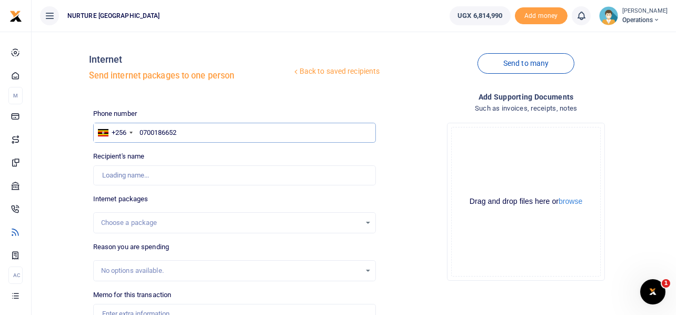
type input "700186652"
type input "Twinomugisha Vivian"
type input "700186652"
click at [369, 220] on div "Choose a package" at bounding box center [235, 223] width 282 height 12
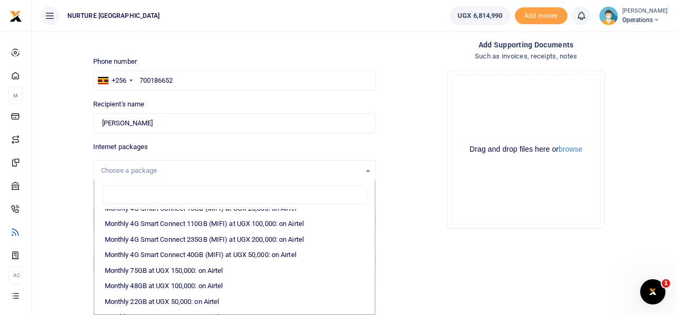
scroll to position [178, 0]
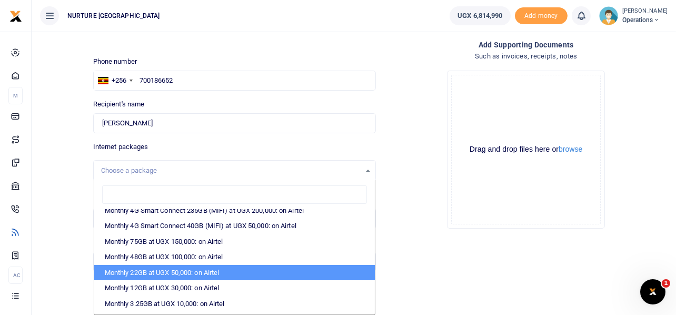
click at [182, 272] on li "Monthly 22GB at UGX 50,000: on Airtel" at bounding box center [234, 273] width 281 height 16
select select "bOgthpMmaC1ZLyOYxyMBh28re2LLS6fLvY77EkG1sh4="
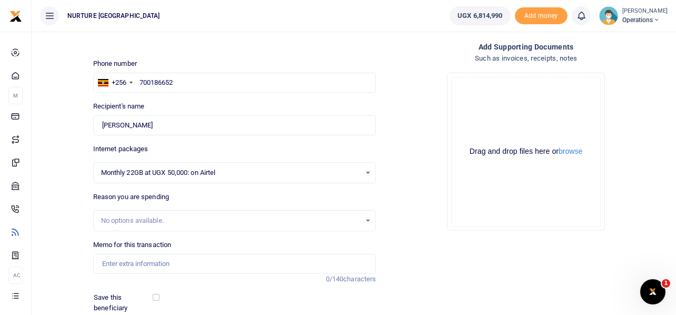
scroll to position [122, 0]
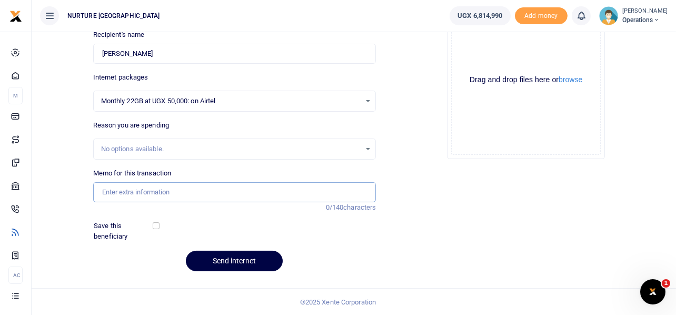
click at [210, 189] on input "Memo for this transaction" at bounding box center [234, 192] width 283 height 20
click at [151, 189] on input "Memo for this transaction" at bounding box center [234, 192] width 283 height 20
paste input "Airtime for cordinating the disability camp june 2025"
drag, startPoint x: 124, startPoint y: 190, endPoint x: 96, endPoint y: 179, distance: 30.5
click at [96, 179] on div "Memo for this transaction Airtime for cordinating the disability camp june 2025…" at bounding box center [234, 185] width 283 height 34
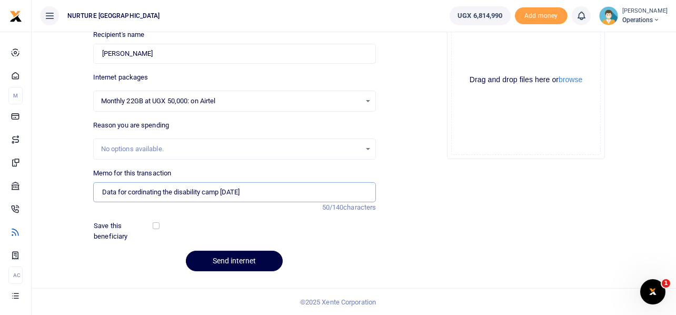
drag, startPoint x: 129, startPoint y: 191, endPoint x: 163, endPoint y: 192, distance: 34.8
click at [163, 192] on input "Data for cordinating the disability camp june 2025" at bounding box center [234, 192] width 283 height 20
drag, startPoint x: 140, startPoint y: 189, endPoint x: 184, endPoint y: 192, distance: 44.4
click at [184, 192] on input "Data for the disability camp june 2025" at bounding box center [234, 192] width 283 height 20
type input "Data for the rehabilitation department August 2025"
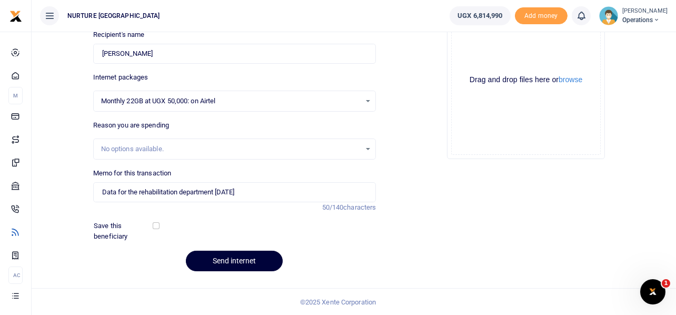
click at [225, 257] on button "Send internet" at bounding box center [234, 261] width 97 height 21
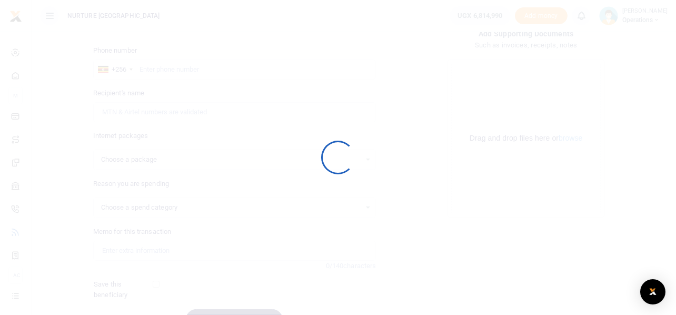
scroll to position [122, 0]
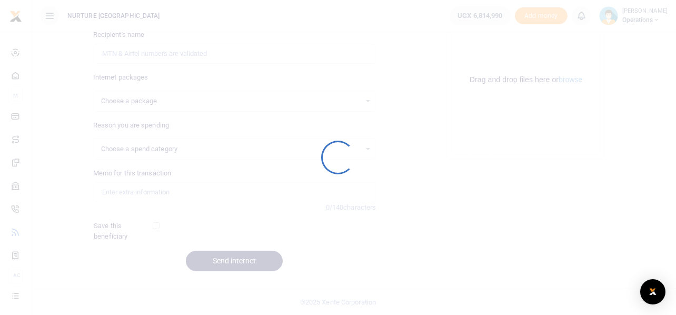
select select
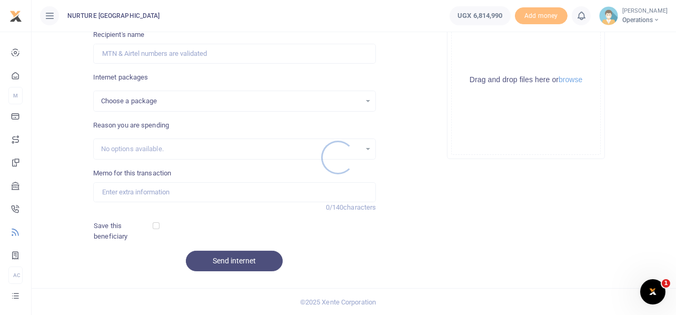
scroll to position [0, 0]
